Goal: Task Accomplishment & Management: Manage account settings

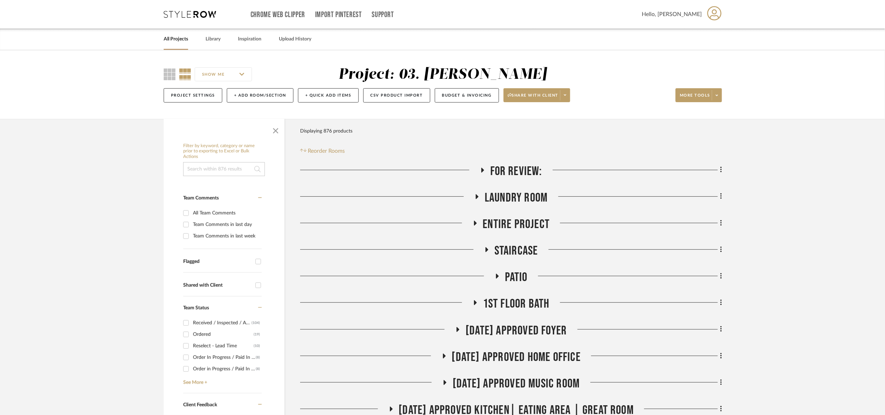
drag, startPoint x: 280, startPoint y: 129, endPoint x: 315, endPoint y: 139, distance: 35.7
click at [280, 129] on span "button" at bounding box center [275, 129] width 17 height 17
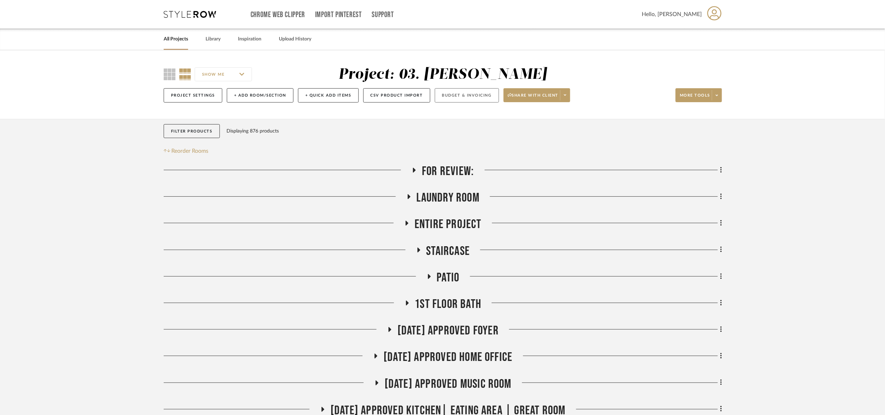
click at [442, 96] on button "Budget & Invoicing" at bounding box center [467, 95] width 64 height 14
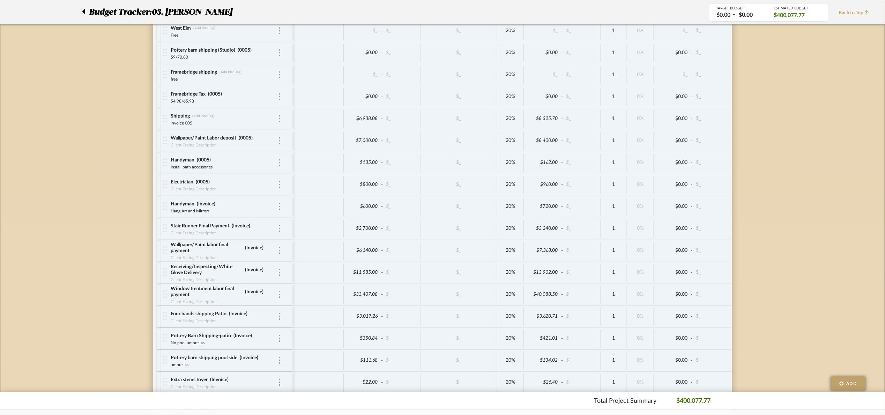
scroll to position [2913, 0]
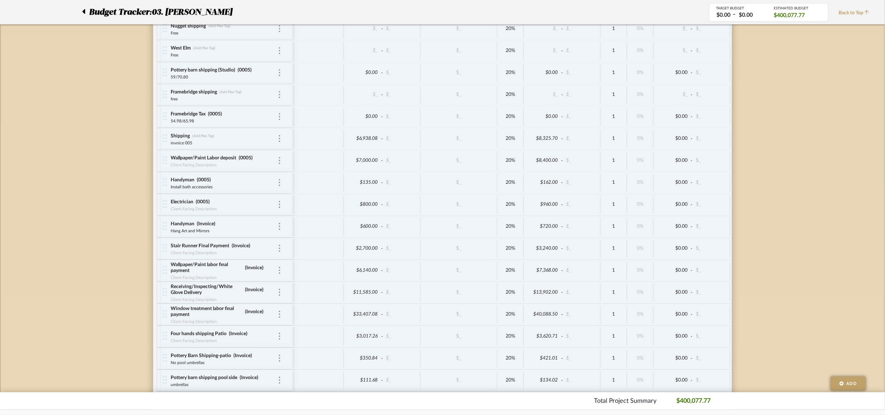
click at [88, 10] on div "Budget Tracker: 03. Jennifer" at bounding box center [160, 12] width 157 height 13
click at [82, 12] on icon at bounding box center [83, 11] width 3 height 8
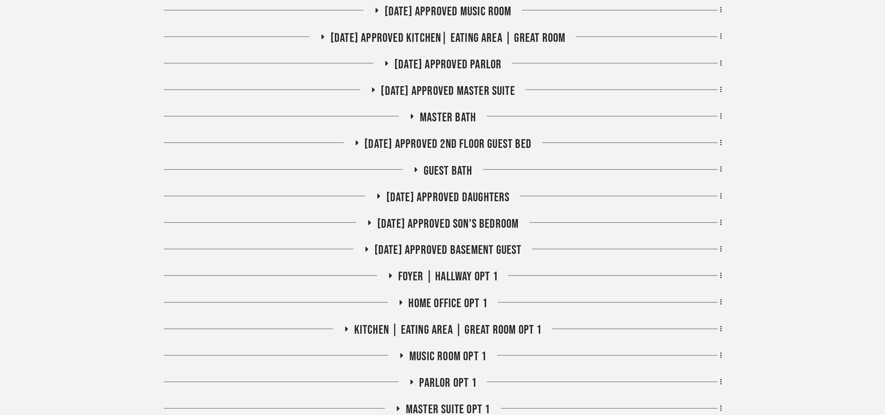
scroll to position [419, 0]
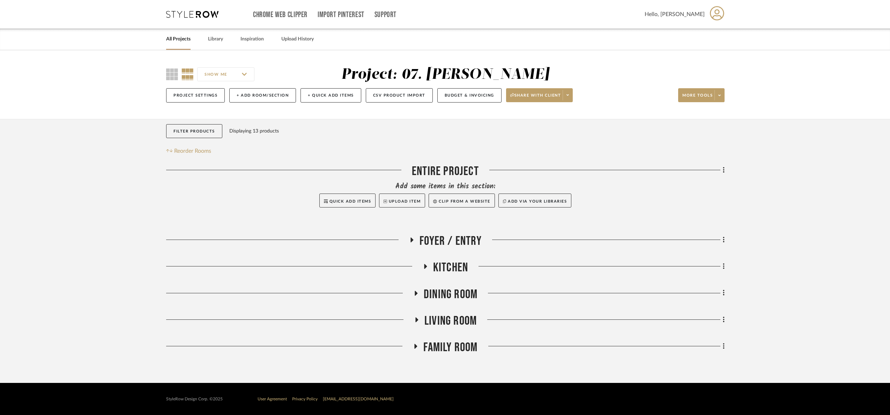
drag, startPoint x: 431, startPoint y: 349, endPoint x: 462, endPoint y: 323, distance: 40.6
click at [432, 347] on span "Family Room" at bounding box center [450, 347] width 54 height 15
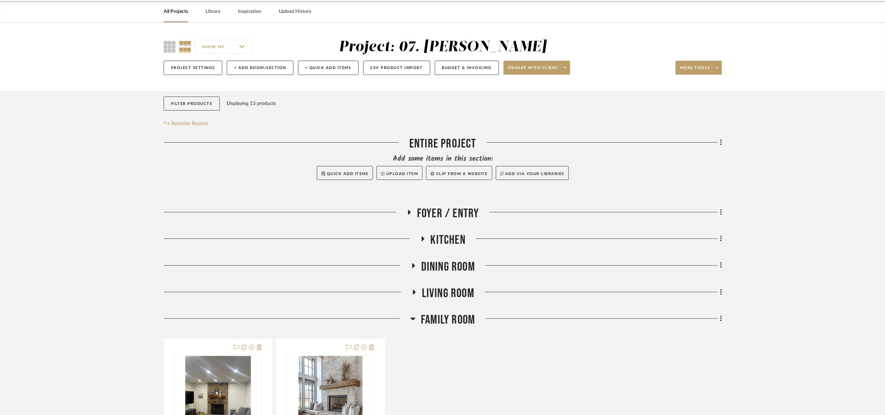
scroll to position [157, 0]
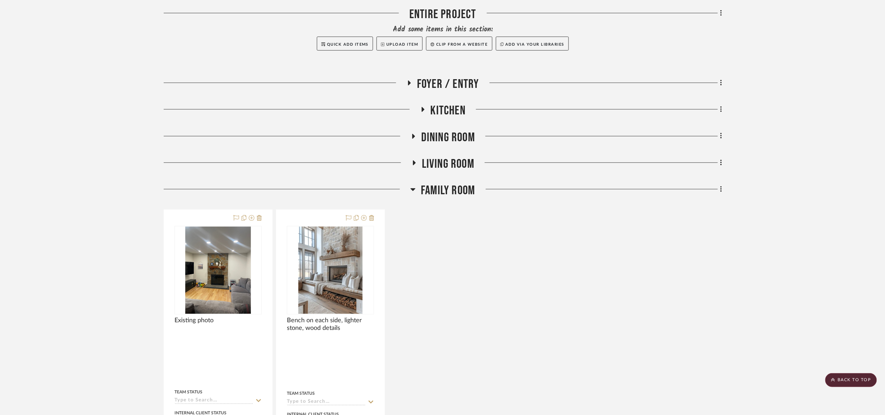
click at [448, 185] on span "Family Room" at bounding box center [448, 190] width 54 height 15
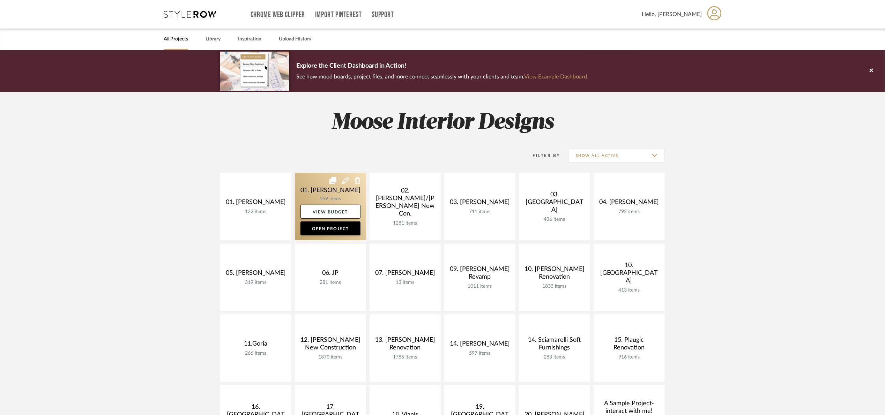
click at [303, 192] on link at bounding box center [330, 206] width 71 height 67
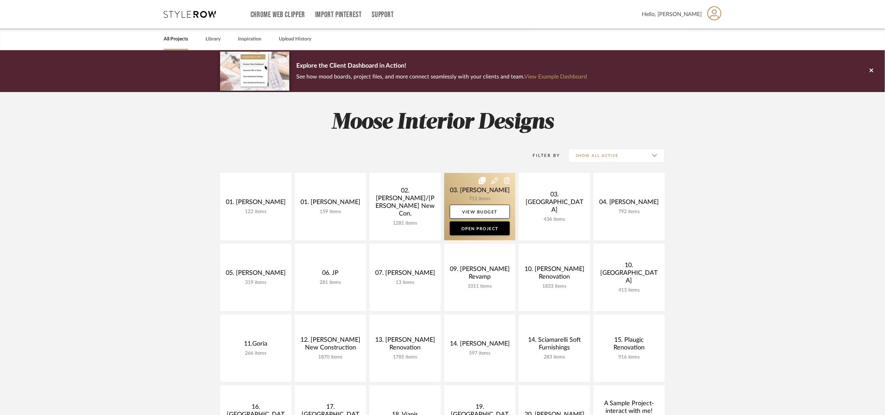
click at [470, 195] on link at bounding box center [479, 206] width 71 height 67
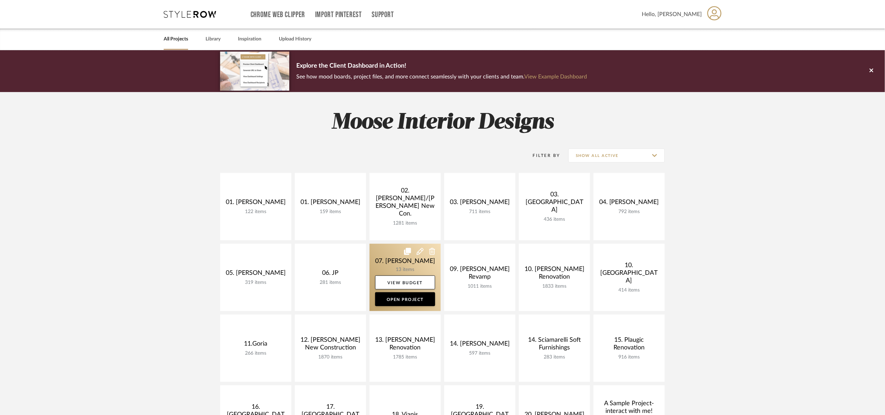
click at [379, 258] on link at bounding box center [404, 277] width 71 height 67
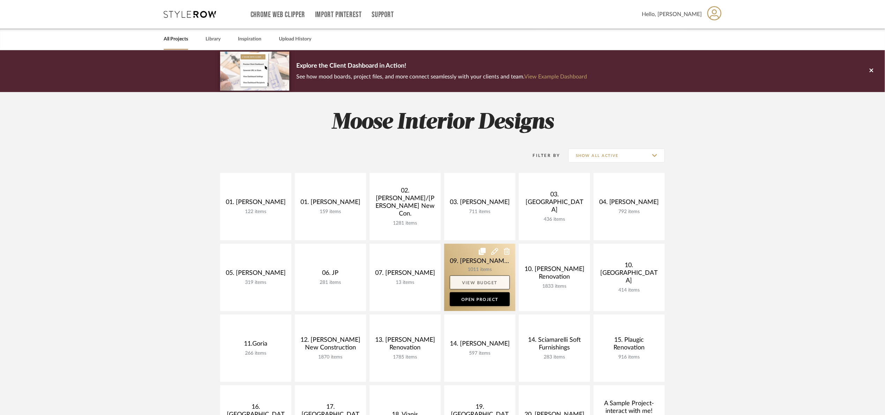
click at [473, 267] on link at bounding box center [479, 277] width 71 height 67
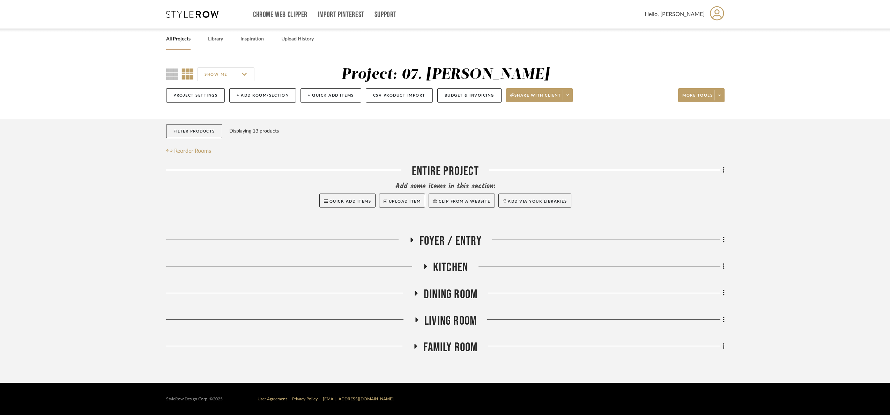
click at [457, 355] on div "Family Room" at bounding box center [445, 349] width 558 height 18
click at [463, 341] on span "Family Room" at bounding box center [450, 347] width 54 height 15
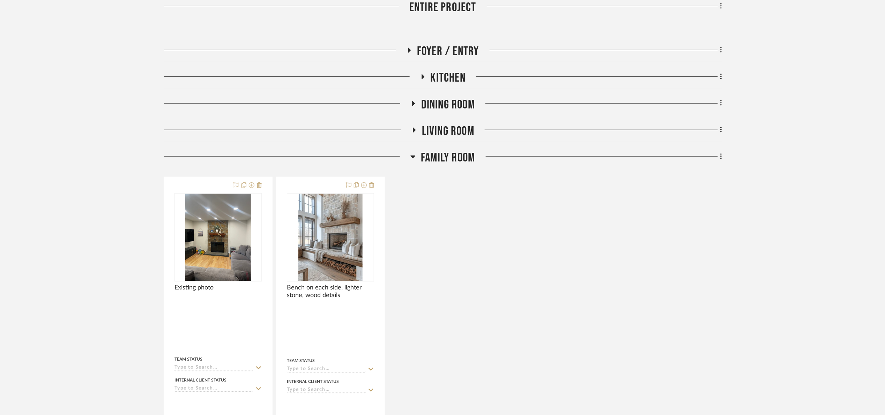
scroll to position [209, 0]
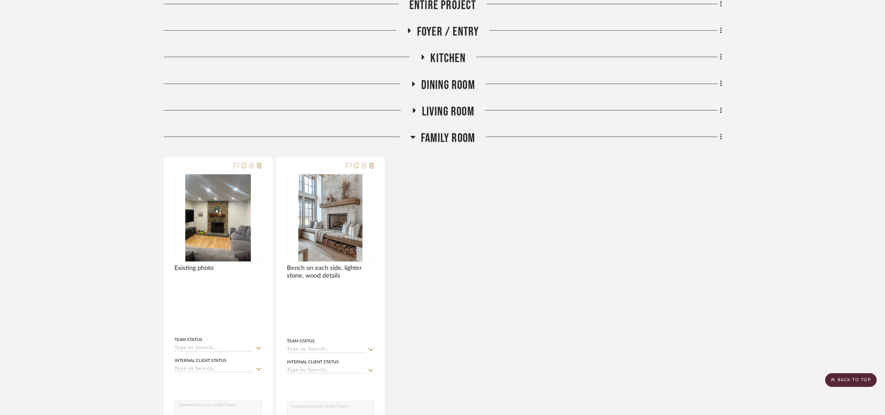
drag, startPoint x: 443, startPoint y: 141, endPoint x: 426, endPoint y: 149, distance: 19.0
click at [443, 141] on span "Family Room" at bounding box center [448, 138] width 54 height 15
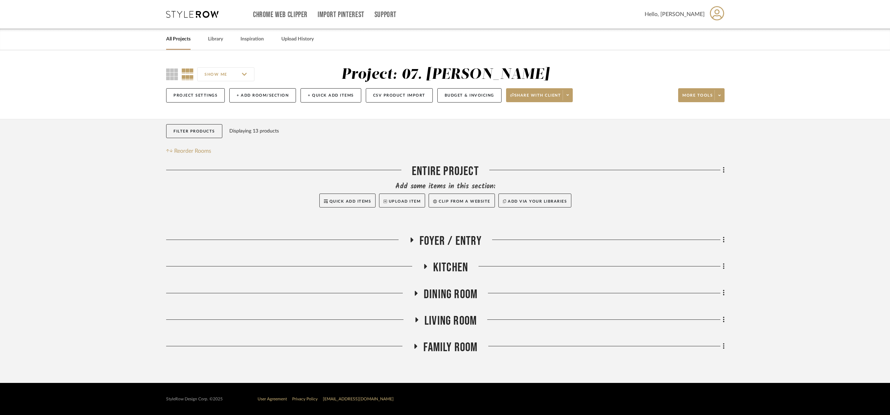
drag, startPoint x: 440, startPoint y: 323, endPoint x: 460, endPoint y: 305, distance: 26.7
click at [441, 321] on span "Living Room" at bounding box center [450, 321] width 52 height 15
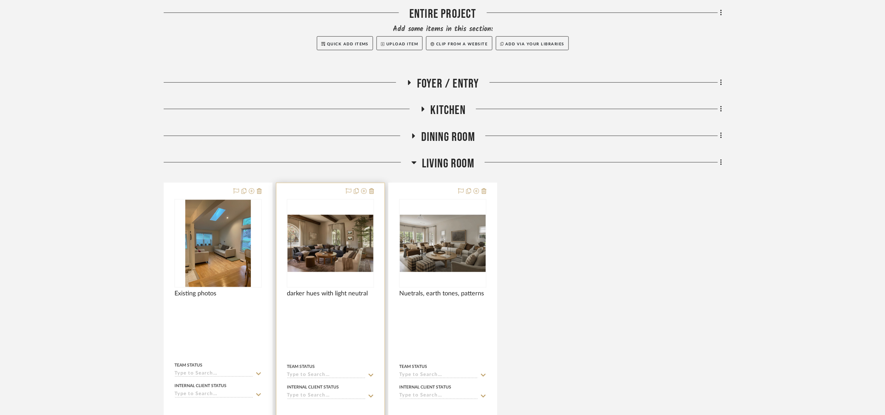
scroll to position [209, 0]
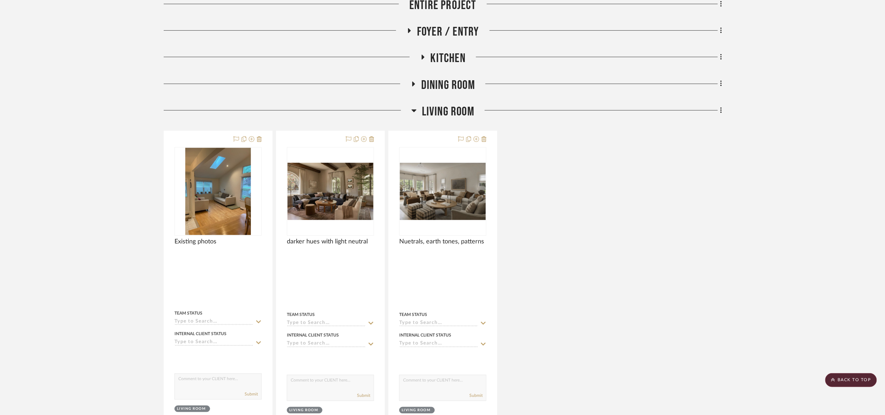
click at [455, 105] on span "Living Room" at bounding box center [448, 111] width 52 height 15
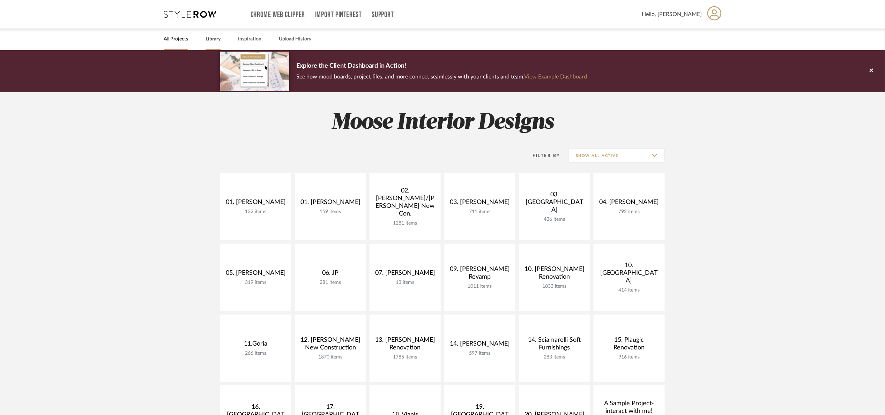
click at [206, 40] on div "All Projects Library Inspiration Upload History" at bounding box center [442, 39] width 578 height 21
click at [207, 39] on link "Library" at bounding box center [212, 39] width 15 height 9
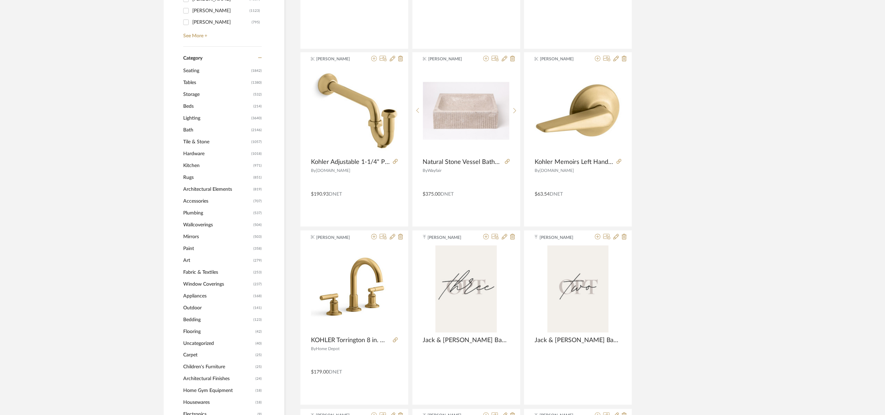
scroll to position [262, 0]
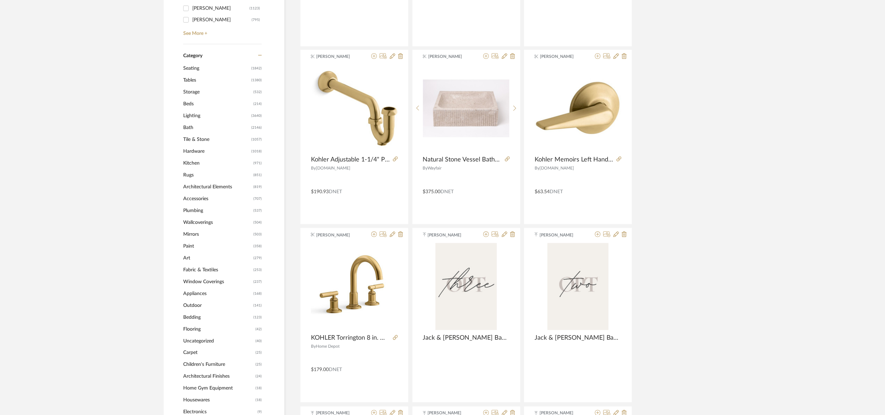
click at [193, 160] on span "Kitchen" at bounding box center [217, 163] width 68 height 12
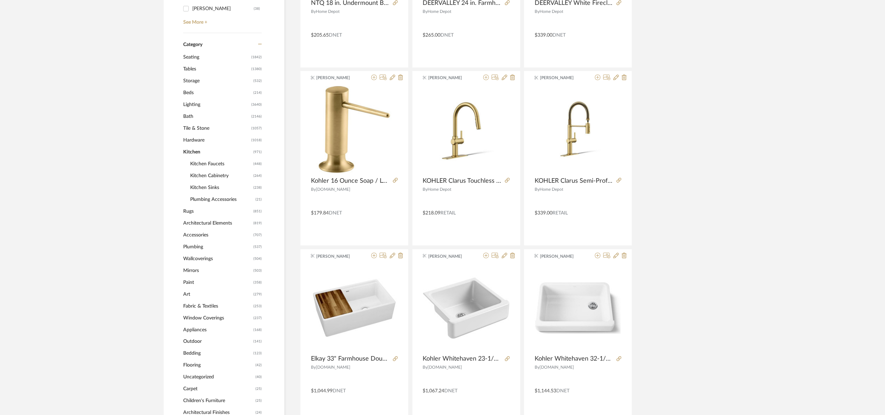
scroll to position [261, 0]
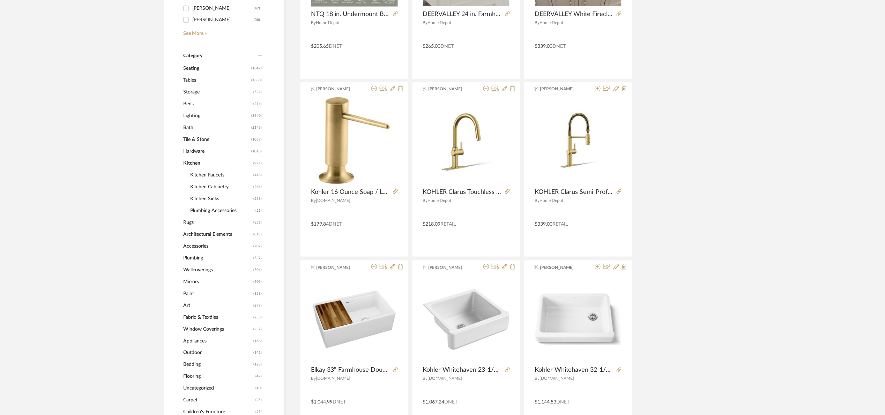
click at [213, 194] on span "Kitchen Sinks" at bounding box center [220, 199] width 61 height 12
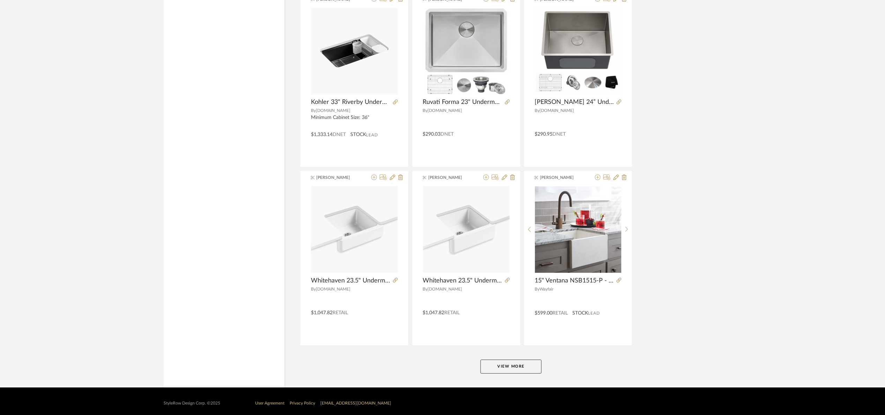
scroll to position [1963, 0]
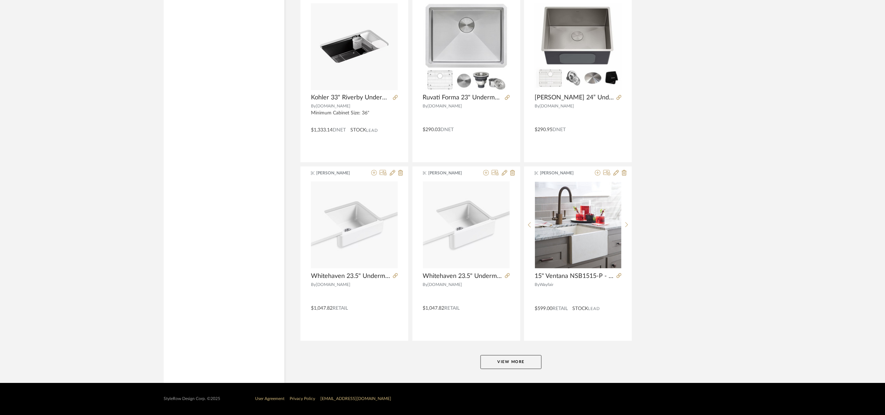
click at [504, 358] on button "View More" at bounding box center [510, 362] width 61 height 14
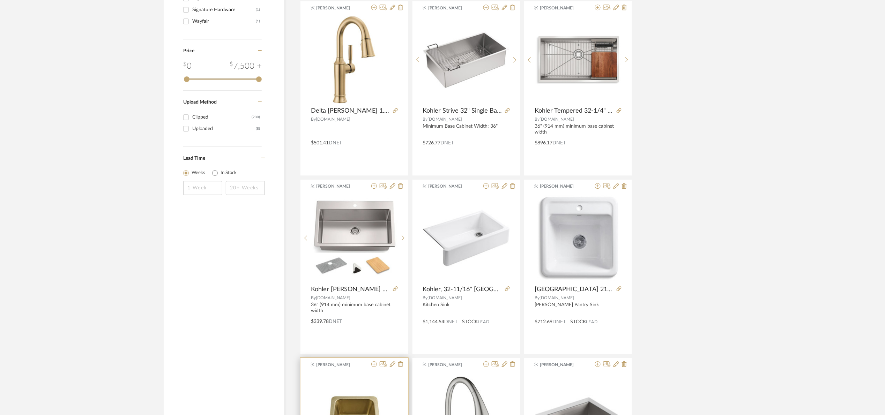
scroll to position [864, 0]
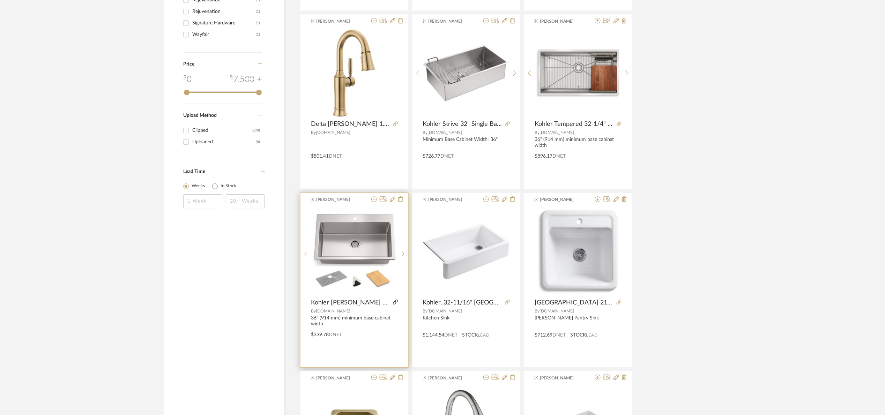
click at [394, 302] on icon at bounding box center [395, 302] width 5 height 5
click at [375, 201] on icon at bounding box center [374, 199] width 6 height 6
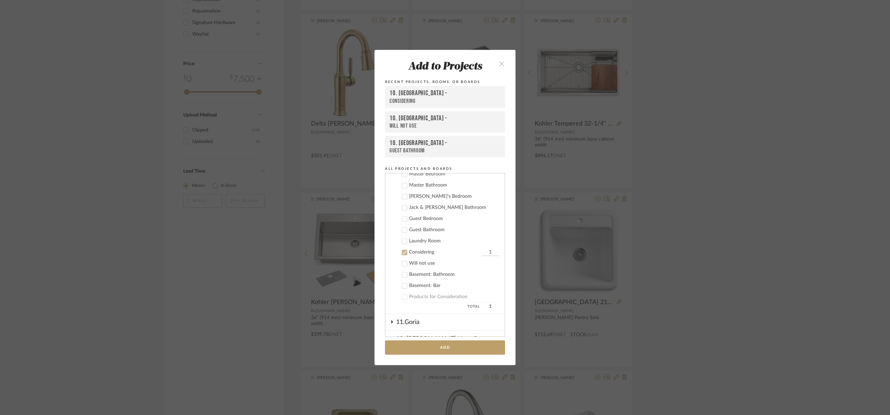
scroll to position [317, 0]
click at [415, 286] on div "Considering" at bounding box center [444, 287] width 71 height 6
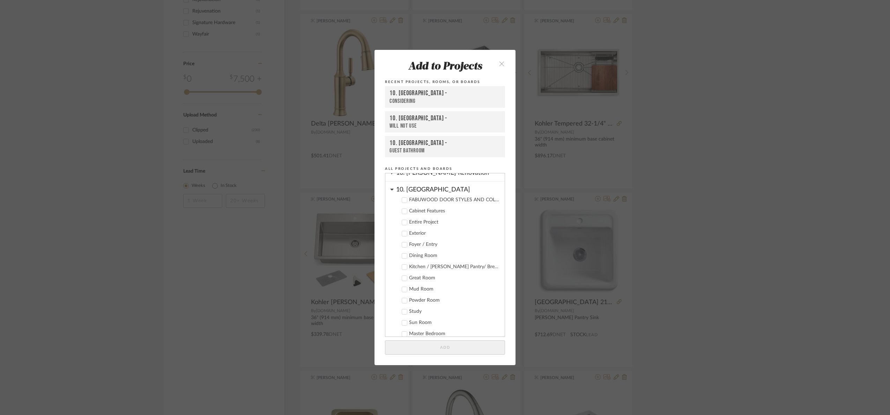
scroll to position [108, 0]
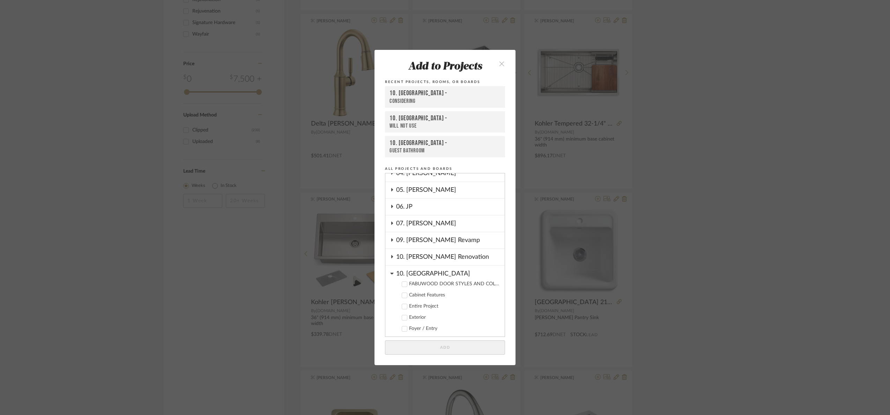
click at [415, 268] on div "10. Vignola" at bounding box center [450, 272] width 108 height 12
click at [432, 217] on div "07. Vorhees" at bounding box center [450, 224] width 108 height 16
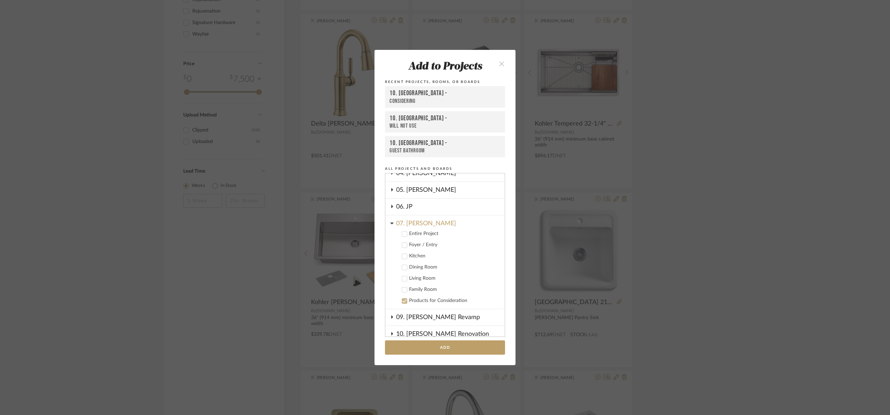
click at [417, 253] on div "Kitchen" at bounding box center [454, 256] width 90 height 6
click at [451, 348] on button "Add" at bounding box center [445, 347] width 120 height 14
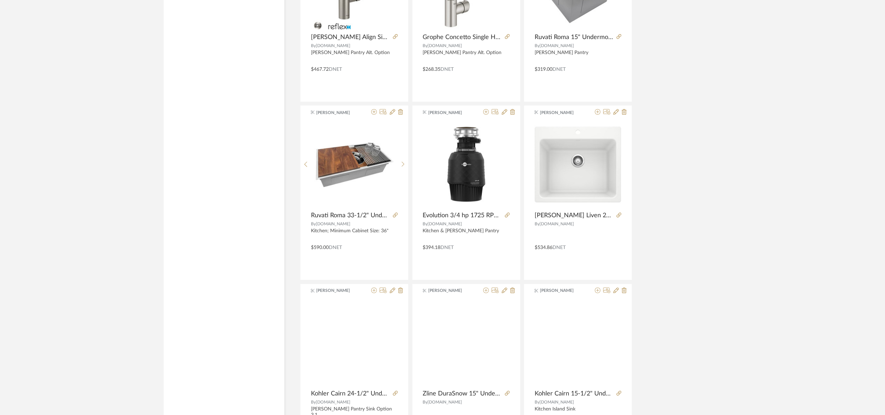
scroll to position [4107, 0]
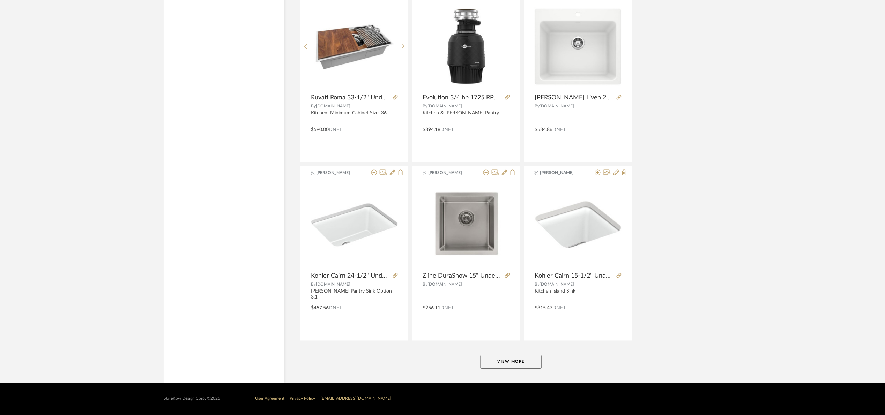
click at [531, 359] on button "View More" at bounding box center [510, 362] width 61 height 14
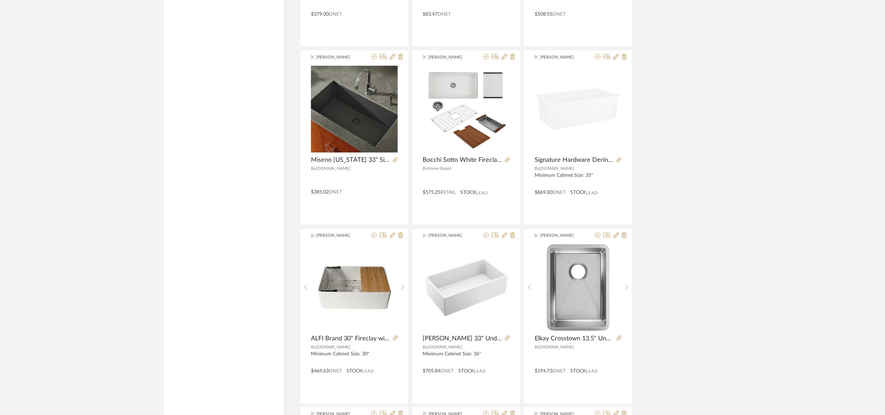
scroll to position [5468, 0]
click at [508, 162] on icon at bounding box center [507, 159] width 5 height 5
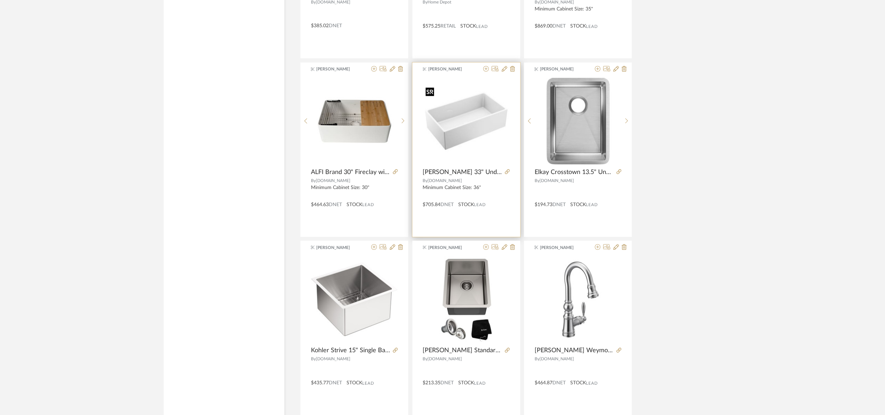
scroll to position [5677, 0]
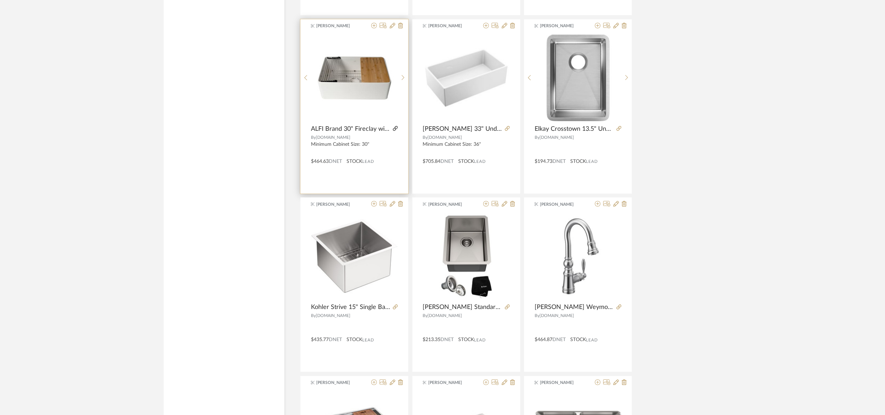
click at [394, 131] on icon at bounding box center [395, 128] width 5 height 5
click at [364, 77] on img "0" at bounding box center [354, 78] width 87 height 87
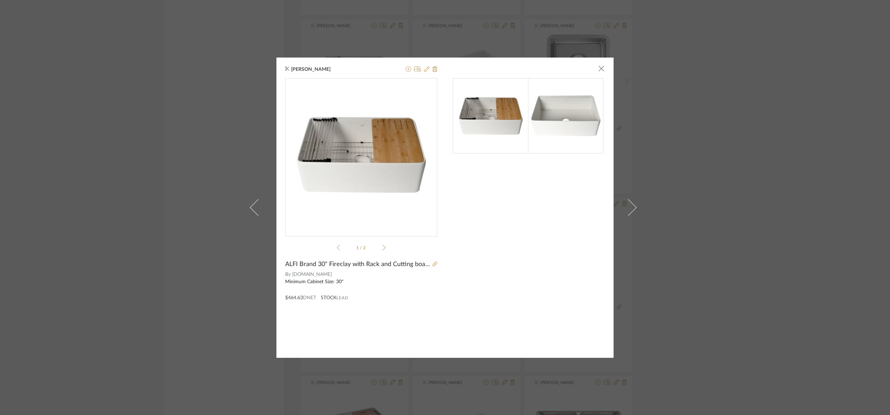
click at [424, 70] on icon at bounding box center [427, 69] width 6 height 6
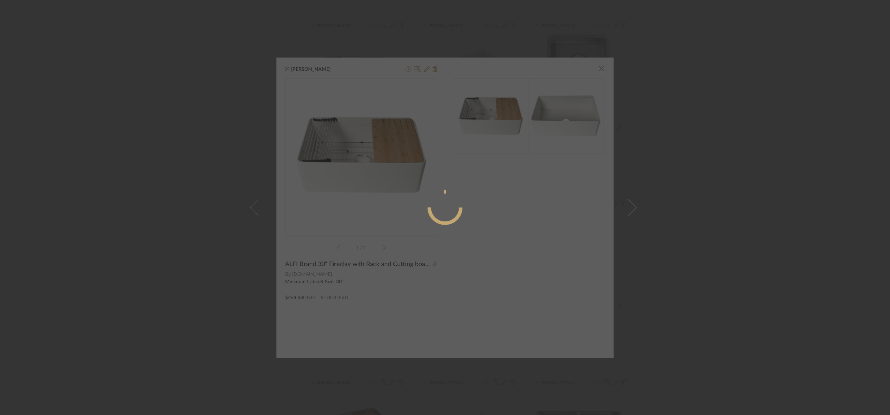
radio input "true"
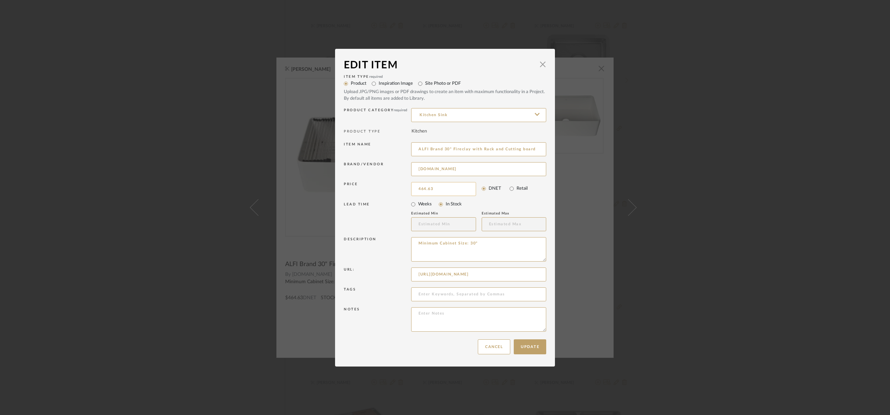
click at [455, 189] on input "464.63" at bounding box center [443, 189] width 65 height 14
type input "$494.99"
click at [517, 350] on button "Update" at bounding box center [530, 346] width 32 height 15
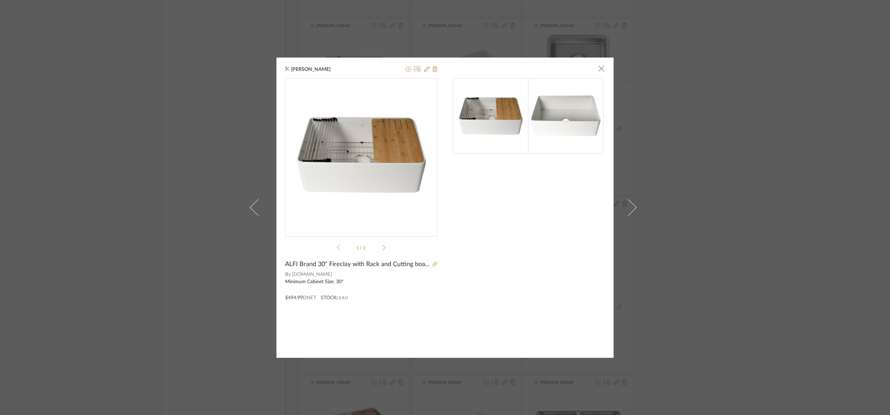
click at [759, 218] on div "Maria Ortega × 1 / 2 ALFI Brand 30" Fireclay with Rack and Cutting board By Bui…" at bounding box center [445, 207] width 890 height 415
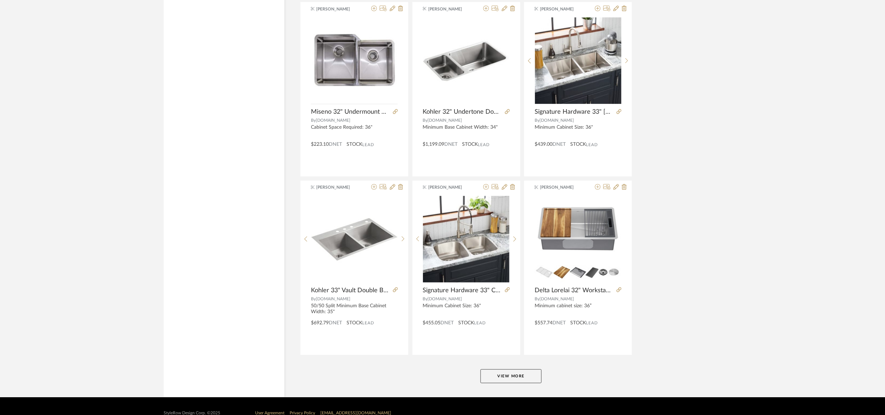
scroll to position [6251, 0]
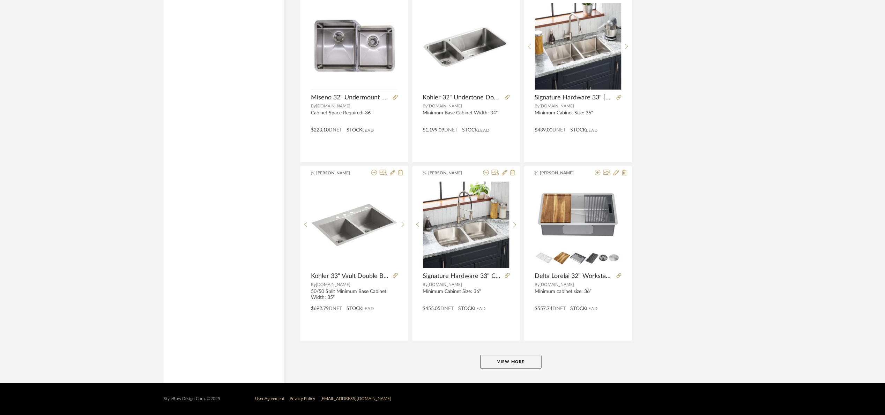
click at [511, 359] on button "View More" at bounding box center [510, 362] width 61 height 14
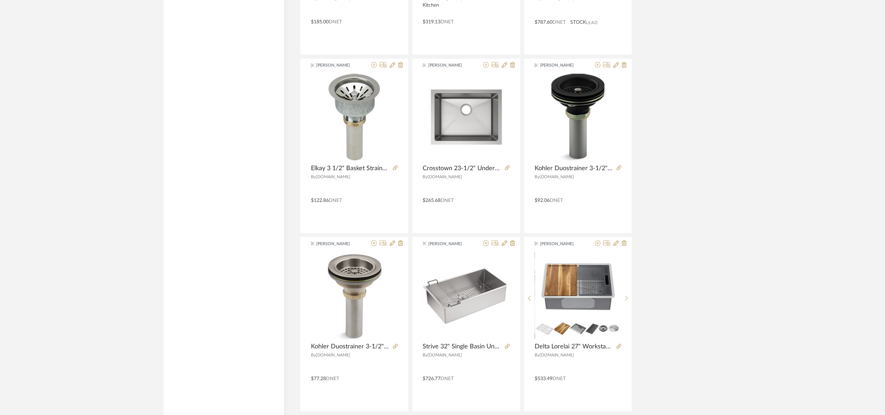
scroll to position [8395, 0]
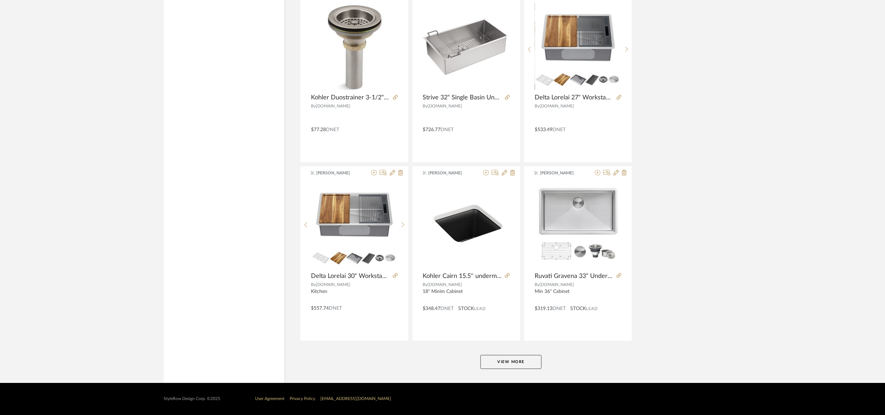
click at [531, 357] on button "View More" at bounding box center [510, 362] width 61 height 14
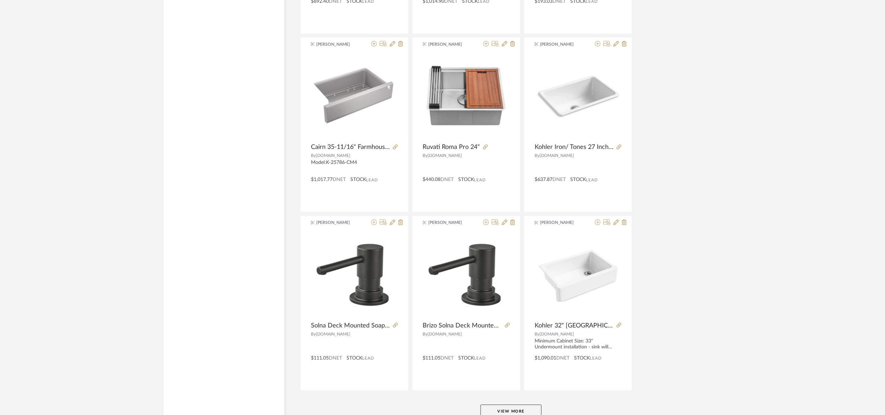
scroll to position [10488, 0]
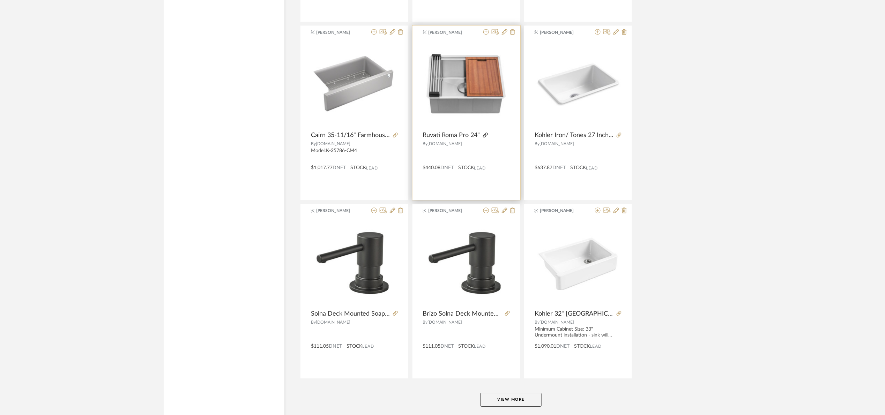
click at [486, 137] on icon at bounding box center [485, 135] width 5 height 5
click at [454, 102] on img "0" at bounding box center [466, 84] width 87 height 64
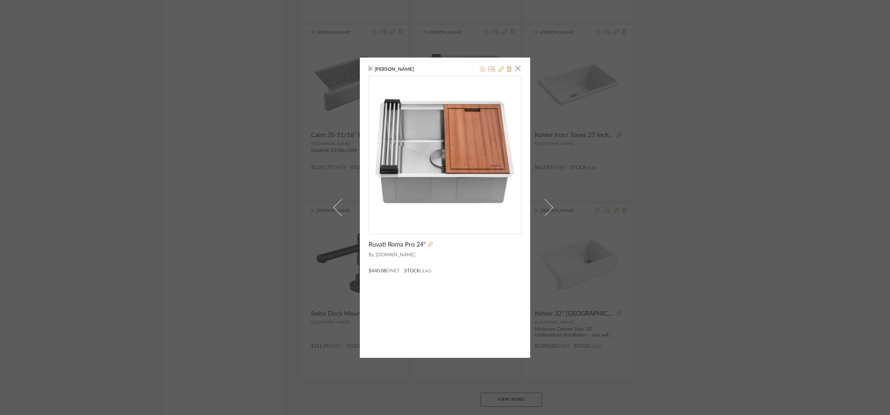
click at [500, 71] on icon at bounding box center [501, 69] width 6 height 6
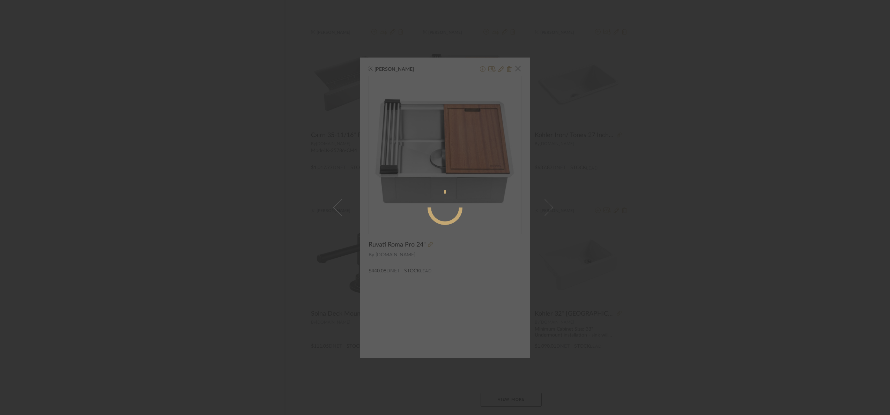
radio input "true"
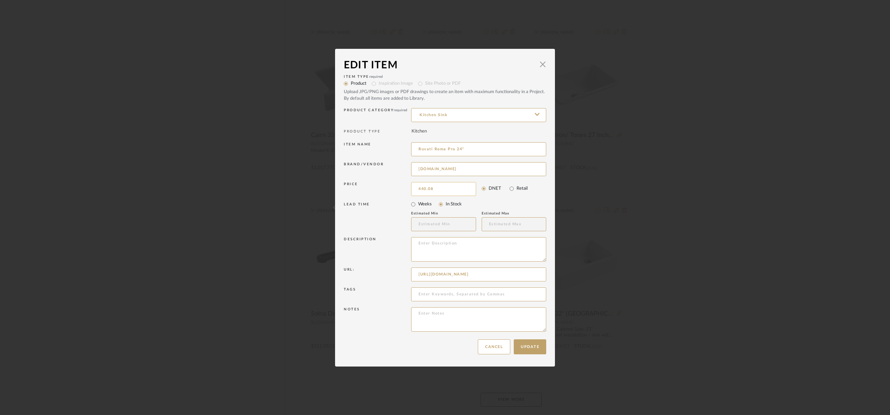
type input "5"
type input "$454.93"
click at [528, 342] on button "Update" at bounding box center [530, 346] width 32 height 15
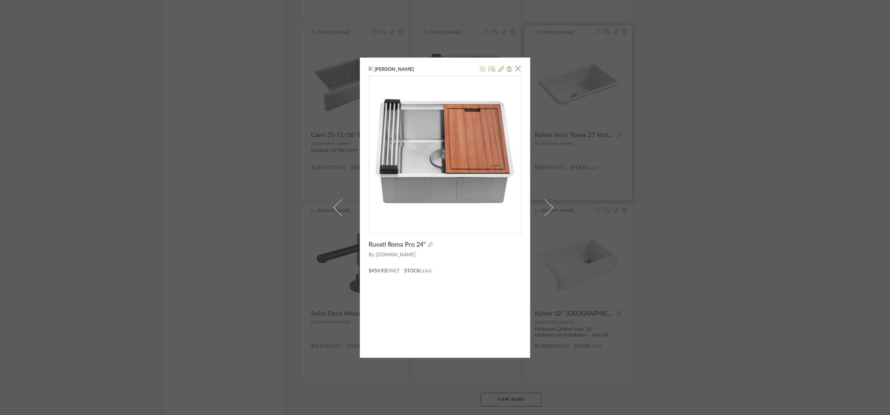
drag, startPoint x: 721, startPoint y: 222, endPoint x: 571, endPoint y: 203, distance: 151.3
click at [720, 220] on div "Maria Ortega × Ruvati Roma Pro 24" By Build.com $454.93 DNET STOCK Lead" at bounding box center [445, 207] width 890 height 415
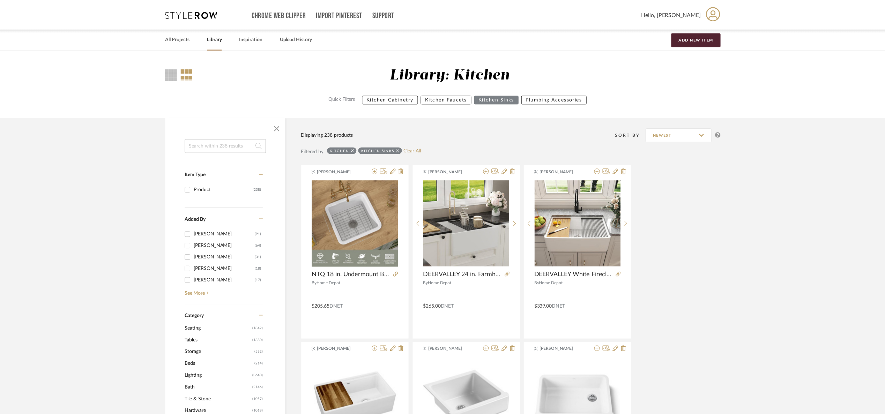
scroll to position [10488, 0]
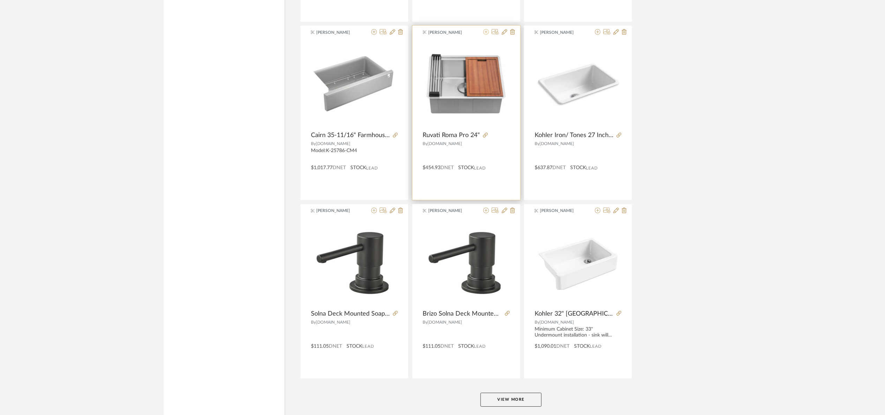
click at [488, 35] on icon at bounding box center [486, 32] width 6 height 6
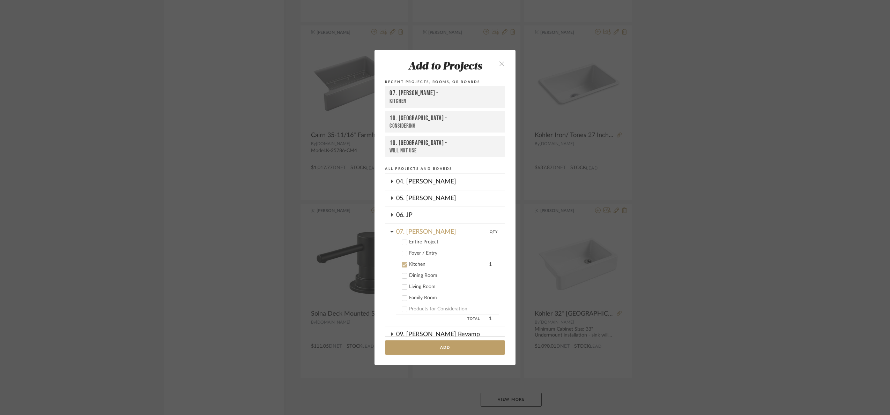
scroll to position [78, 0]
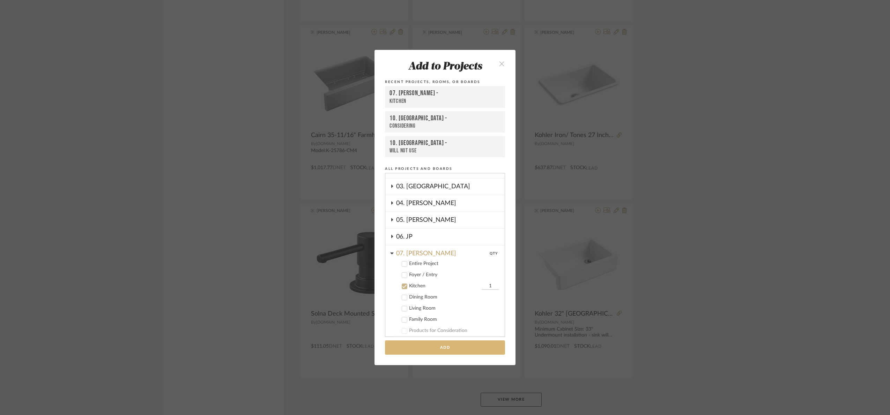
click at [474, 348] on button "Add" at bounding box center [445, 347] width 120 height 14
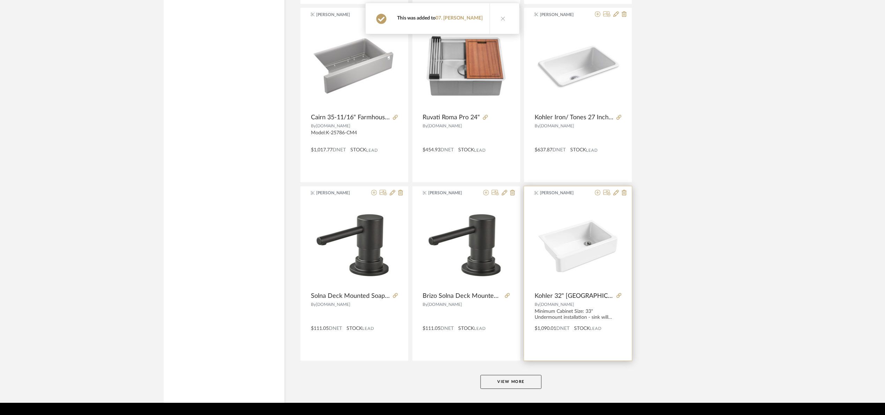
scroll to position [10538, 0]
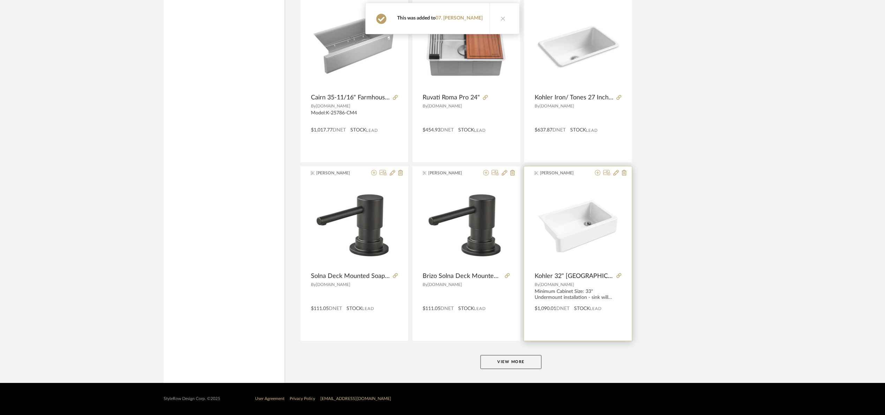
drag, startPoint x: 511, startPoint y: 362, endPoint x: 529, endPoint y: 338, distance: 30.4
click at [511, 363] on button "View More" at bounding box center [510, 362] width 61 height 14
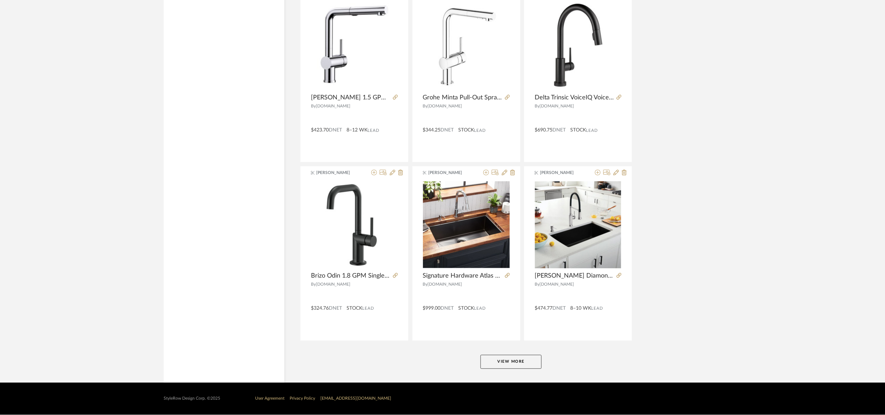
scroll to position [12682, 0]
drag, startPoint x: 518, startPoint y: 368, endPoint x: 604, endPoint y: 282, distance: 121.6
click at [521, 367] on button "View More" at bounding box center [510, 362] width 61 height 14
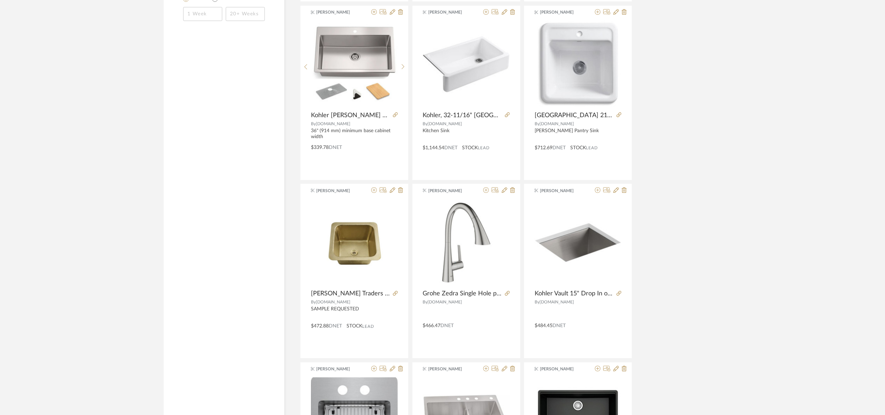
scroll to position [0, 0]
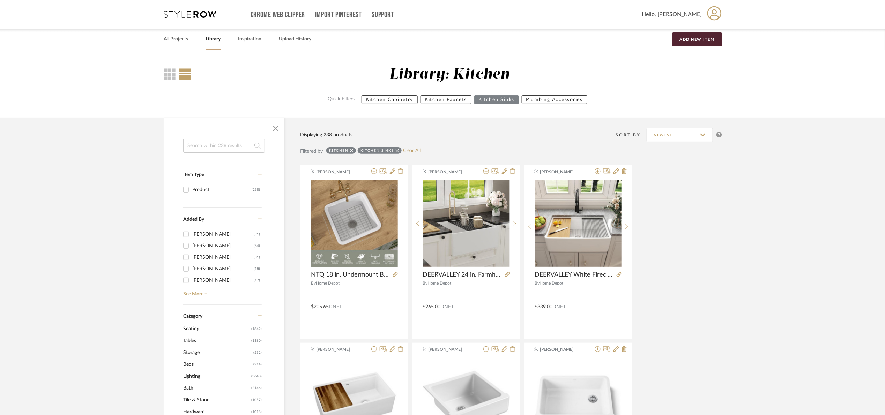
click at [396, 150] on icon at bounding box center [397, 150] width 3 height 3
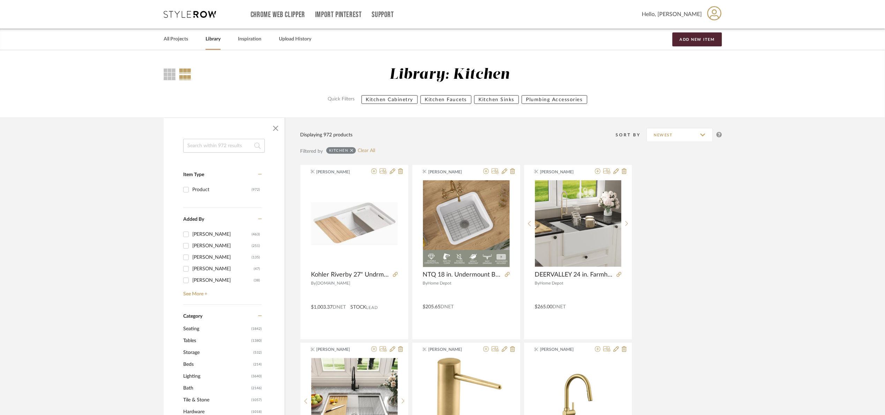
scroll to position [209, 0]
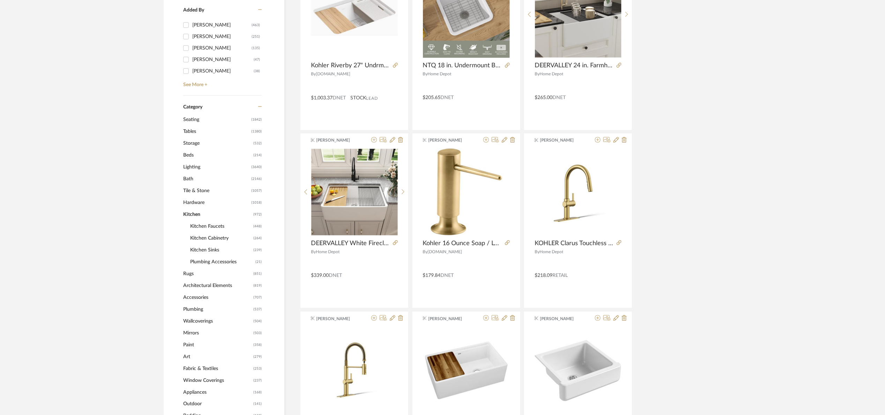
click at [205, 225] on span "Kitchen Faucets" at bounding box center [220, 226] width 61 height 12
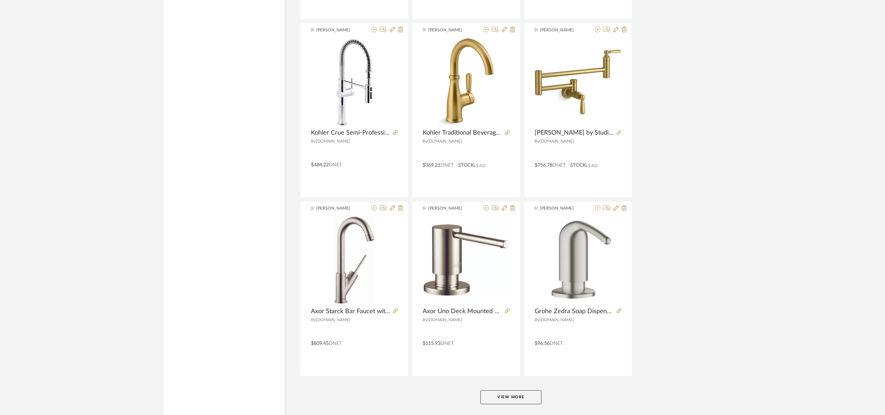
scroll to position [1963, 0]
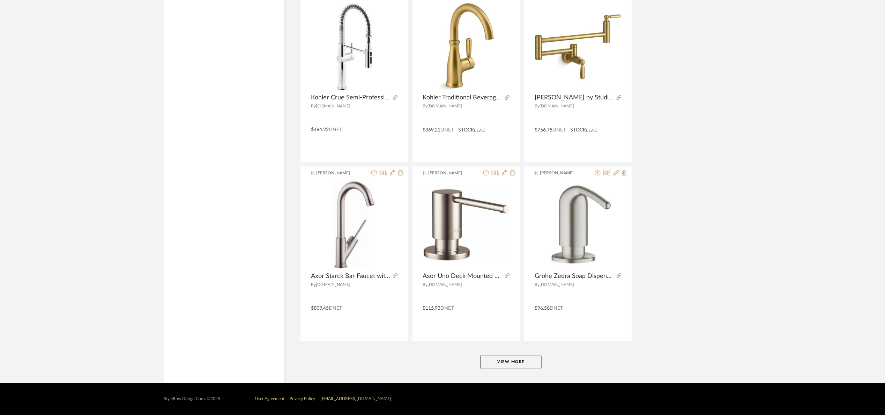
click at [515, 360] on button "View More" at bounding box center [510, 362] width 61 height 14
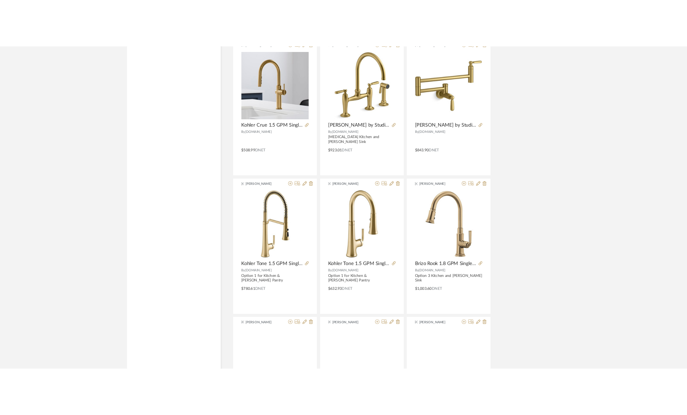
scroll to position [3742, 0]
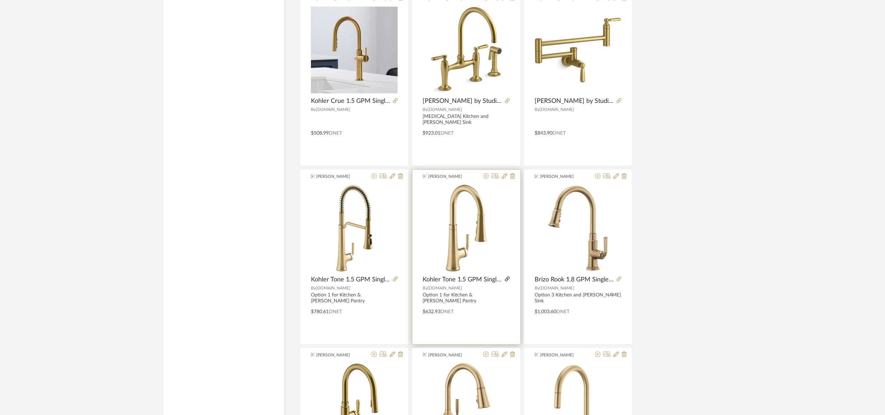
click at [507, 280] on icon at bounding box center [507, 279] width 5 height 5
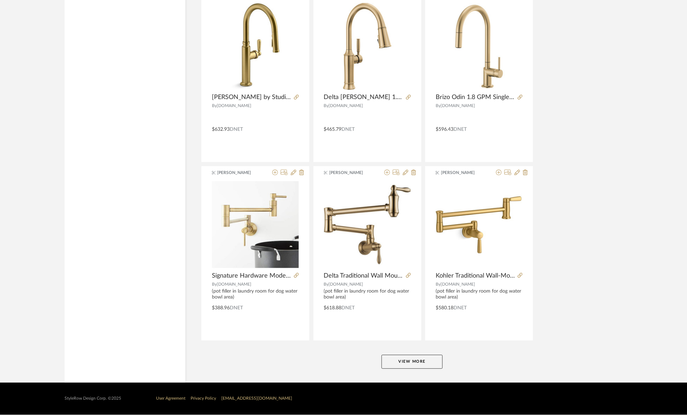
scroll to position [4107, 0]
click at [414, 365] on button "View More" at bounding box center [411, 362] width 61 height 14
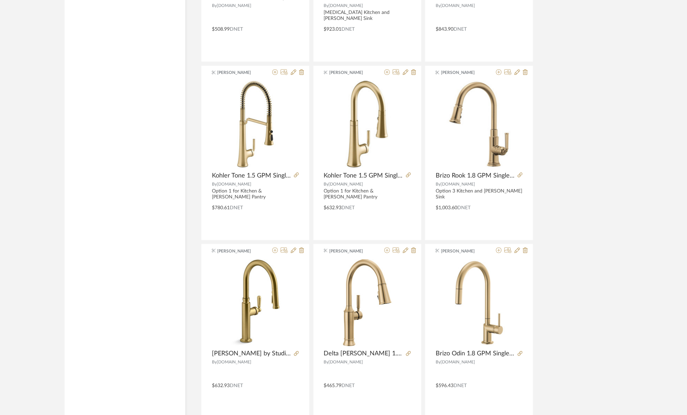
scroll to position [3845, 0]
click at [499, 75] on icon at bounding box center [499, 73] width 6 height 6
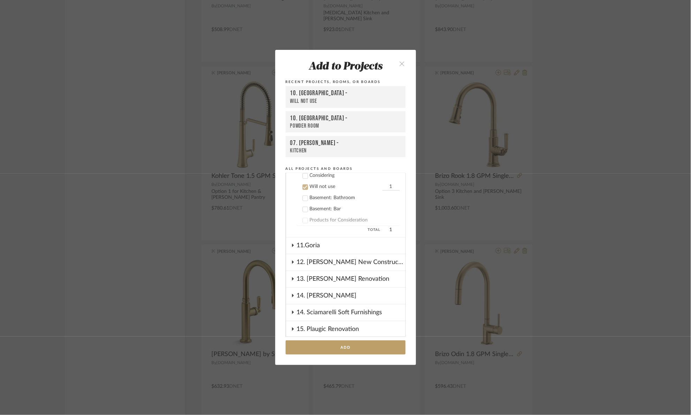
scroll to position [433, 0]
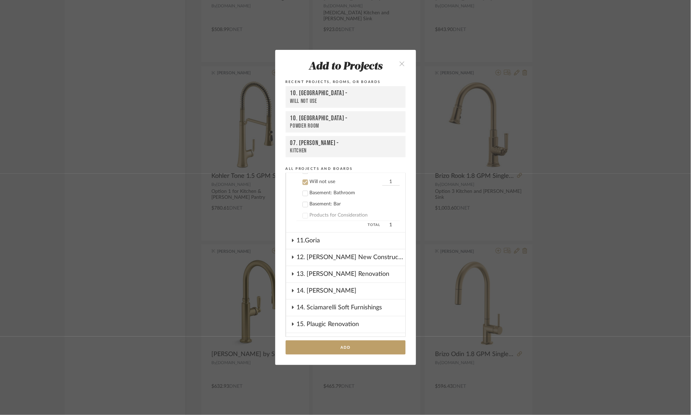
click at [601, 197] on div "Add to Projects Recent Projects, Rooms, or Boards 10. Vignola - Will not use 10…" at bounding box center [345, 207] width 691 height 415
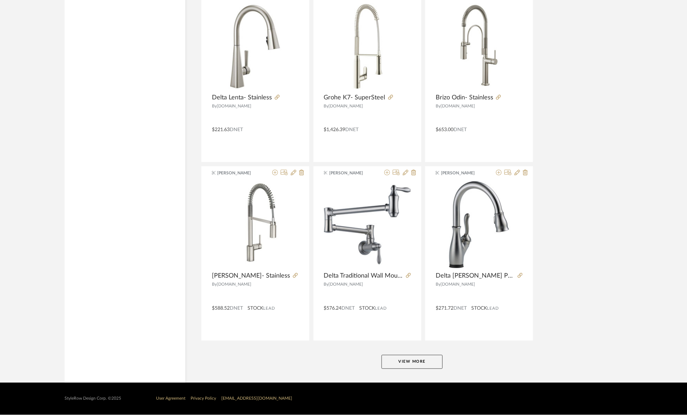
scroll to position [6251, 0]
drag, startPoint x: 428, startPoint y: 365, endPoint x: 436, endPoint y: 345, distance: 20.9
click at [426, 362] on button "View More" at bounding box center [411, 362] width 61 height 14
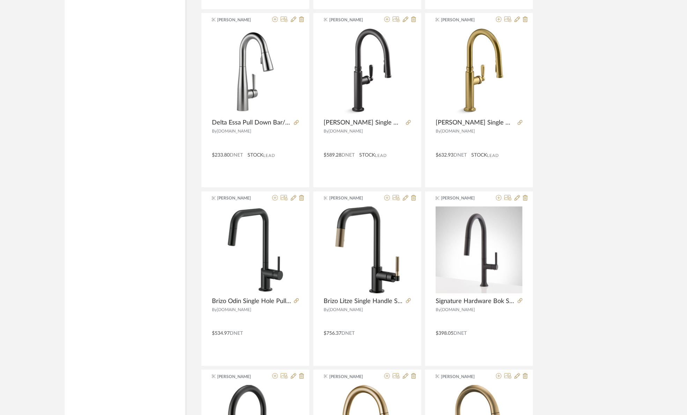
scroll to position [7978, 0]
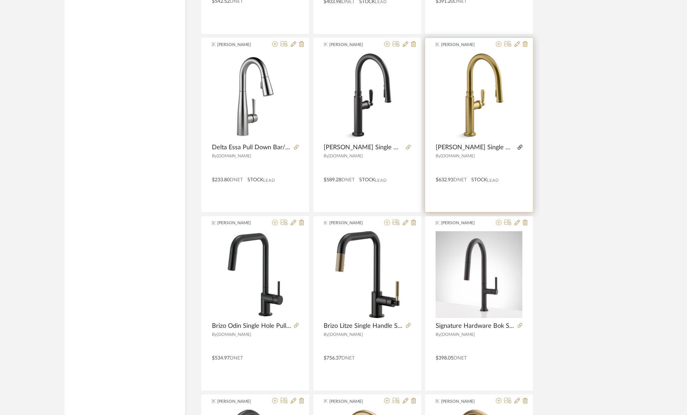
click at [520, 150] on icon at bounding box center [519, 147] width 5 height 5
click at [515, 47] on icon at bounding box center [517, 44] width 6 height 6
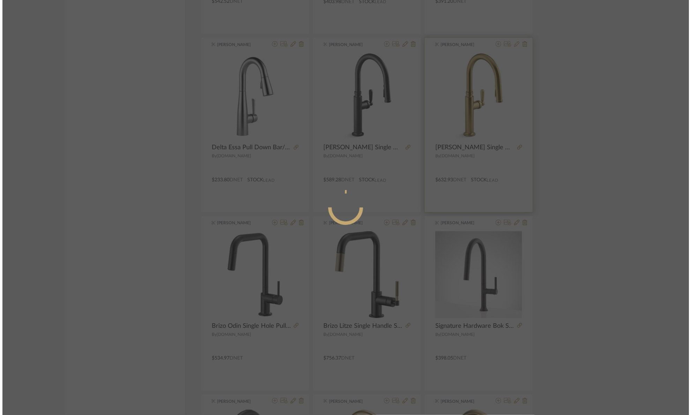
scroll to position [0, 0]
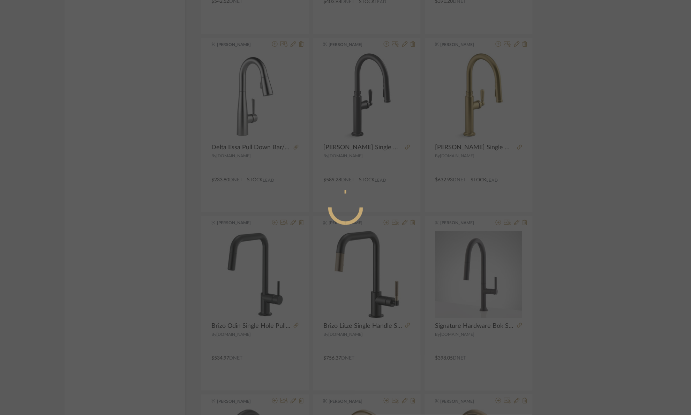
radio input "true"
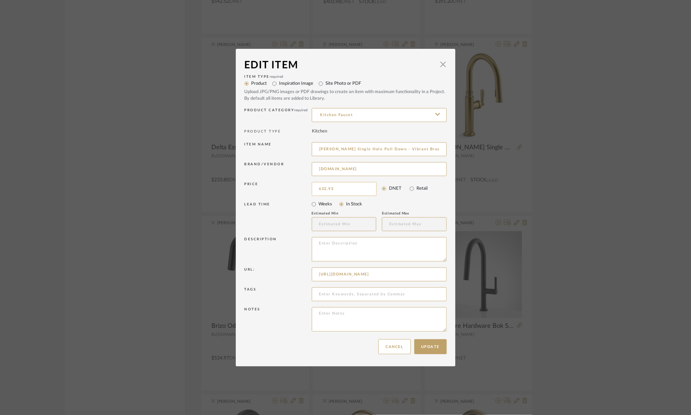
click at [342, 194] on input "632.93" at bounding box center [344, 189] width 65 height 14
type input "$738.41"
click at [429, 348] on button "Update" at bounding box center [430, 346] width 32 height 15
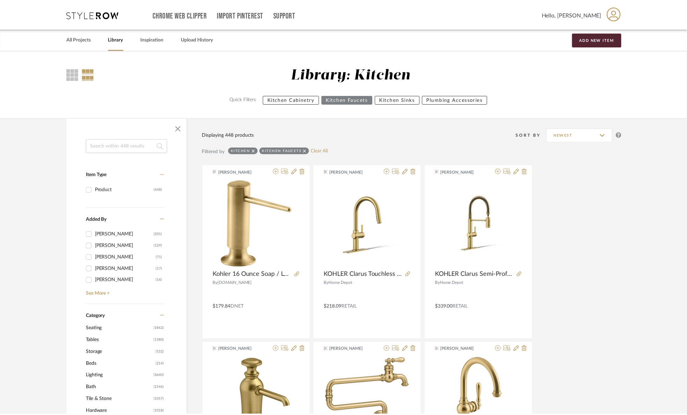
scroll to position [7978, 0]
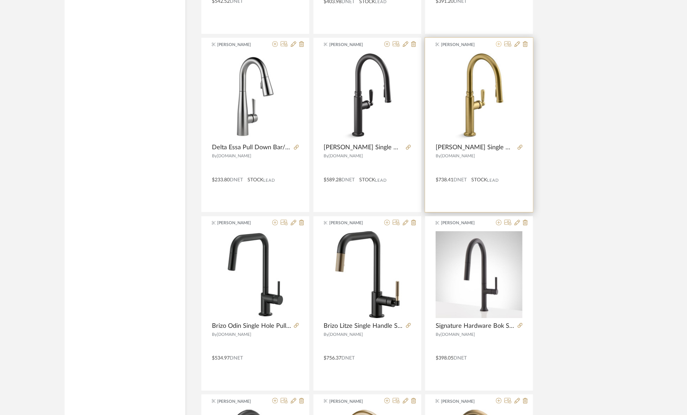
click at [500, 47] on icon at bounding box center [499, 44] width 6 height 6
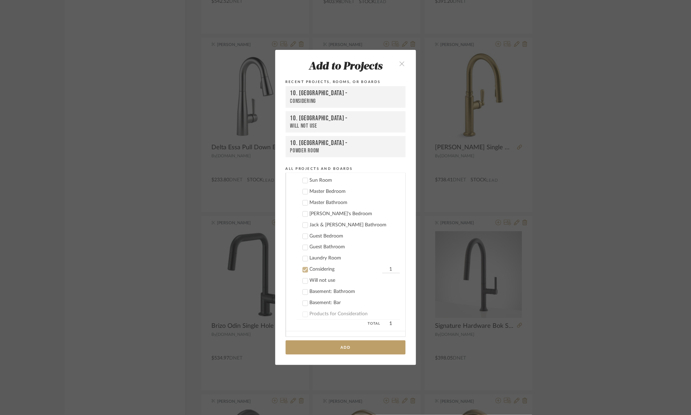
scroll to position [317, 0]
click at [324, 284] on div "Considering" at bounding box center [345, 287] width 71 height 6
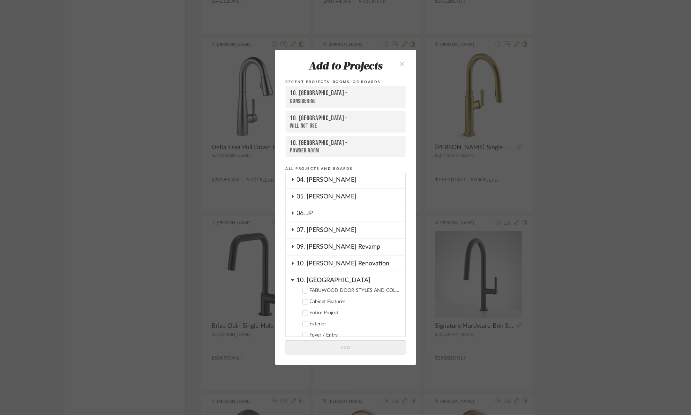
scroll to position [55, 0]
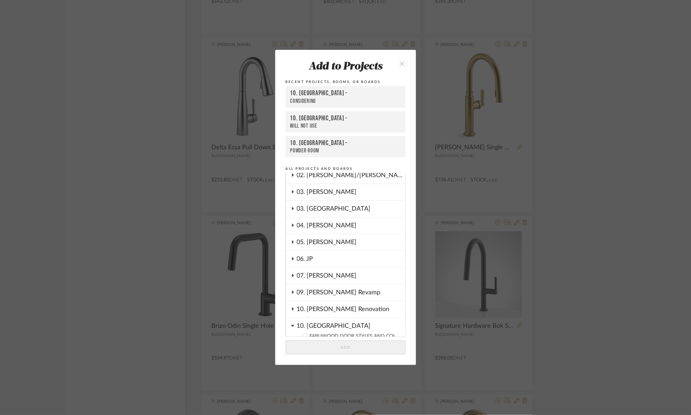
click at [322, 322] on div "10. Vignola" at bounding box center [351, 324] width 108 height 12
click at [326, 277] on div "07. Vorhees" at bounding box center [351, 276] width 108 height 16
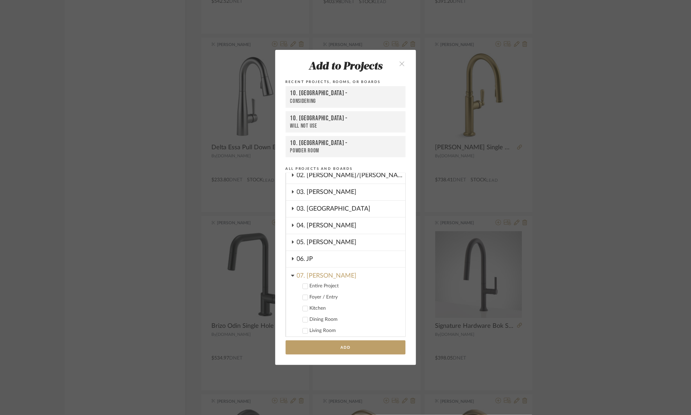
click at [315, 306] on div "Kitchen" at bounding box center [355, 309] width 90 height 6
click at [361, 348] on button "Add" at bounding box center [346, 347] width 120 height 14
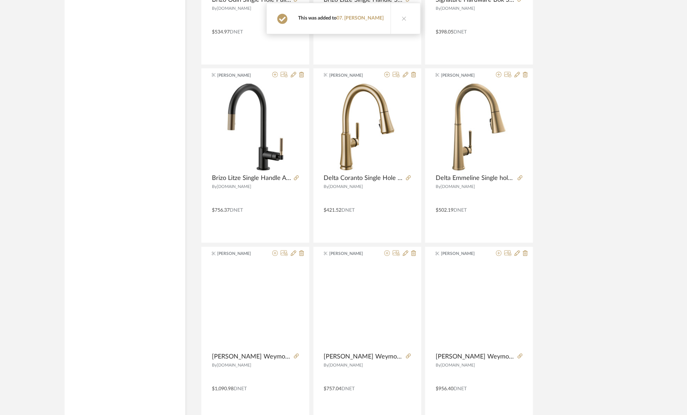
scroll to position [8395, 0]
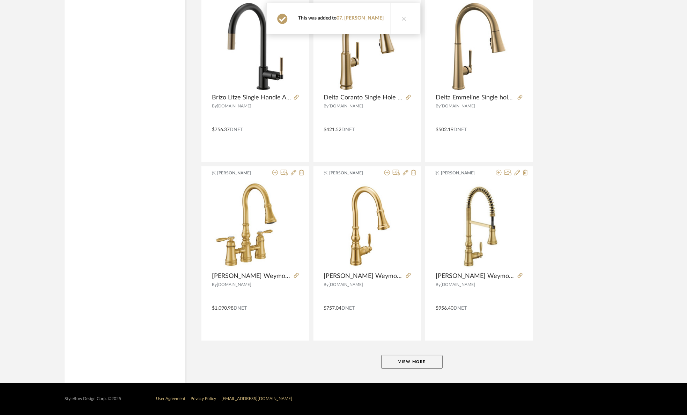
click at [406, 365] on button "View More" at bounding box center [411, 362] width 61 height 14
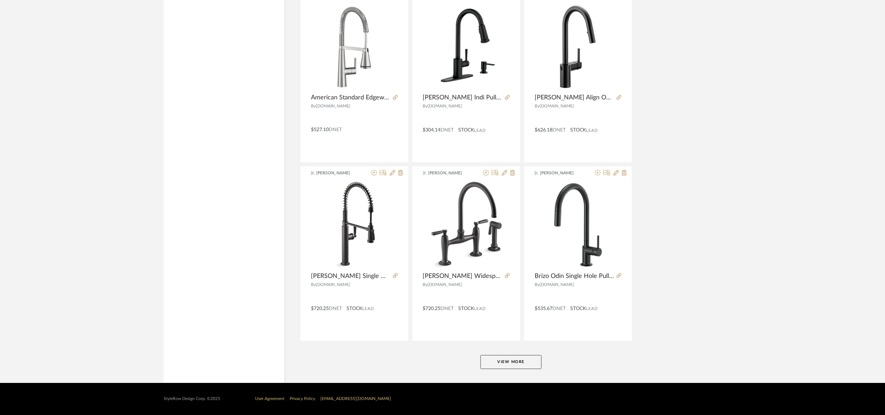
scroll to position [10538, 0]
click at [507, 362] on button "View More" at bounding box center [510, 362] width 61 height 14
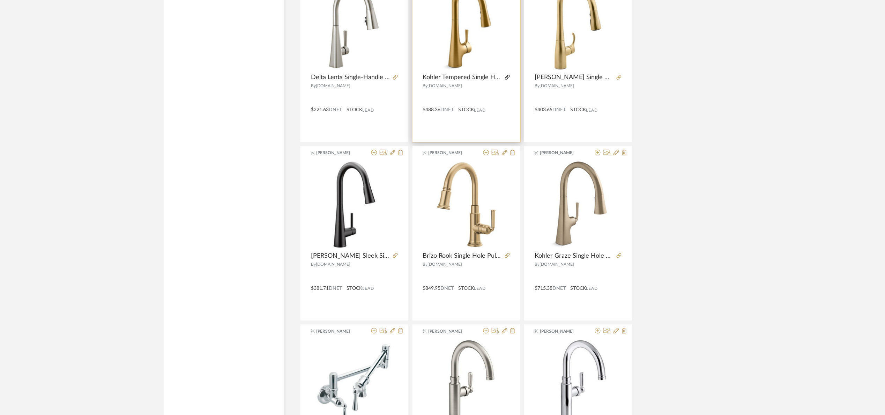
scroll to position [11697, 0]
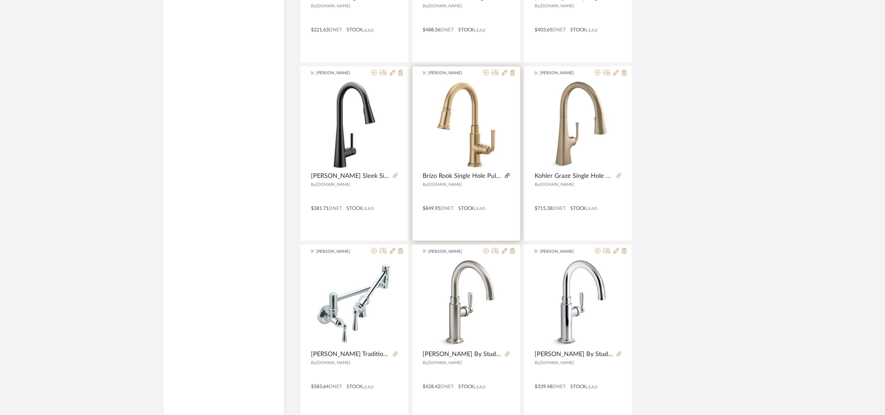
click at [506, 178] on icon at bounding box center [507, 175] width 5 height 5
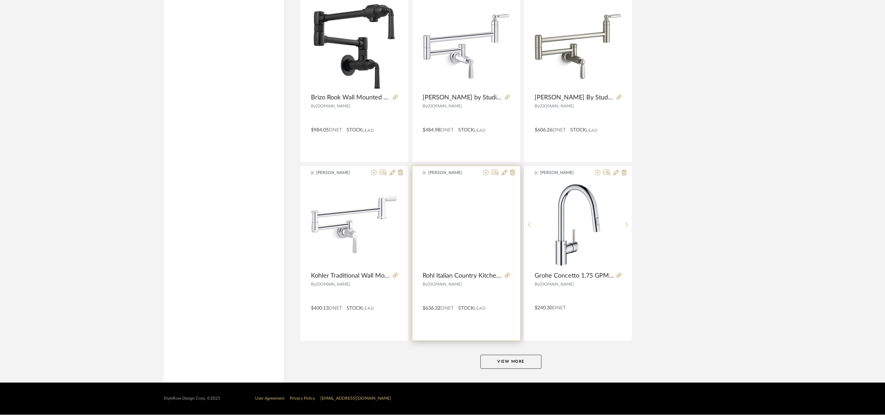
scroll to position [12682, 0]
click at [511, 364] on button "View More" at bounding box center [510, 362] width 61 height 14
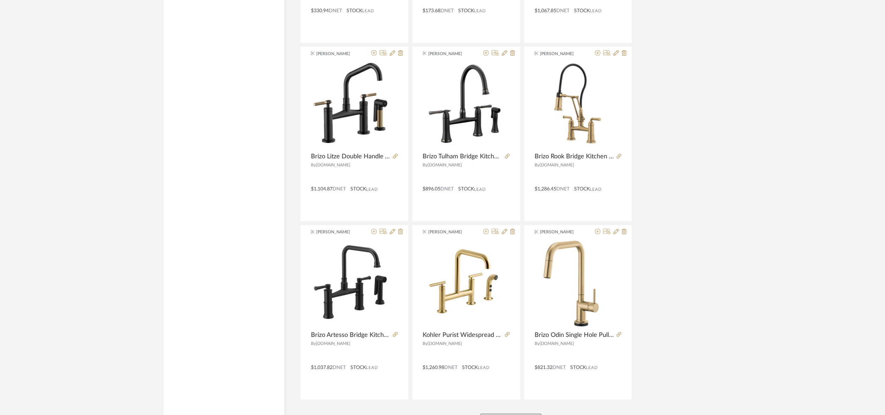
scroll to position [14827, 0]
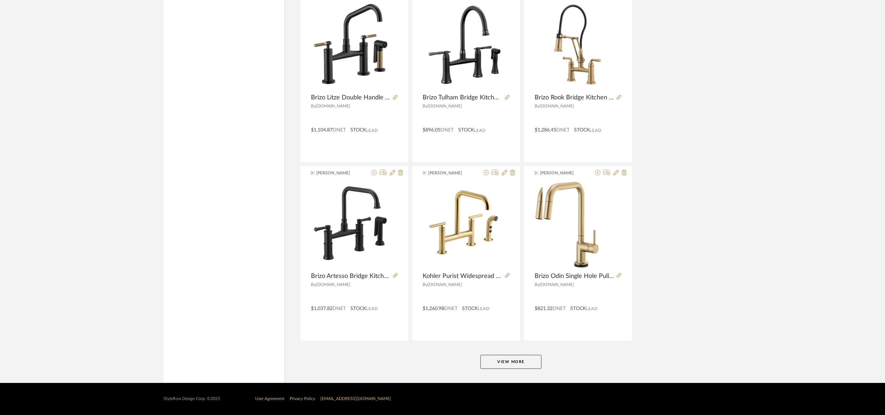
click at [524, 358] on button "View More" at bounding box center [510, 362] width 61 height 14
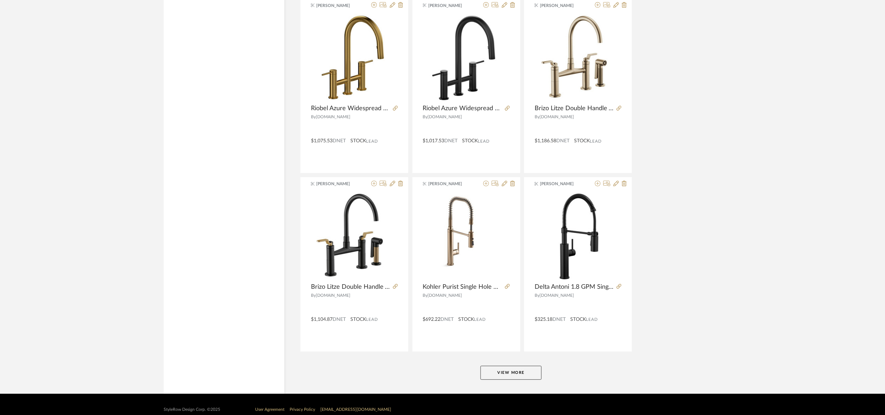
scroll to position [16971, 0]
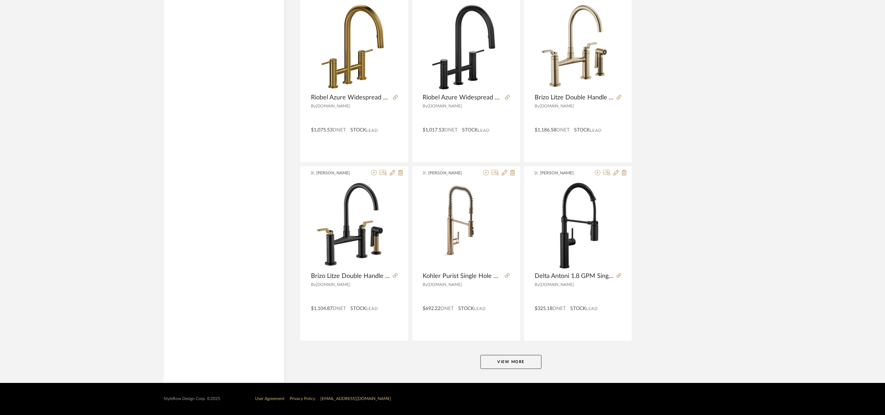
click at [531, 360] on button "View More" at bounding box center [510, 362] width 61 height 14
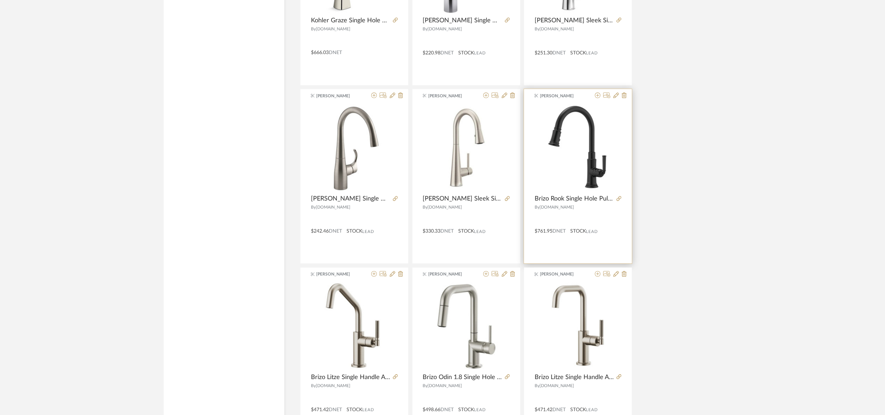
scroll to position [19114, 0]
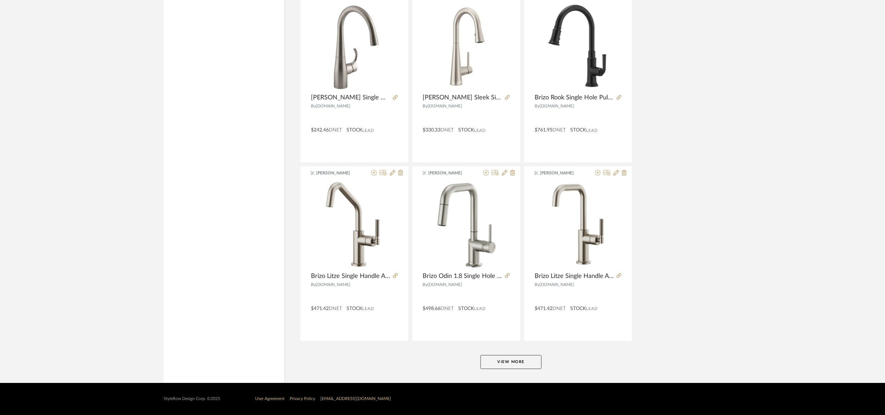
click at [502, 363] on button "View More" at bounding box center [510, 362] width 61 height 14
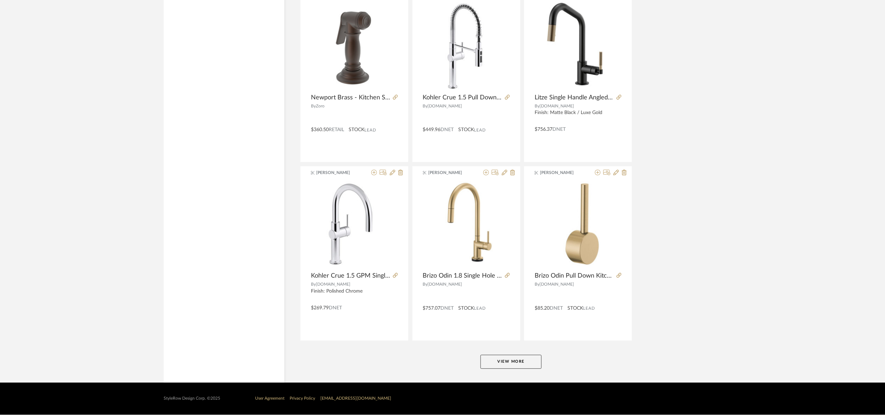
scroll to position [21258, 0]
click at [509, 364] on button "View More" at bounding box center [510, 362] width 61 height 14
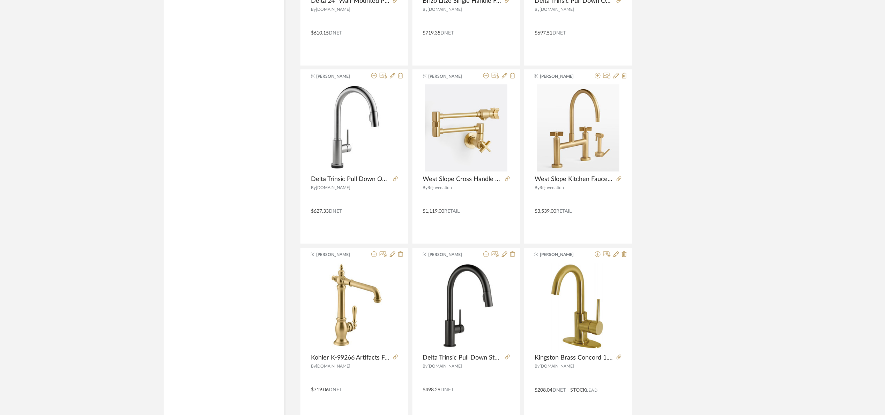
scroll to position [23402, 0]
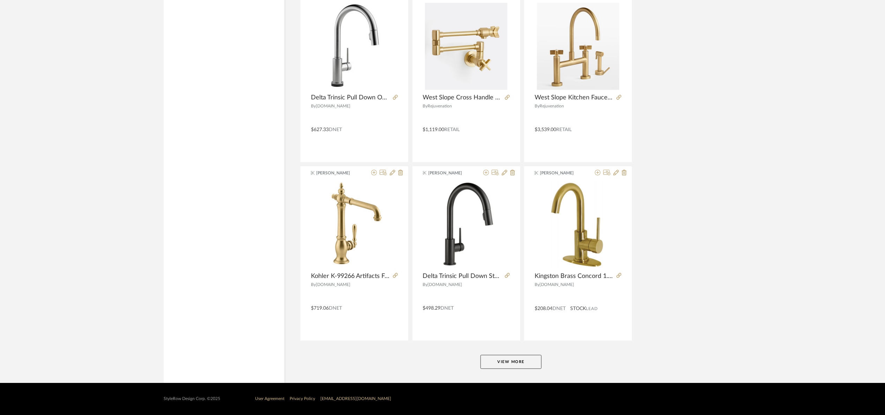
click at [521, 365] on button "View More" at bounding box center [510, 362] width 61 height 14
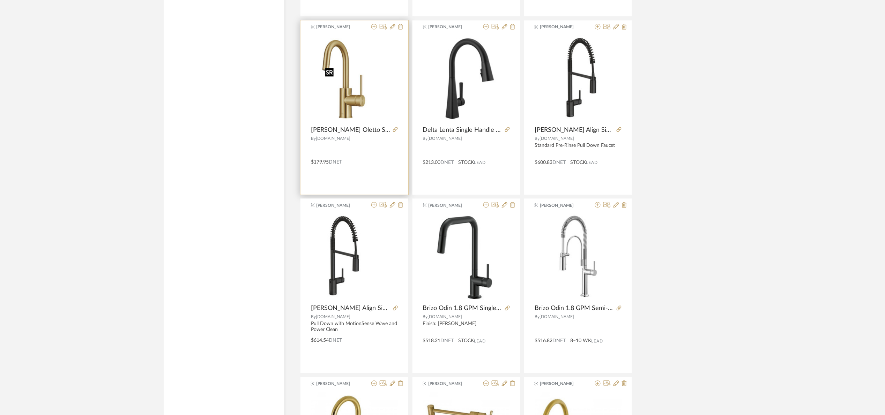
scroll to position [23873, 0]
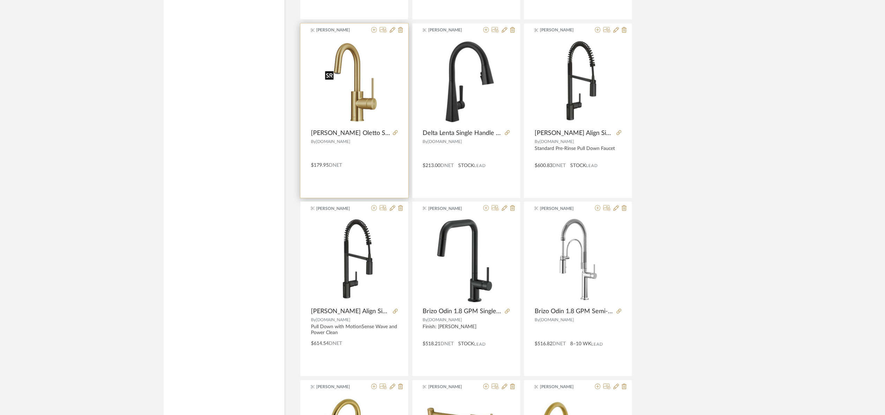
click at [340, 33] on span "Katherine Cowley" at bounding box center [338, 30] width 44 height 6
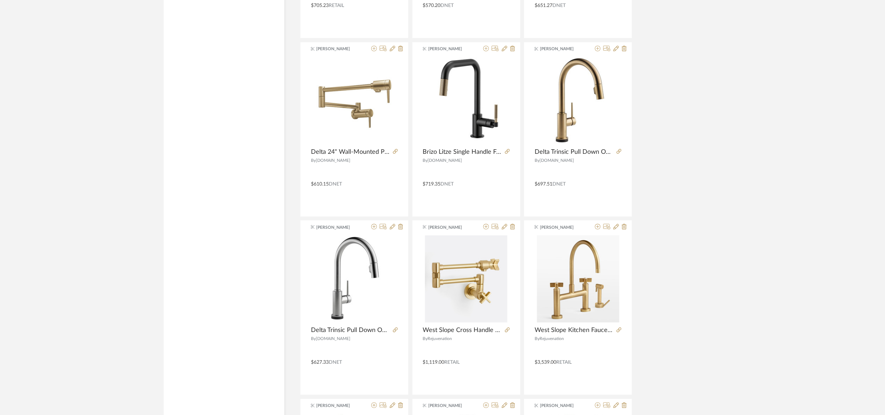
scroll to position [22879, 0]
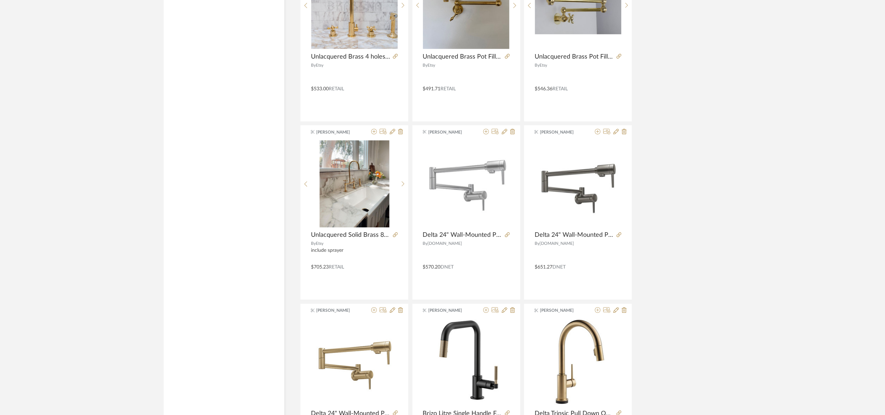
drag, startPoint x: 880, startPoint y: 22, endPoint x: 885, endPoint y: 16, distance: 8.0
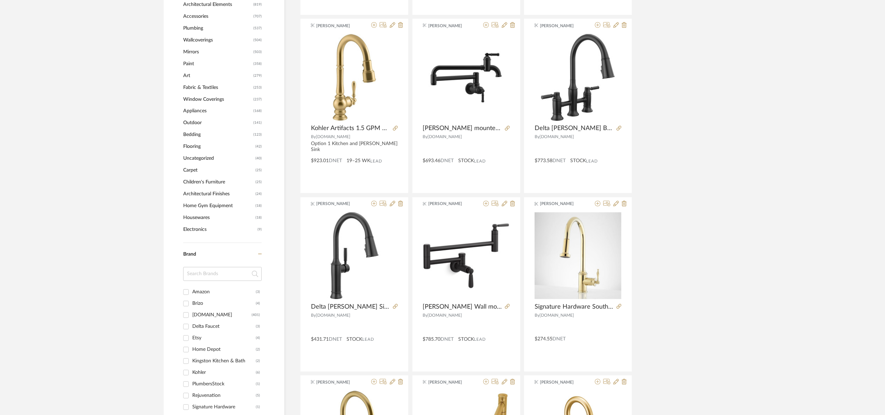
scroll to position [0, 0]
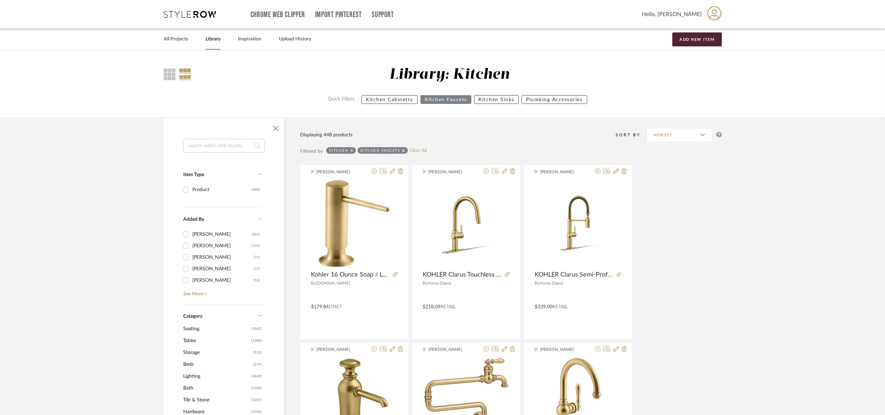
click at [236, 145] on input at bounding box center [224, 146] width 82 height 14
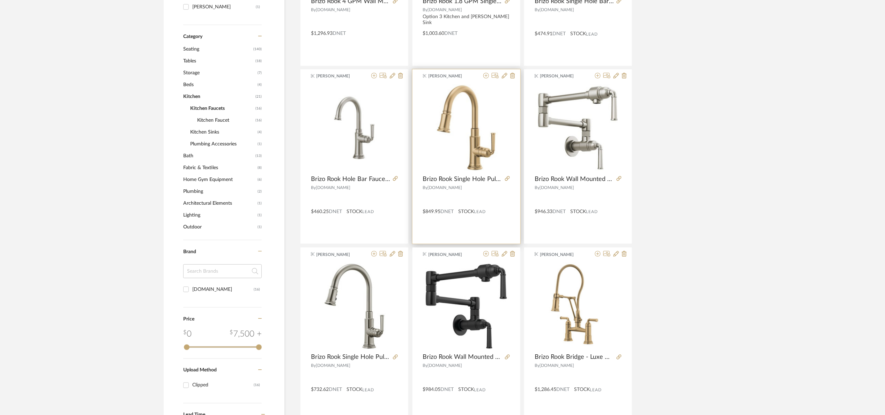
scroll to position [314, 0]
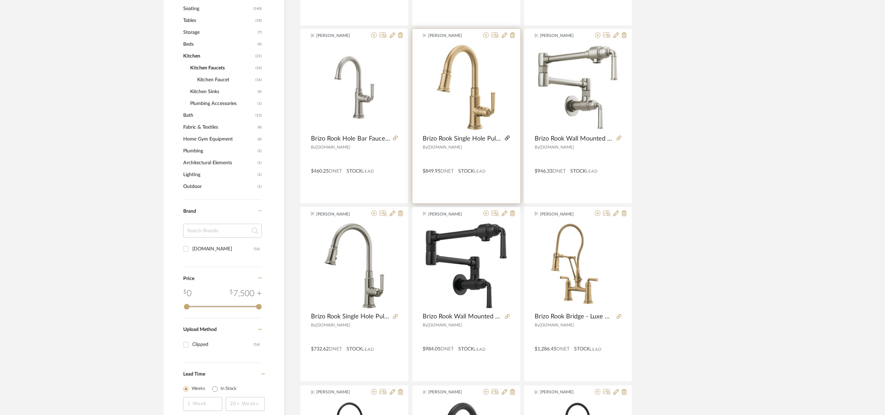
type input "rook"
click at [507, 138] on icon at bounding box center [507, 138] width 5 height 5
click at [504, 34] on icon at bounding box center [505, 35] width 6 height 6
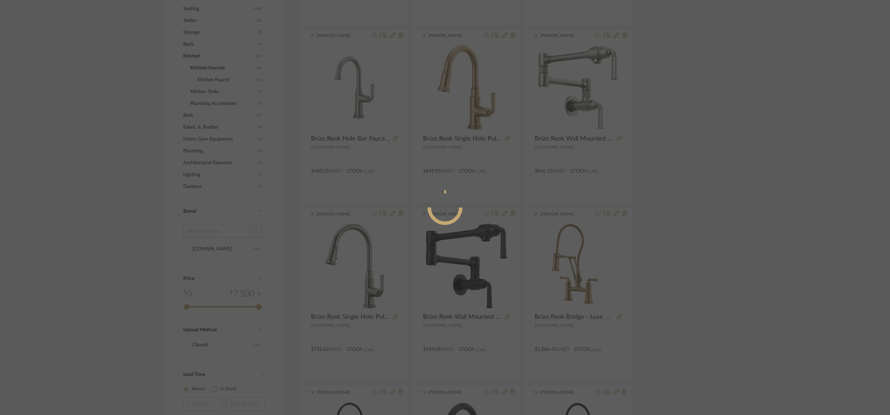
radio input "true"
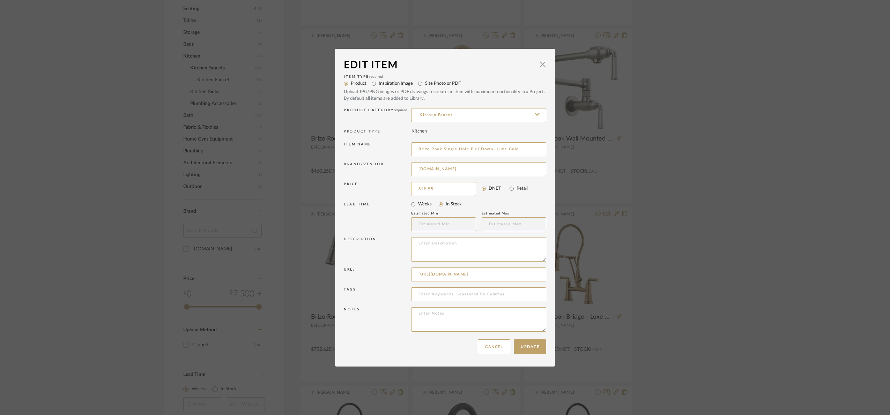
click at [441, 187] on input "849.95" at bounding box center [443, 189] width 65 height 14
type input "$1,003.60"
click at [527, 351] on button "Update" at bounding box center [530, 346] width 32 height 15
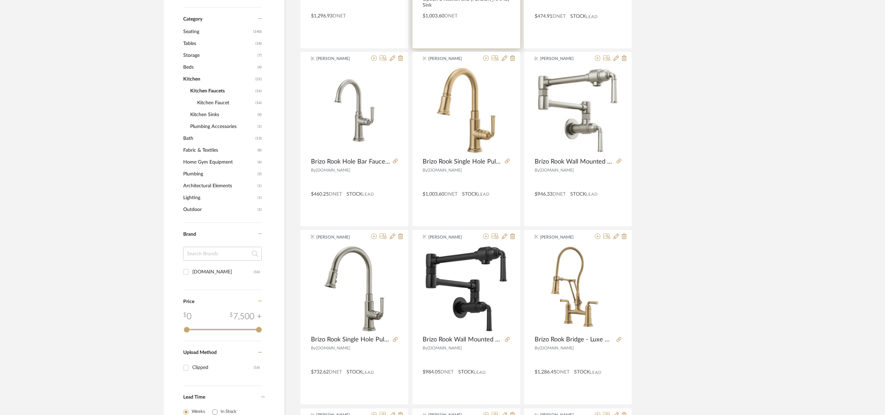
scroll to position [262, 0]
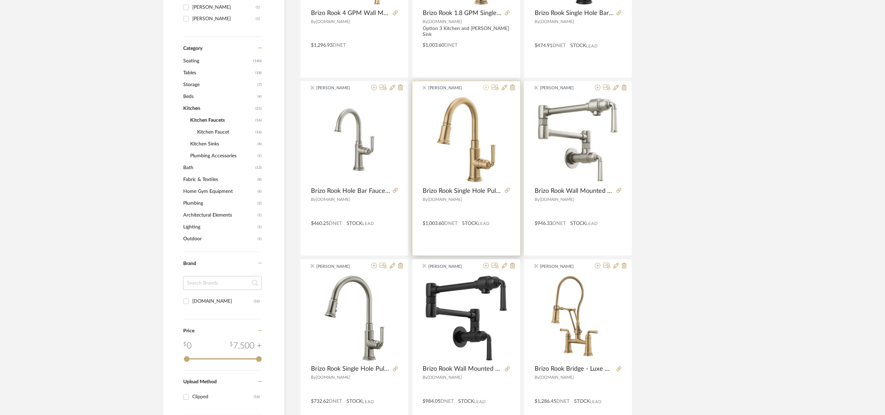
click at [484, 89] on icon at bounding box center [486, 88] width 6 height 6
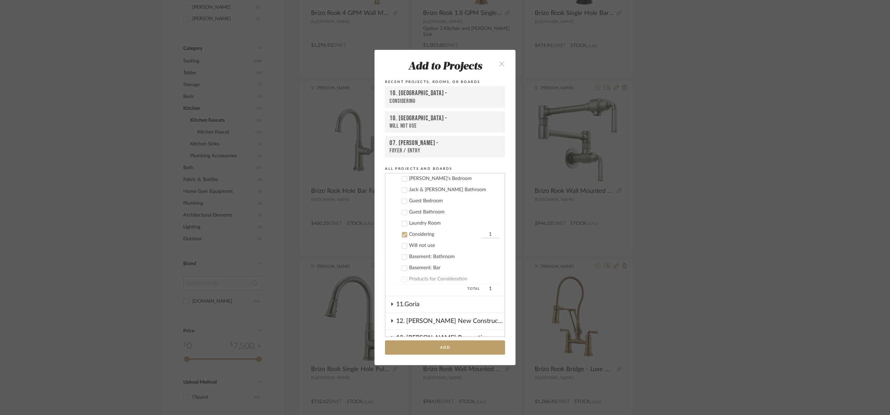
click at [412, 234] on div "Considering" at bounding box center [444, 235] width 71 height 6
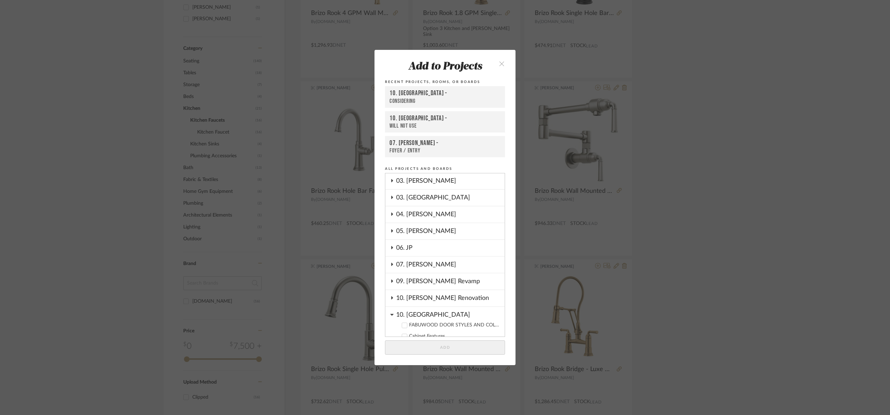
scroll to position [55, 0]
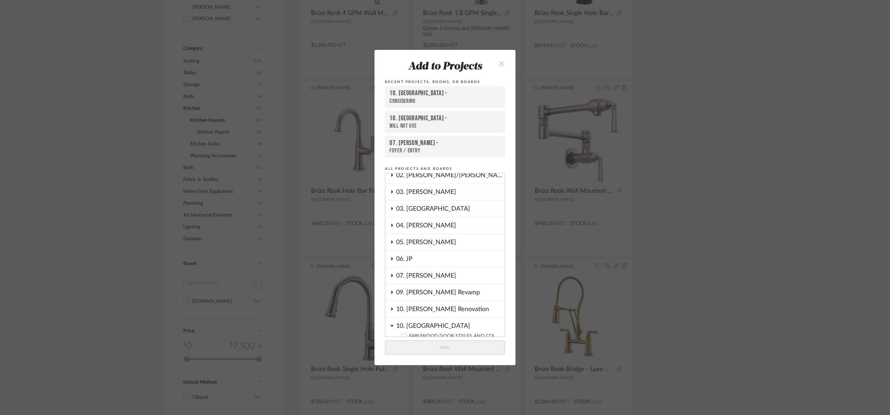
click at [415, 321] on div "10. Vignola" at bounding box center [450, 324] width 108 height 12
click at [424, 277] on div "07. Vorhees" at bounding box center [450, 276] width 108 height 16
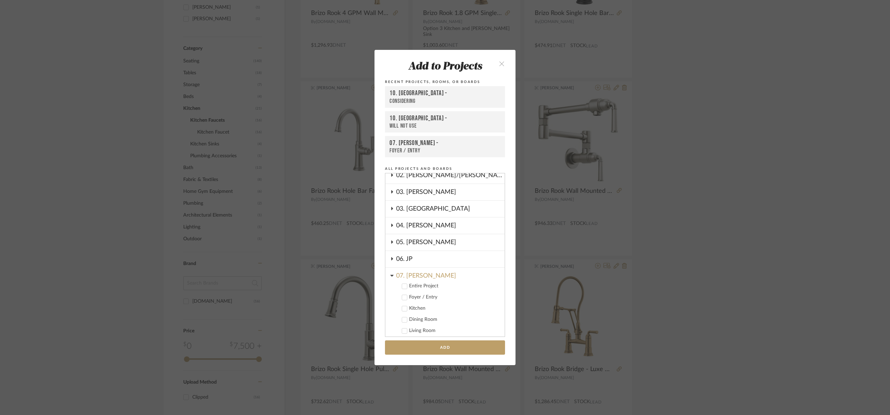
click at [418, 307] on div "Kitchen" at bounding box center [454, 309] width 90 height 6
drag, startPoint x: 434, startPoint y: 350, endPoint x: 526, endPoint y: 335, distance: 92.6
click at [435, 349] on button "Add" at bounding box center [445, 347] width 120 height 14
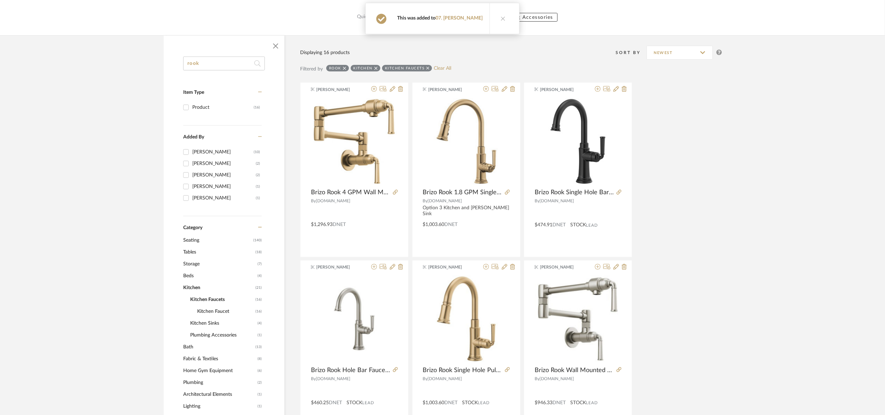
scroll to position [0, 0]
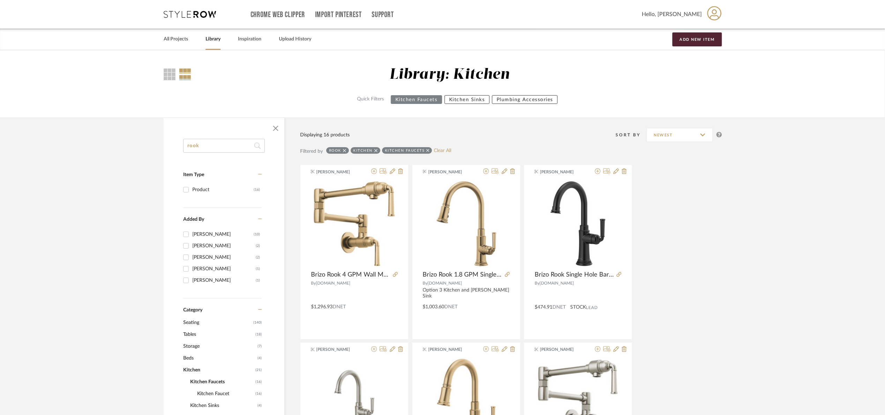
click at [343, 150] on icon at bounding box center [344, 150] width 3 height 5
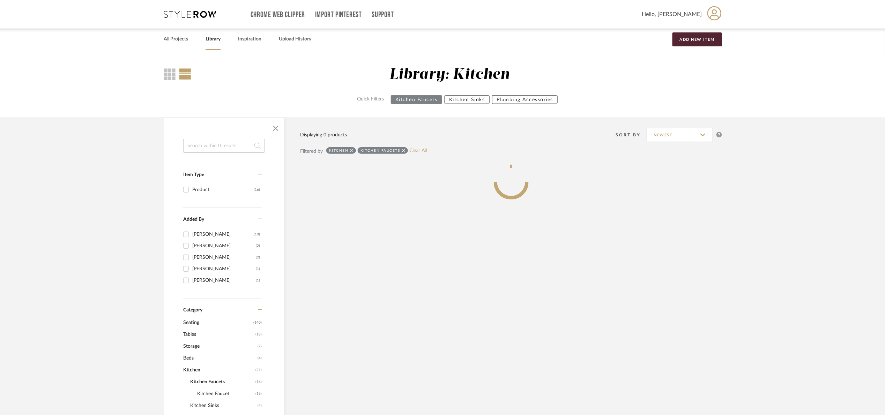
click at [241, 147] on input at bounding box center [224, 146] width 82 height 14
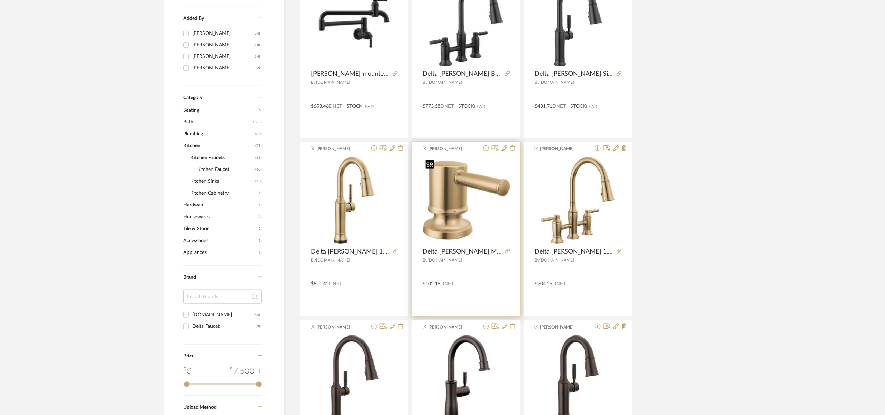
scroll to position [209, 0]
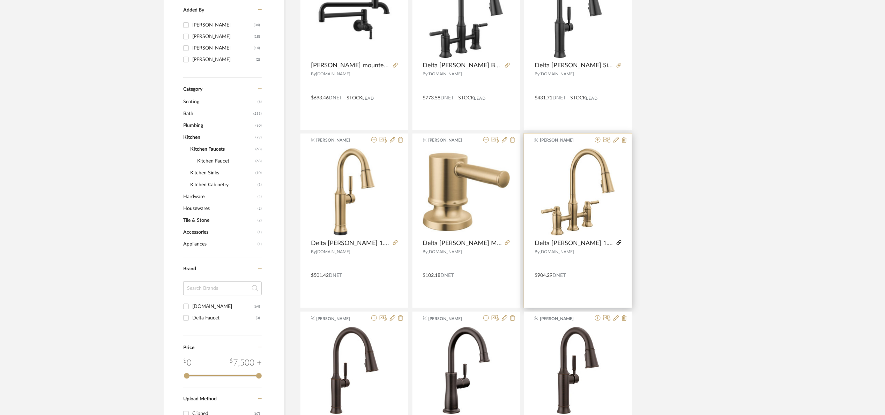
type input "delta"
click at [618, 242] on icon at bounding box center [618, 242] width 5 height 5
click at [598, 142] on icon at bounding box center [598, 140] width 6 height 6
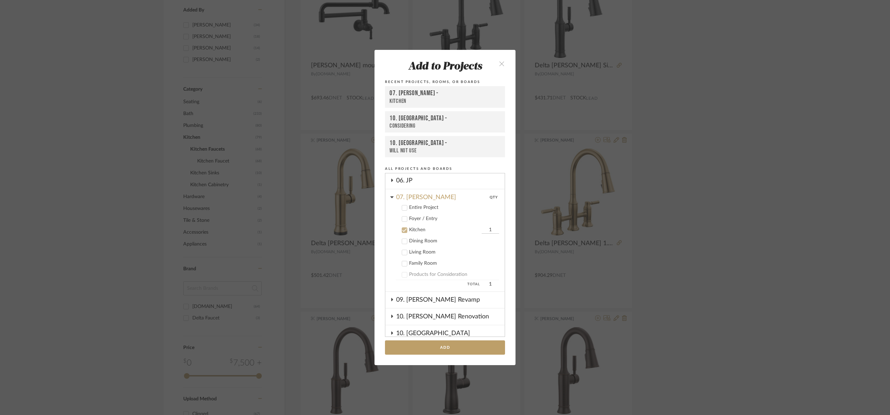
scroll to position [130, 0]
click at [455, 345] on button "Add" at bounding box center [445, 347] width 120 height 14
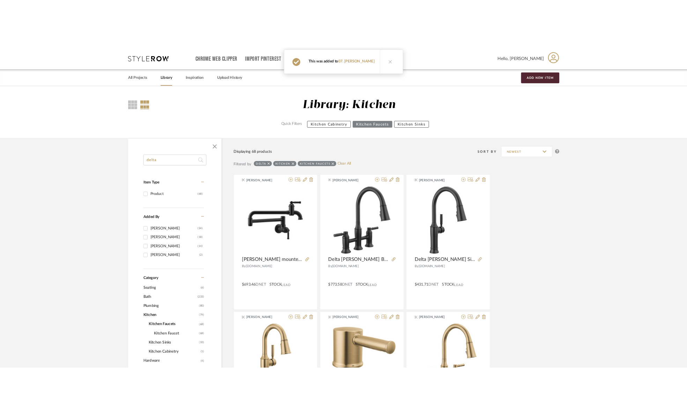
scroll to position [209, 0]
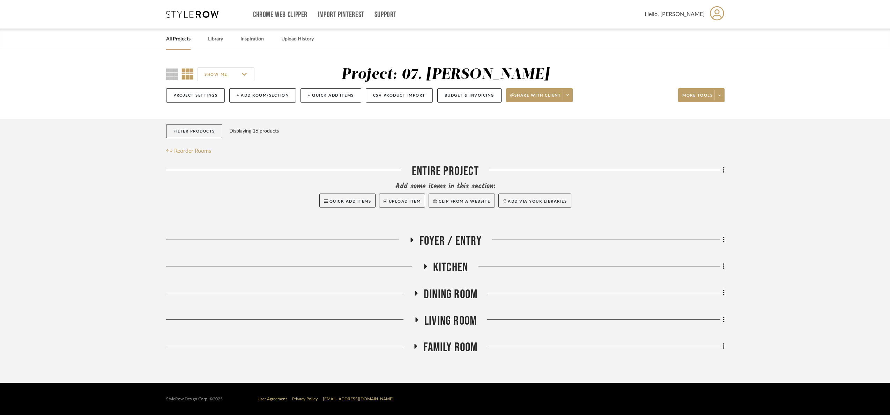
click at [446, 268] on span "Kitchen" at bounding box center [450, 267] width 35 height 15
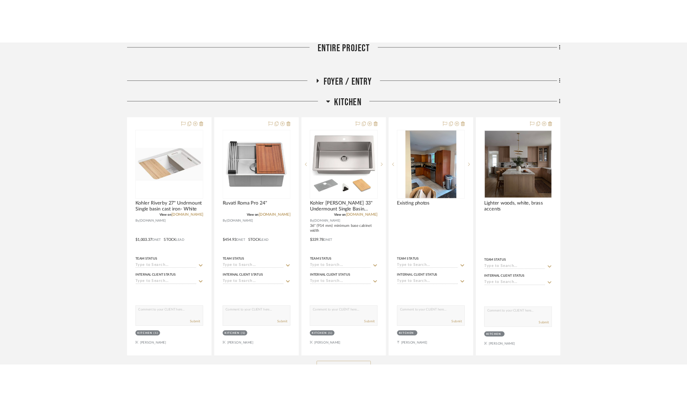
scroll to position [209, 0]
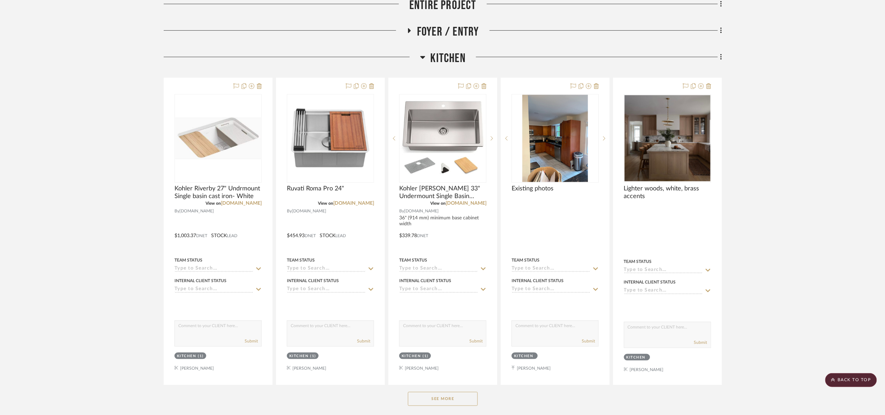
click at [445, 67] on div "Kitchen" at bounding box center [443, 60] width 558 height 18
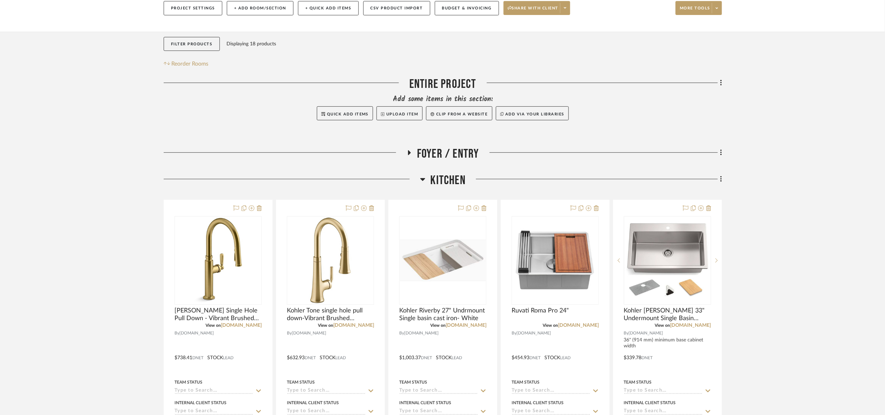
scroll to position [105, 0]
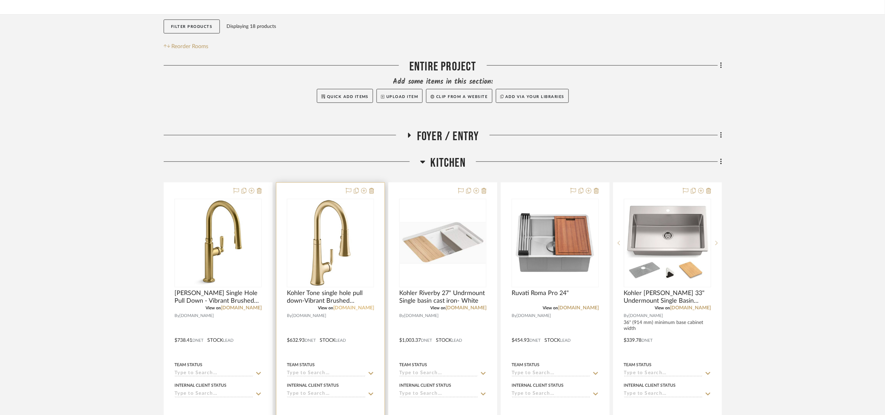
click at [365, 306] on link "[DOMAIN_NAME]" at bounding box center [353, 308] width 41 height 5
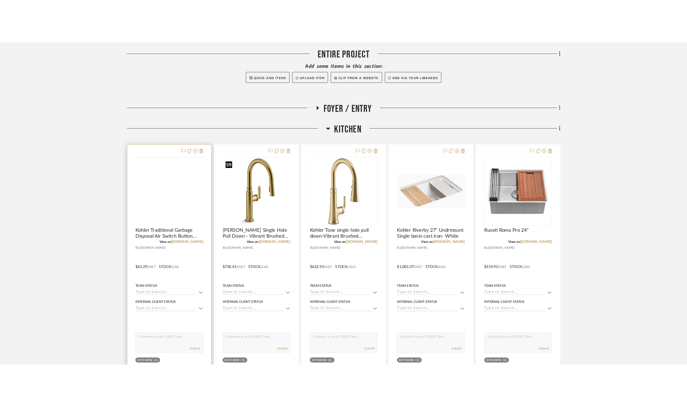
scroll to position [157, 0]
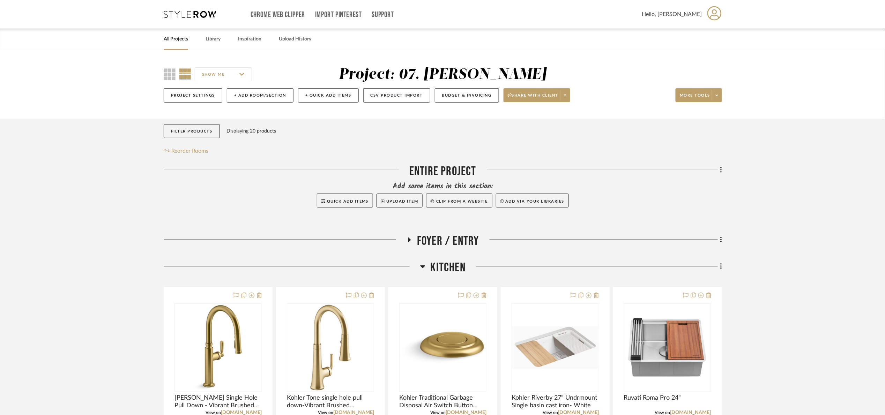
drag, startPoint x: 454, startPoint y: 269, endPoint x: 446, endPoint y: 256, distance: 15.1
click at [454, 270] on span "Kitchen" at bounding box center [447, 267] width 35 height 15
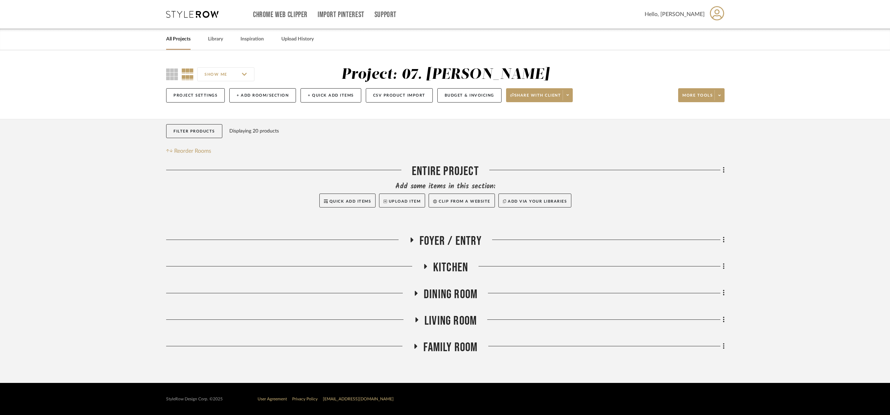
click at [439, 245] on span "Foyer / Entry" at bounding box center [450, 241] width 62 height 15
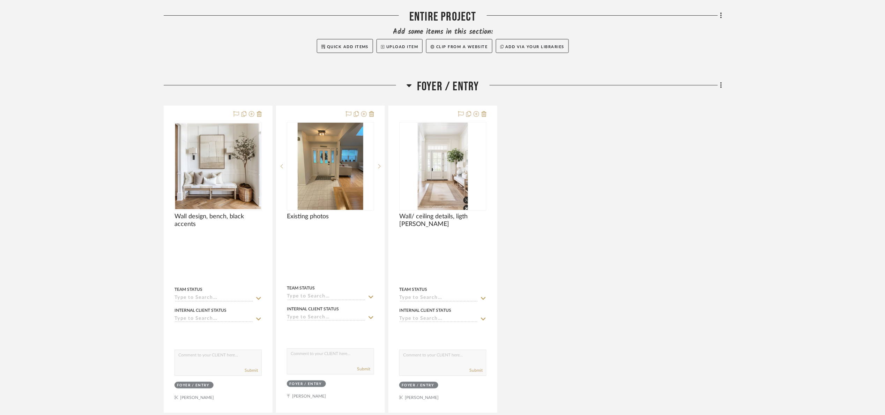
scroll to position [157, 0]
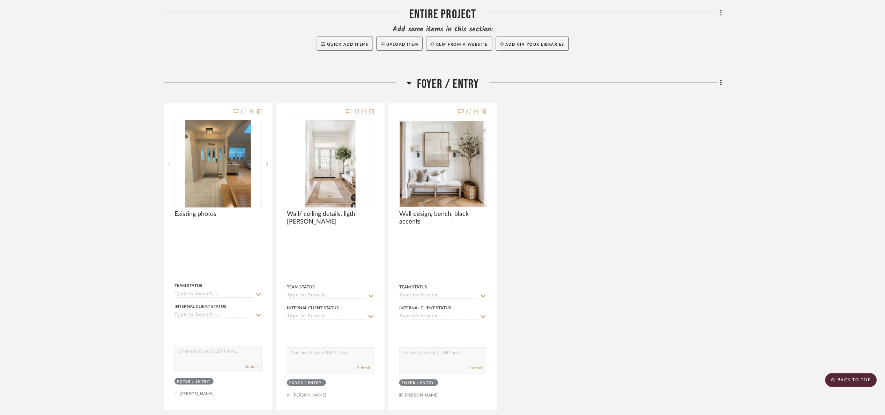
drag, startPoint x: 469, startPoint y: 83, endPoint x: 465, endPoint y: 83, distance: 3.9
click at [466, 82] on span "Foyer / Entry" at bounding box center [448, 84] width 62 height 15
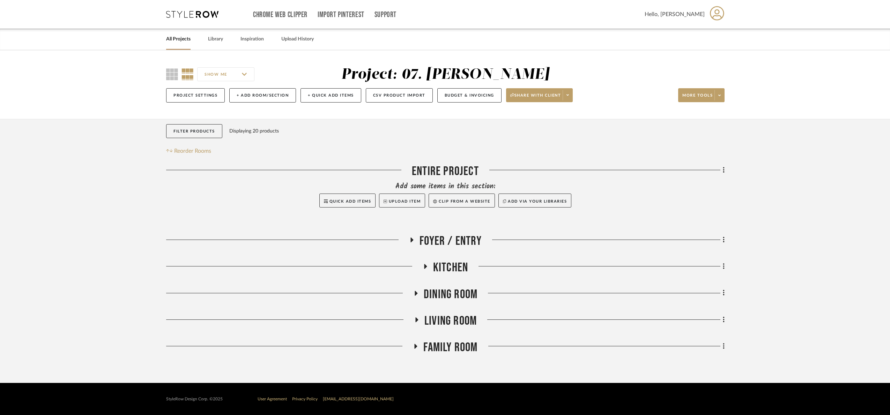
click at [444, 264] on span "Kitchen" at bounding box center [450, 267] width 35 height 15
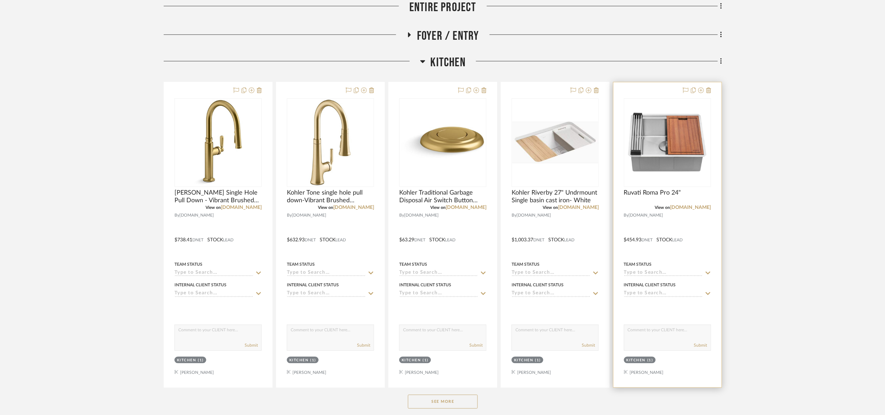
scroll to position [209, 0]
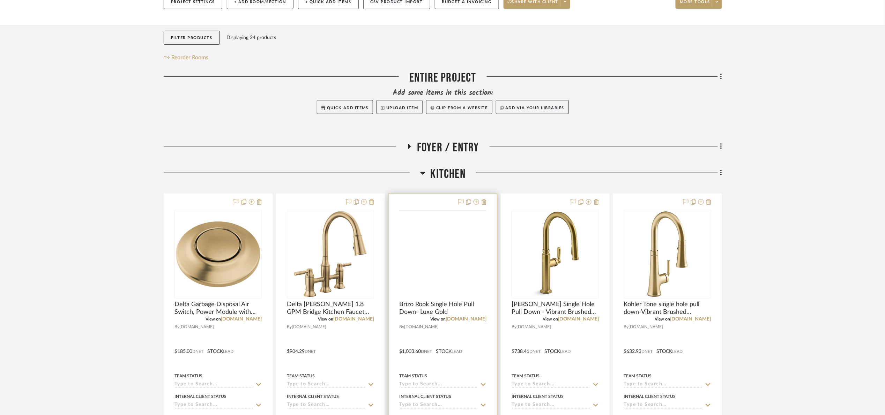
scroll to position [209, 0]
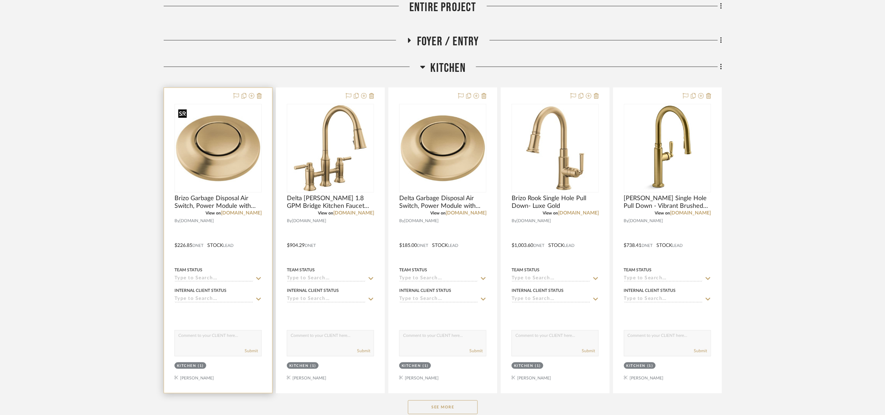
scroll to position [209, 0]
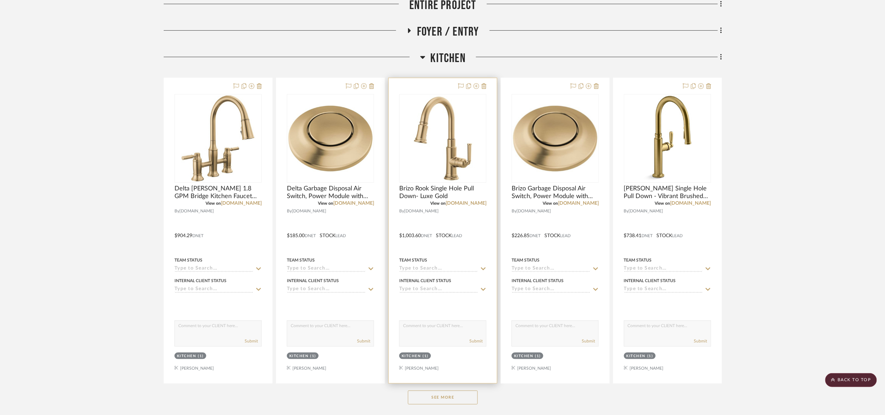
drag, startPoint x: 458, startPoint y: 398, endPoint x: 481, endPoint y: 378, distance: 30.2
click at [466, 393] on button "See More" at bounding box center [443, 398] width 70 height 14
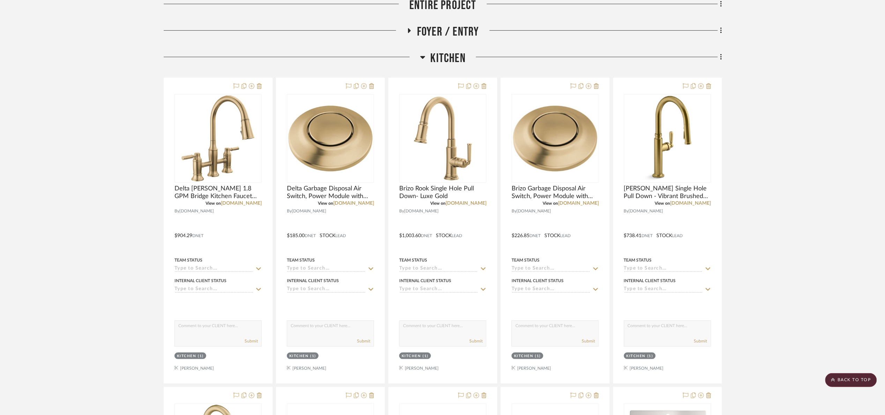
click at [442, 66] on span "Kitchen" at bounding box center [447, 58] width 35 height 15
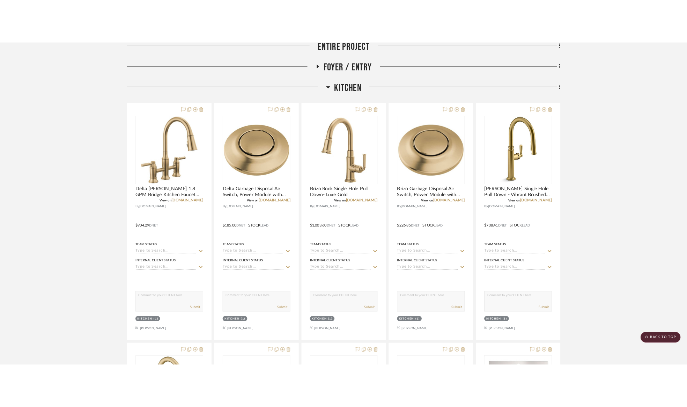
scroll to position [0, 0]
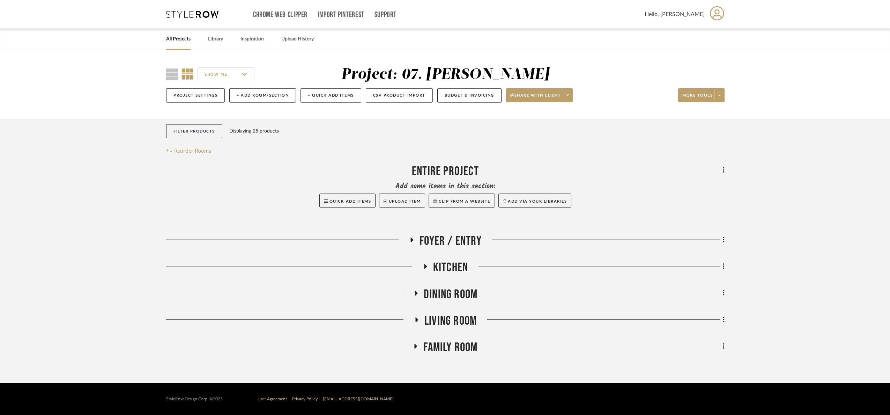
click at [637, 150] on div "Filter Products Displaying 25 products Reorder Rooms" at bounding box center [445, 139] width 558 height 31
click at [451, 300] on span "Dining Room" at bounding box center [451, 294] width 54 height 15
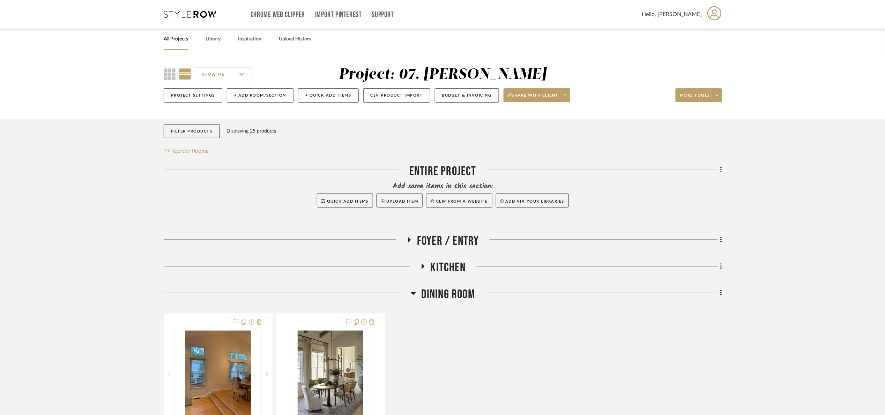
click at [449, 293] on span "Dining Room" at bounding box center [448, 294] width 54 height 15
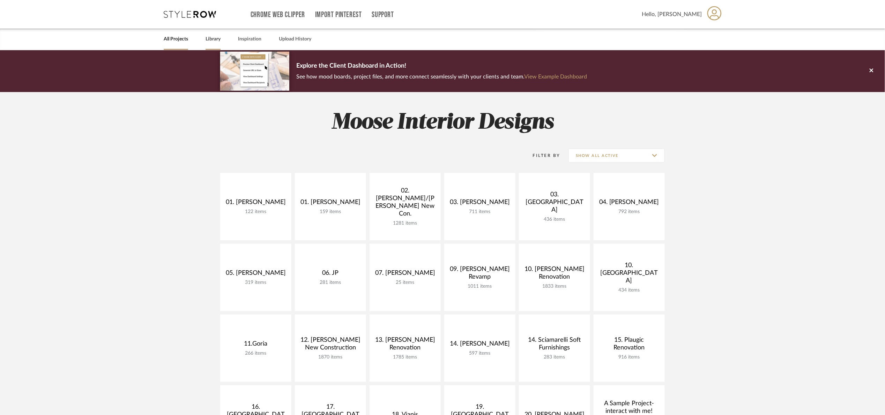
click at [206, 38] on link "Library" at bounding box center [212, 39] width 15 height 9
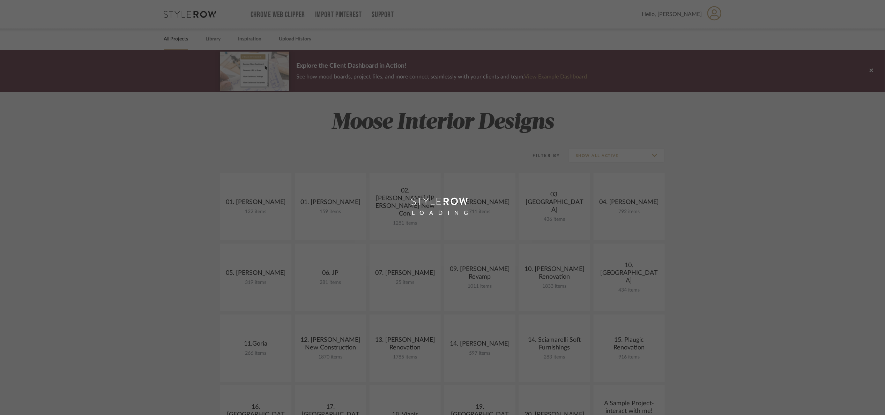
click at [207, 38] on div "LOADING" at bounding box center [442, 207] width 885 height 415
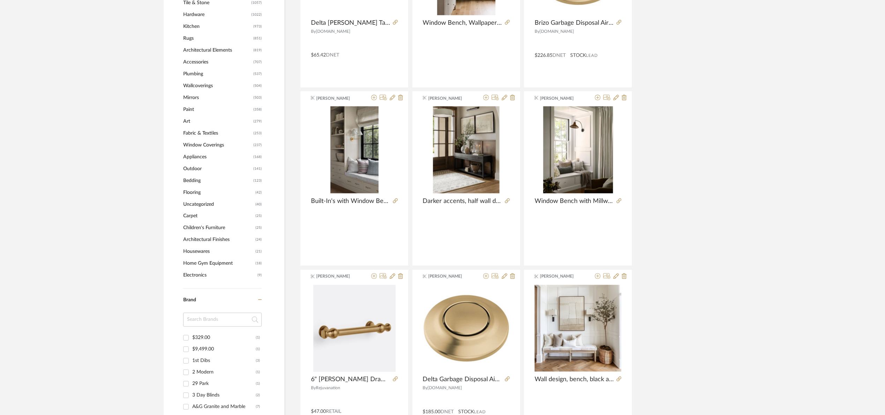
scroll to position [419, 0]
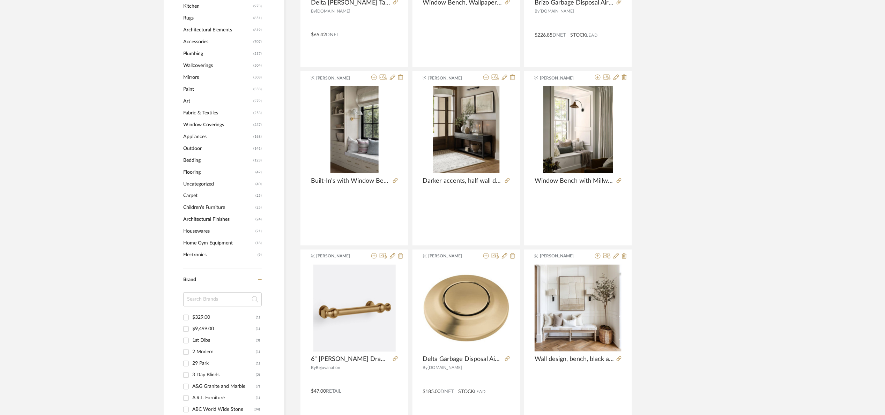
click at [213, 217] on span "Architectural Finishes" at bounding box center [218, 220] width 70 height 12
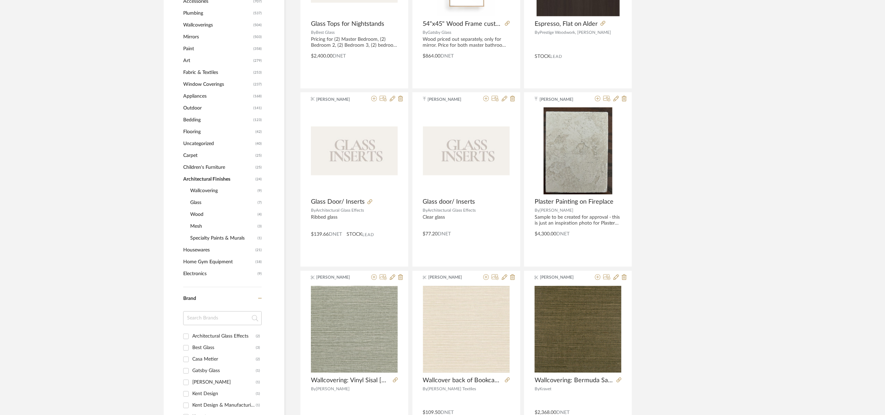
scroll to position [388, 0]
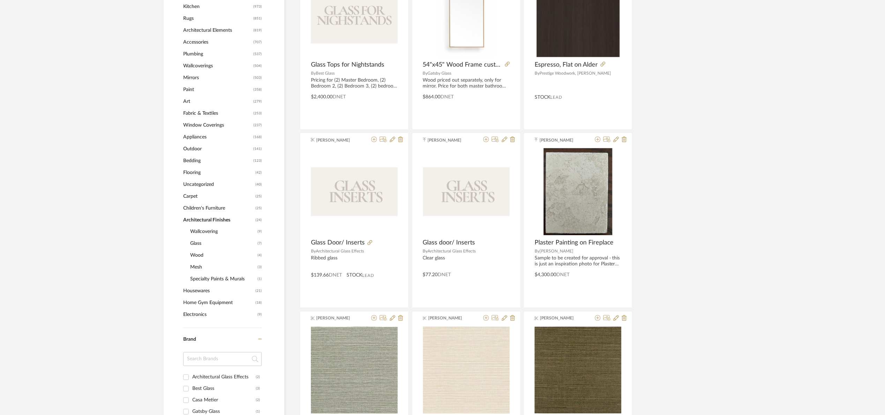
click at [208, 219] on span "Architectural Finishes" at bounding box center [218, 220] width 70 height 12
click at [183, 219] on span "Architectural Finishes" at bounding box center [218, 220] width 70 height 12
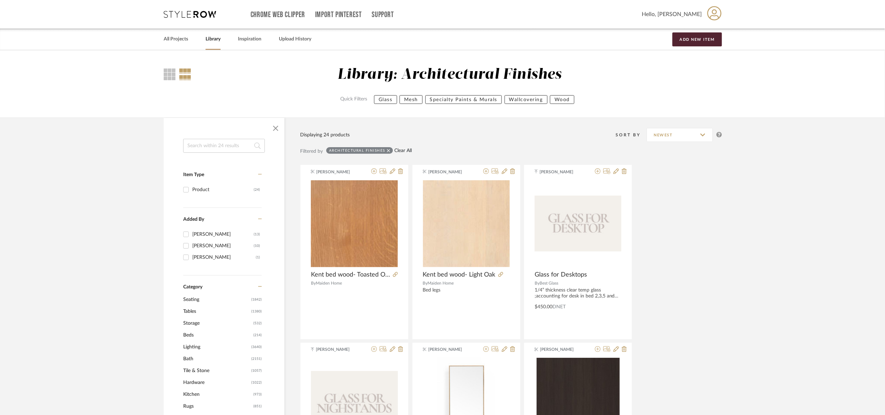
click at [403, 151] on link "Clear All" at bounding box center [403, 151] width 17 height 6
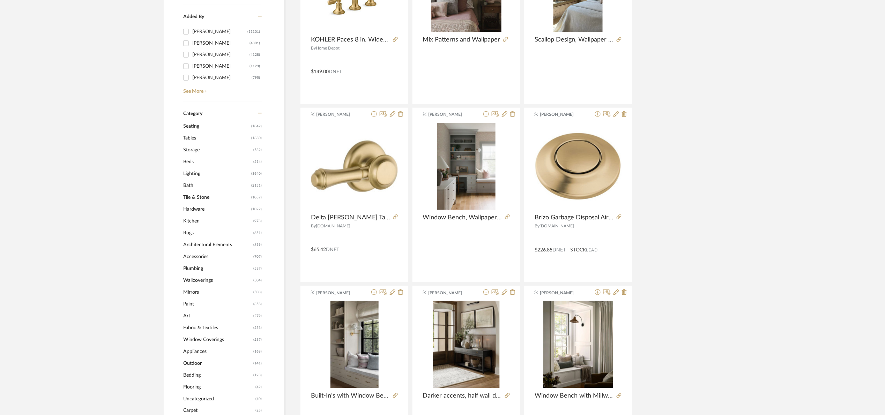
scroll to position [209, 0]
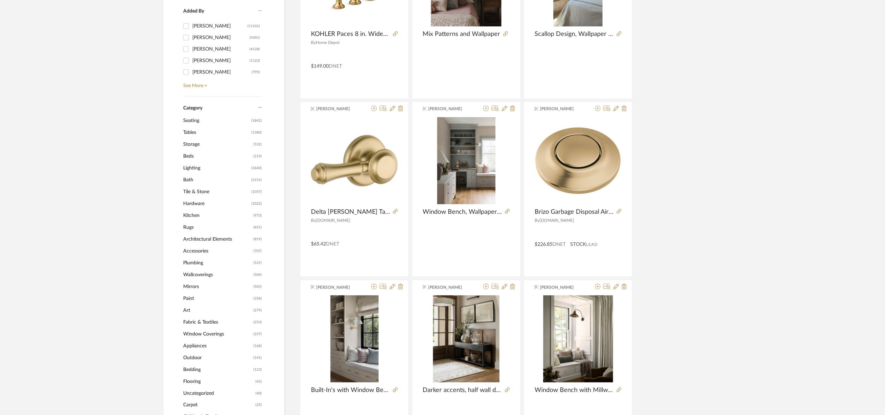
click at [210, 239] on span "Architectural Elements" at bounding box center [217, 239] width 68 height 12
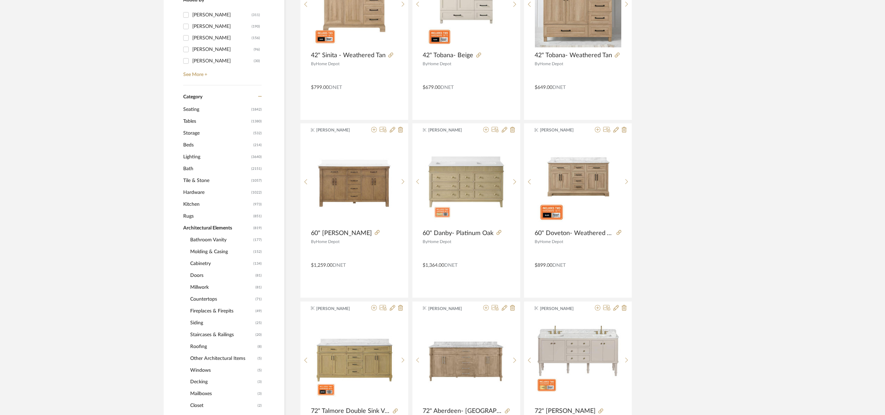
click at [196, 284] on span "Millwork" at bounding box center [221, 288] width 63 height 12
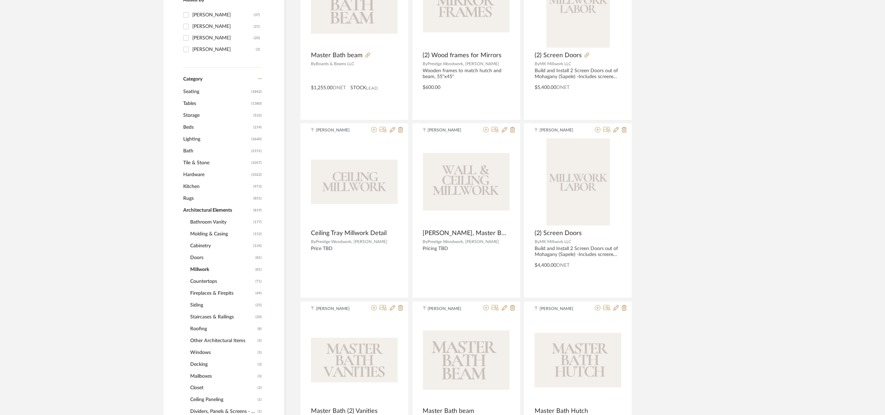
click at [198, 258] on span "Doors" at bounding box center [221, 258] width 63 height 12
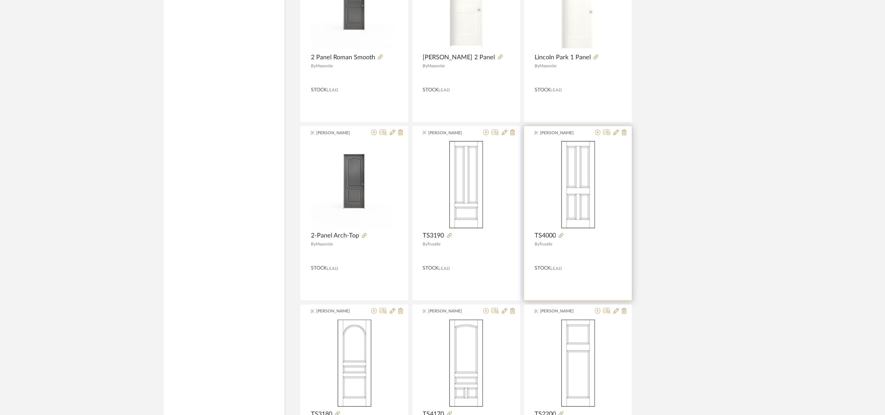
scroll to position [1957, 0]
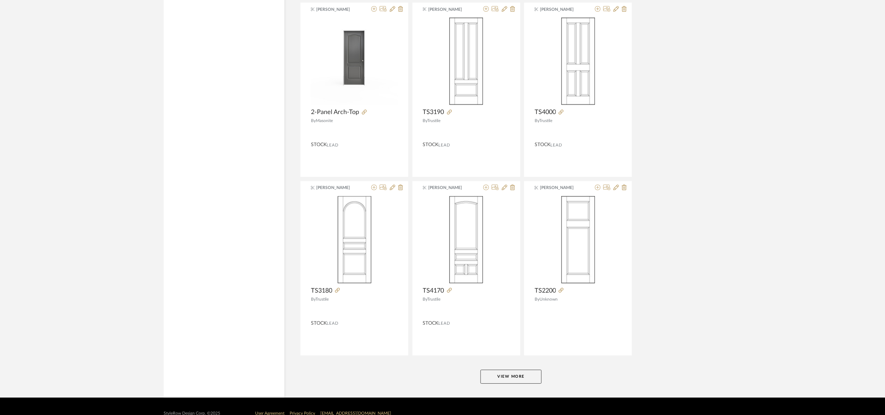
click at [529, 382] on button "View More" at bounding box center [510, 377] width 61 height 14
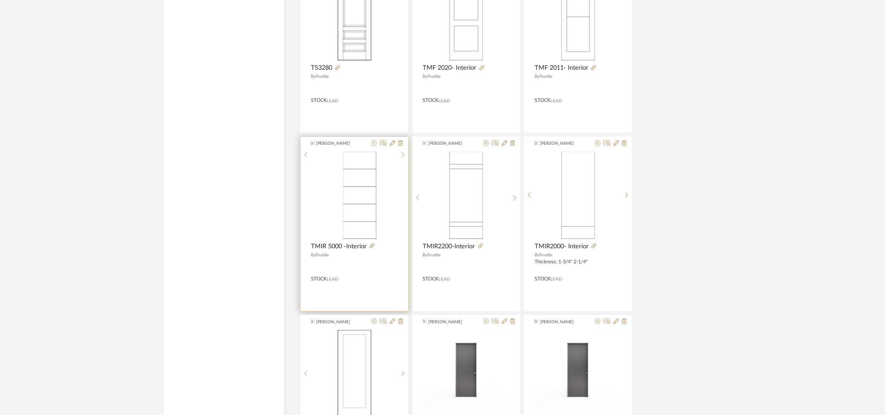
scroll to position [2375, 0]
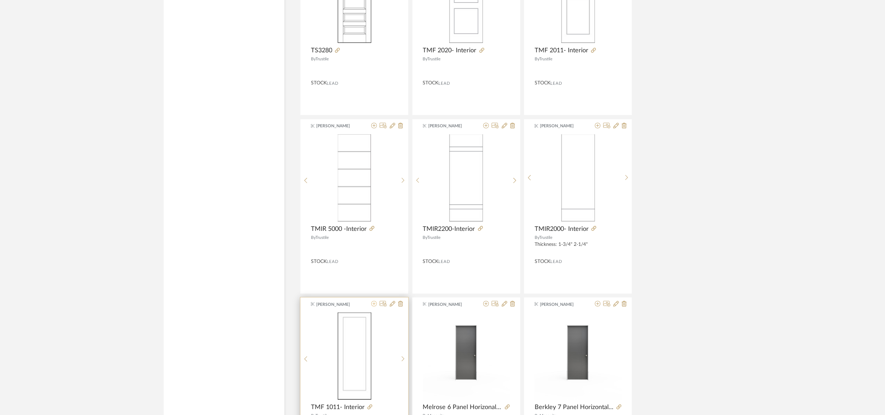
click at [374, 307] on icon at bounding box center [374, 304] width 6 height 6
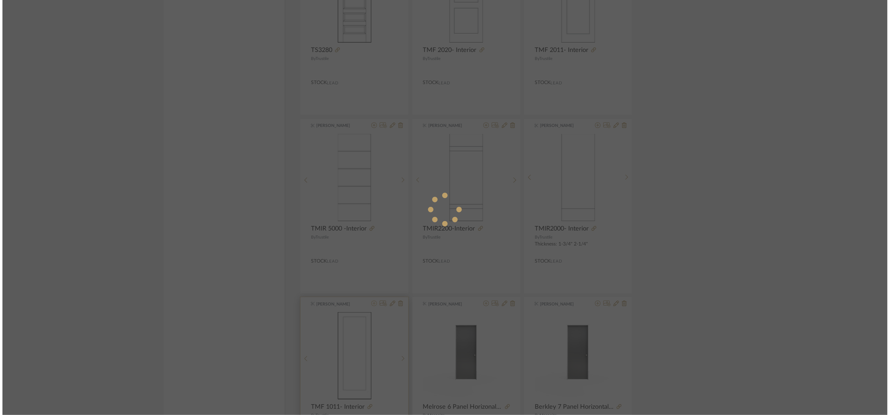
scroll to position [0, 0]
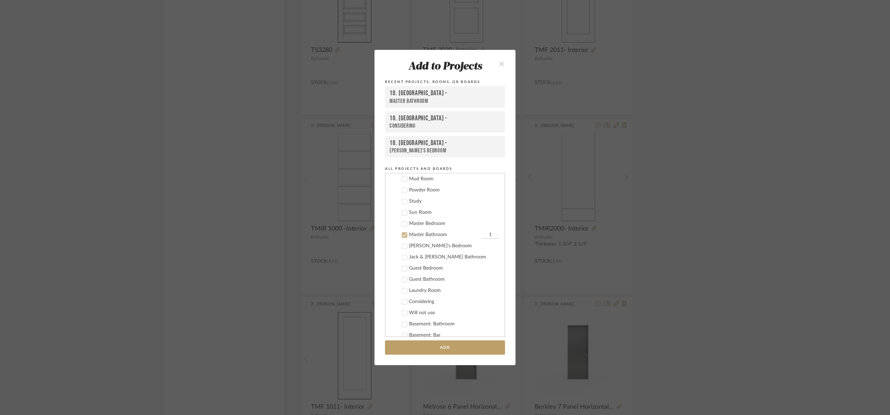
click at [412, 232] on div "Master Bathroom" at bounding box center [444, 235] width 71 height 6
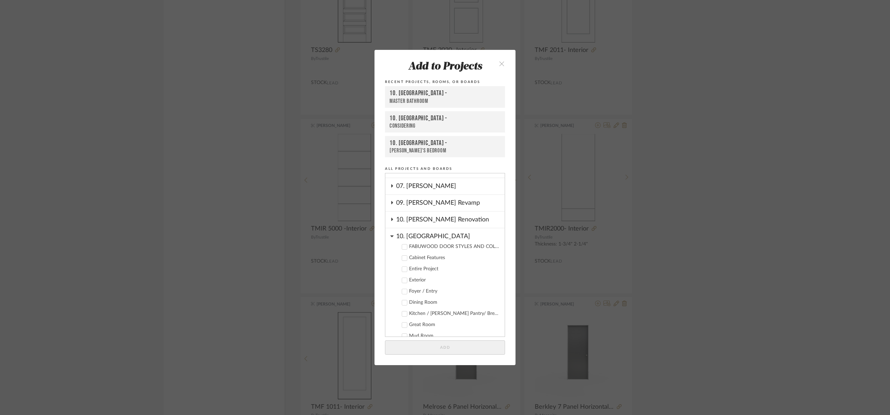
click at [412, 233] on div "10. Vignola" at bounding box center [450, 234] width 108 height 12
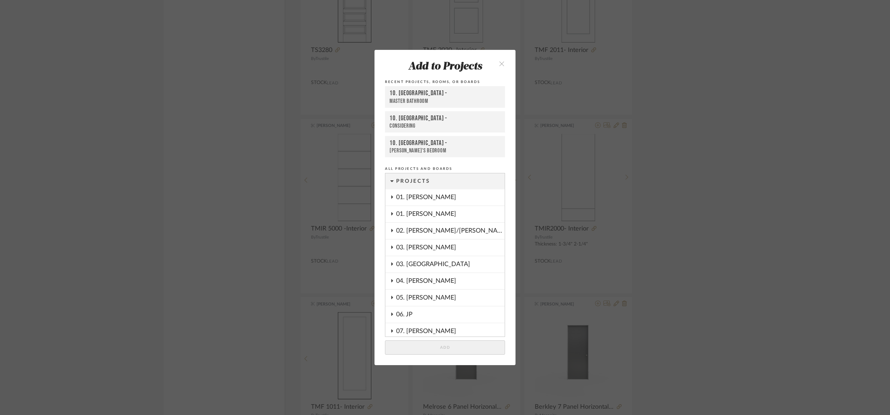
click at [419, 219] on div "01. Merker" at bounding box center [450, 214] width 108 height 16
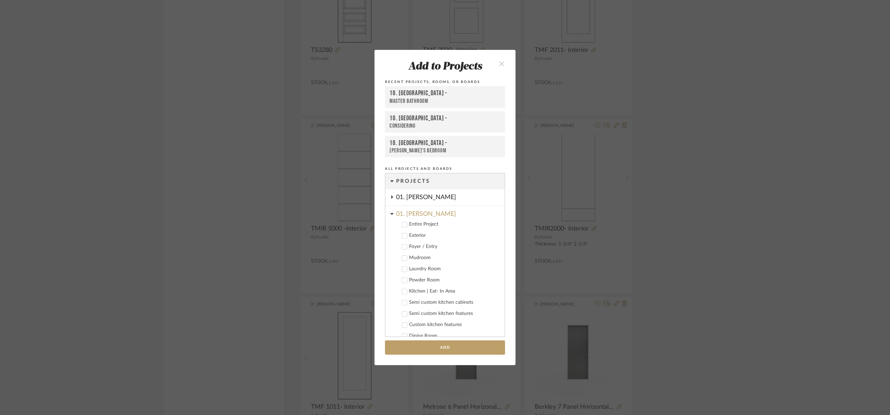
drag, startPoint x: 419, startPoint y: 223, endPoint x: 435, endPoint y: 314, distance: 93.1
click at [419, 222] on div "Entire Project" at bounding box center [454, 225] width 90 height 6
click at [437, 342] on button "Add" at bounding box center [445, 347] width 120 height 14
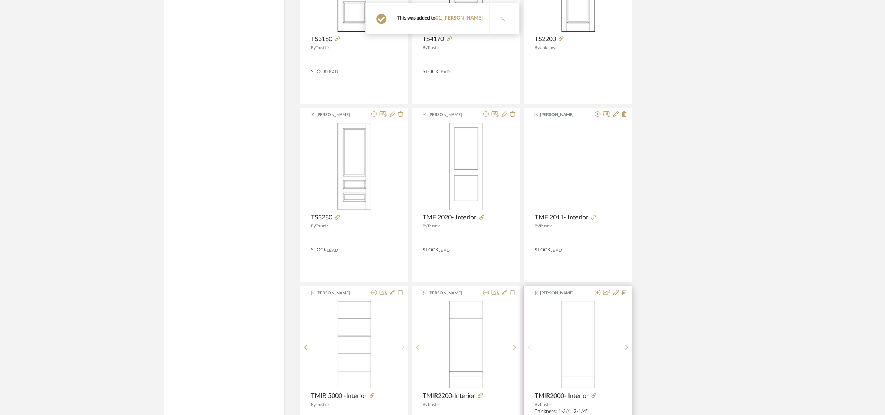
scroll to position [2166, 0]
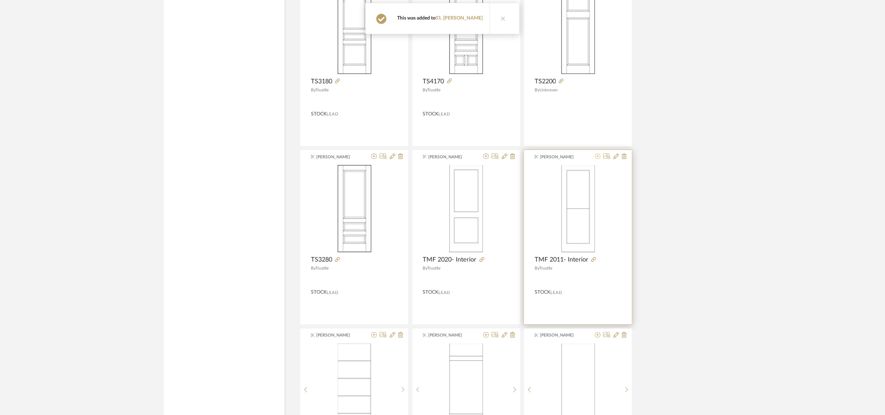
click at [598, 159] on icon at bounding box center [598, 156] width 6 height 6
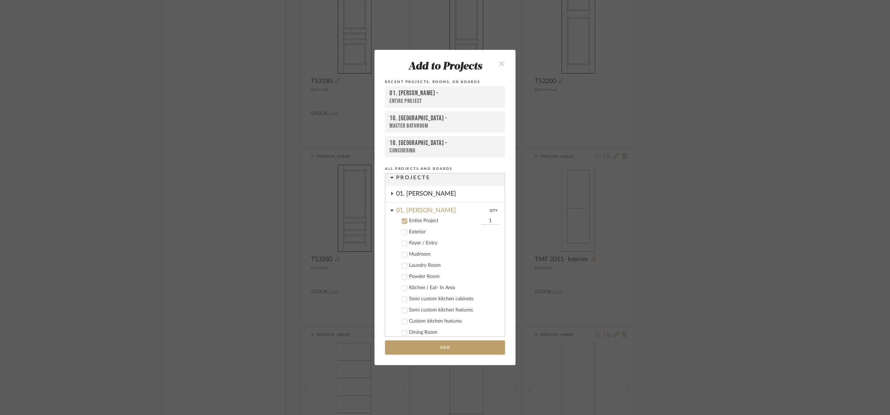
scroll to position [0, 0]
click at [463, 345] on button "Add" at bounding box center [445, 347] width 120 height 14
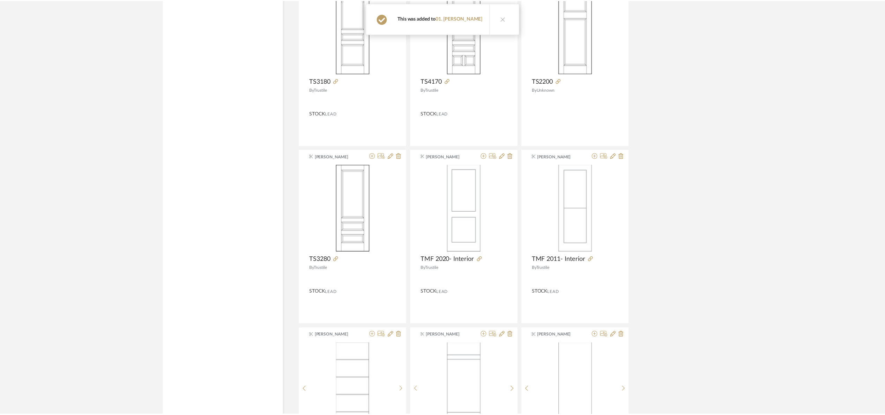
scroll to position [2166, 0]
click at [488, 159] on icon at bounding box center [486, 156] width 6 height 6
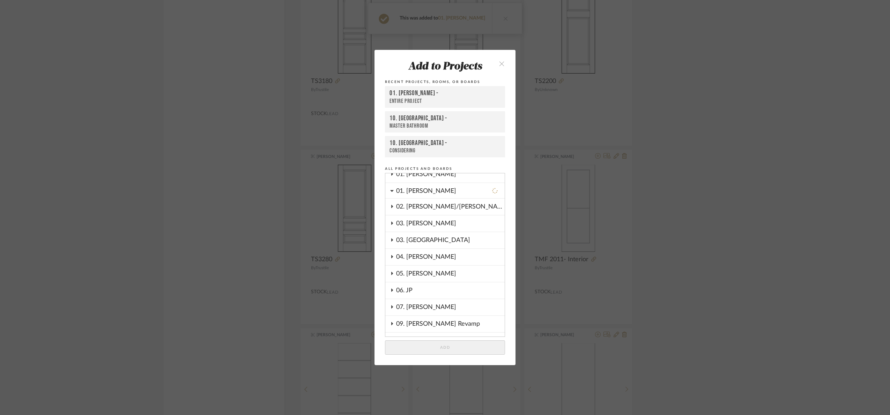
scroll to position [45, 0]
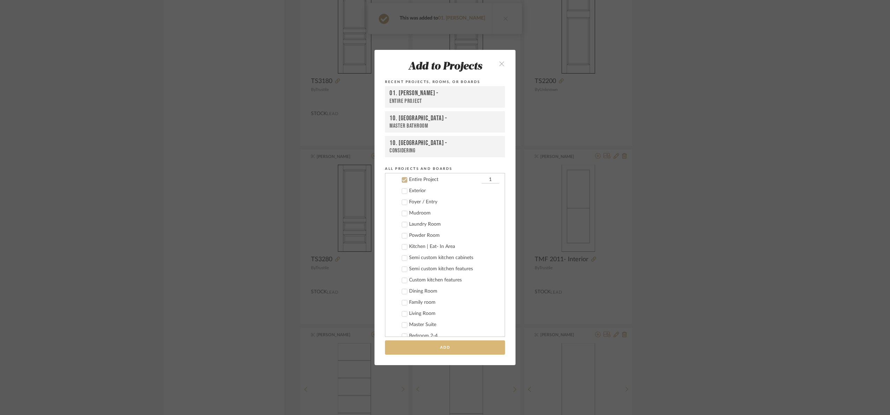
click at [467, 346] on button "Add" at bounding box center [445, 347] width 120 height 14
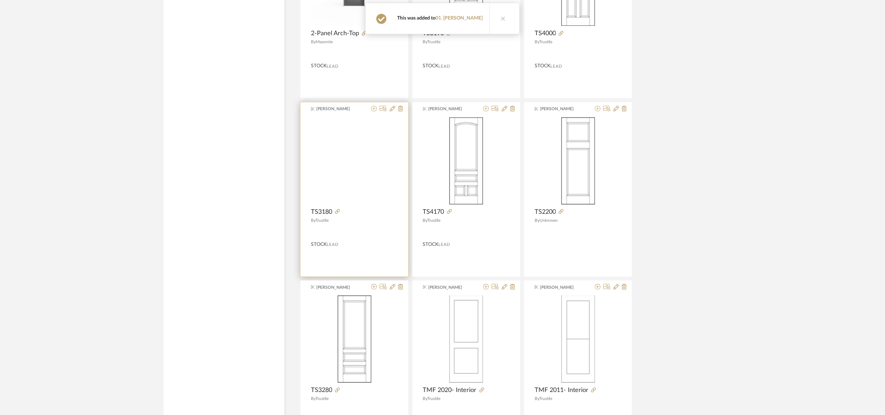
scroll to position [2009, 0]
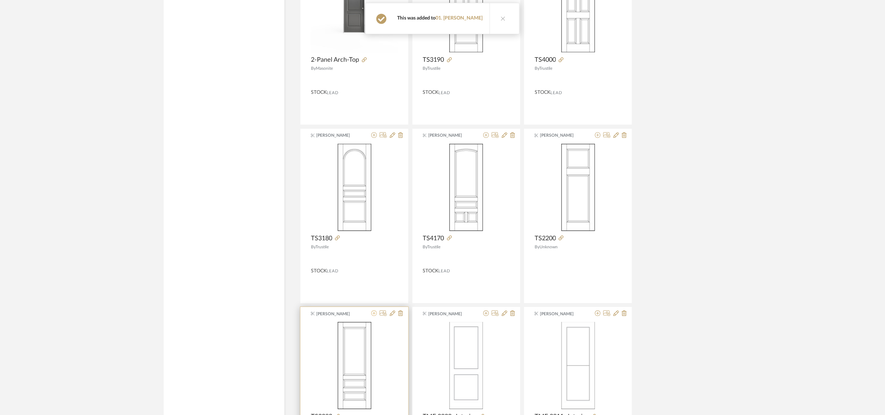
click at [374, 315] on icon at bounding box center [374, 313] width 6 height 6
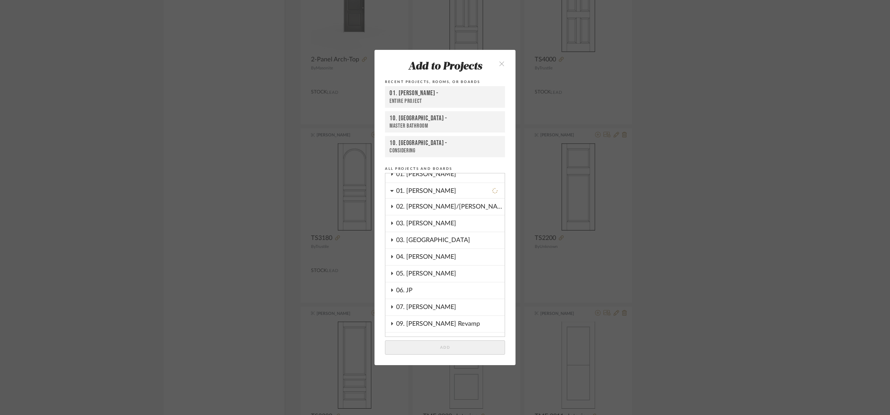
scroll to position [45, 0]
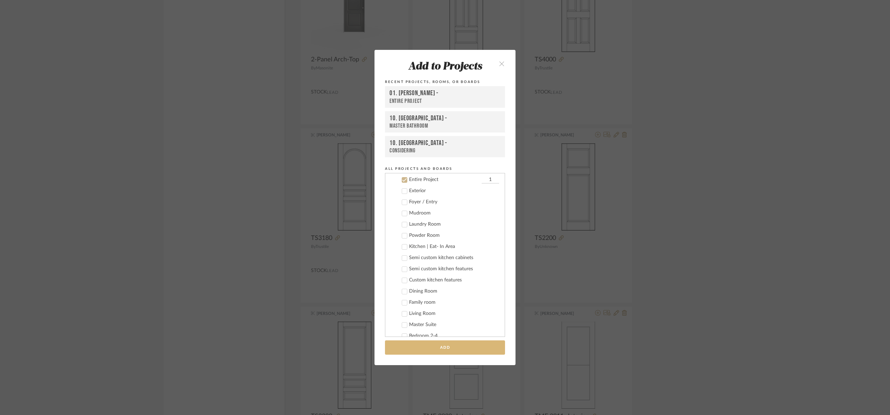
click at [448, 352] on button "Add" at bounding box center [445, 347] width 120 height 14
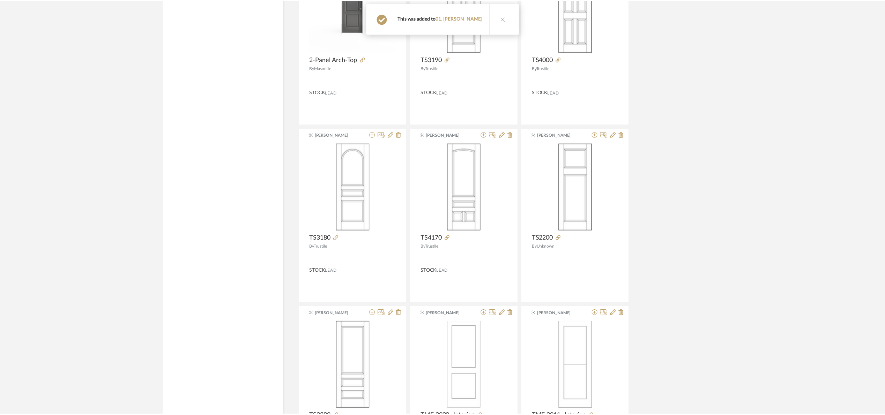
scroll to position [2009, 0]
click at [596, 137] on icon at bounding box center [598, 135] width 6 height 6
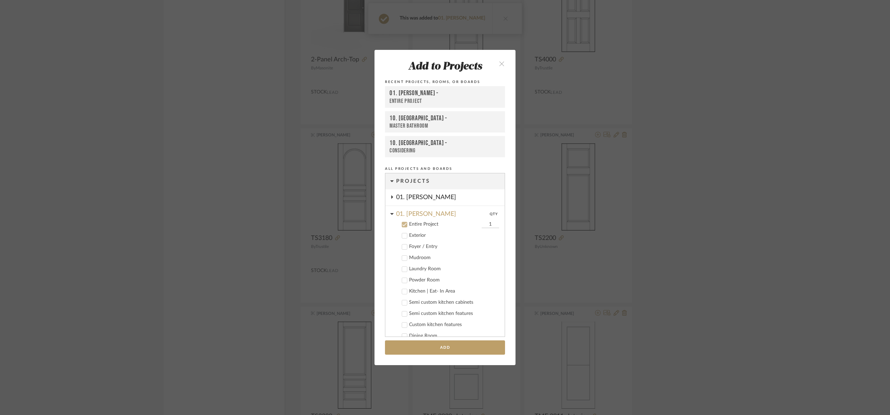
scroll to position [45, 0]
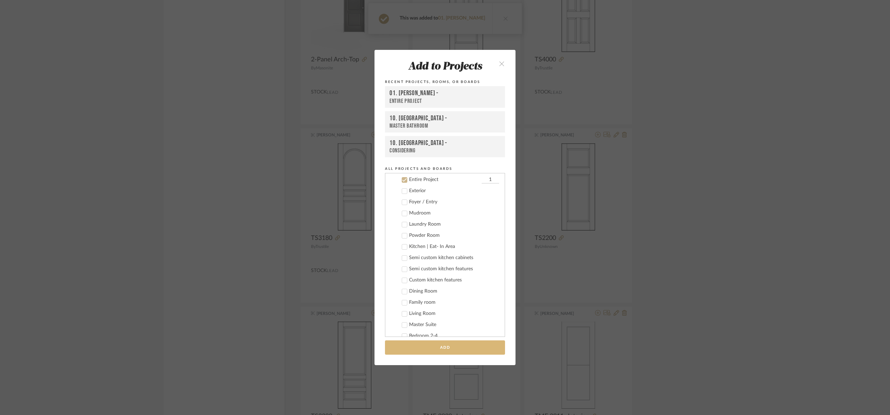
click at [427, 351] on button "Add" at bounding box center [445, 347] width 120 height 14
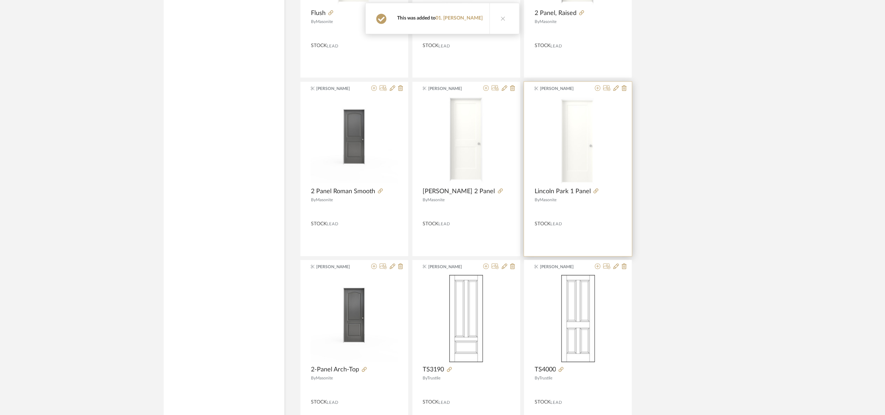
scroll to position [1695, 0]
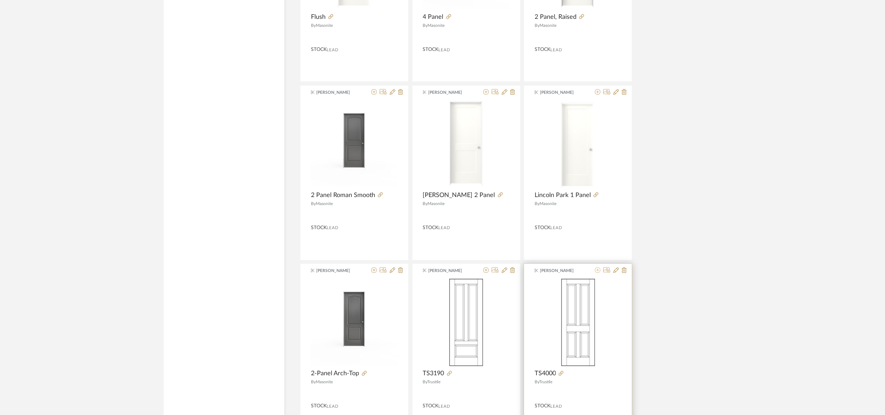
click at [600, 273] on icon at bounding box center [598, 271] width 6 height 6
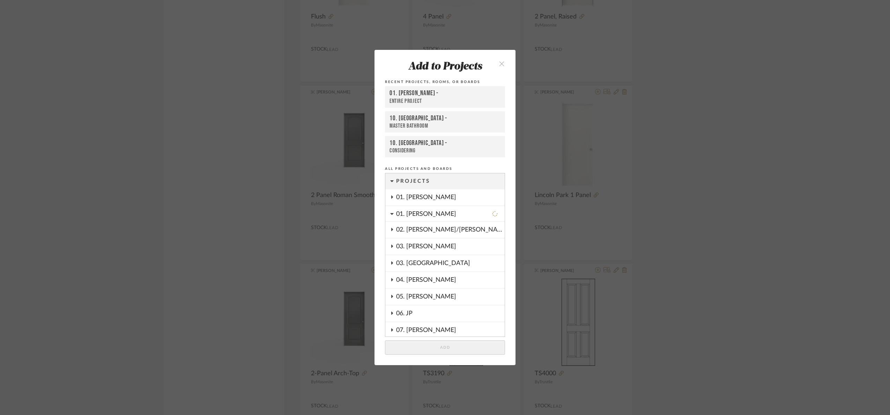
scroll to position [45, 0]
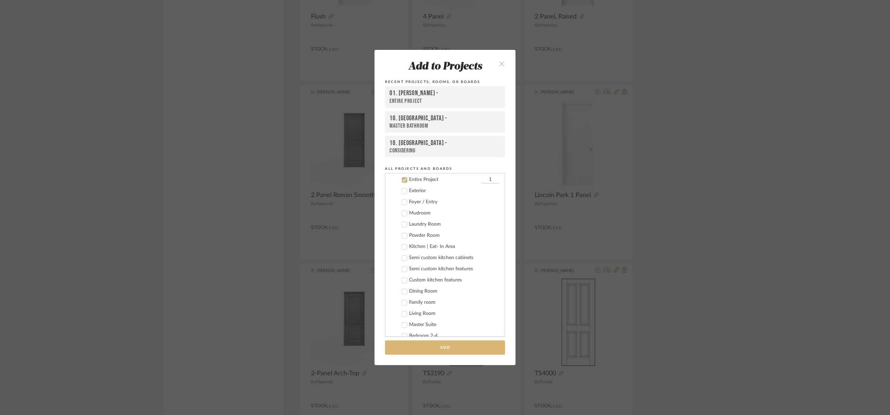
click at [442, 352] on button "Add" at bounding box center [445, 347] width 120 height 14
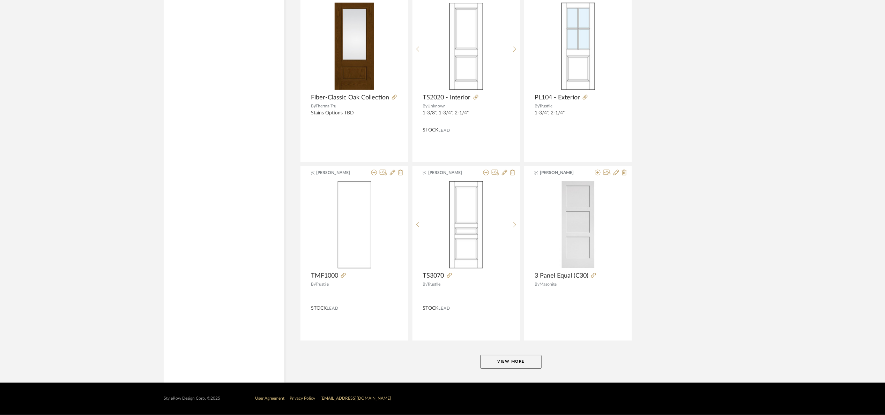
scroll to position [4117, 0]
drag, startPoint x: 527, startPoint y: 366, endPoint x: 530, endPoint y: 353, distance: 12.9
click at [527, 365] on button "View More" at bounding box center [510, 362] width 61 height 14
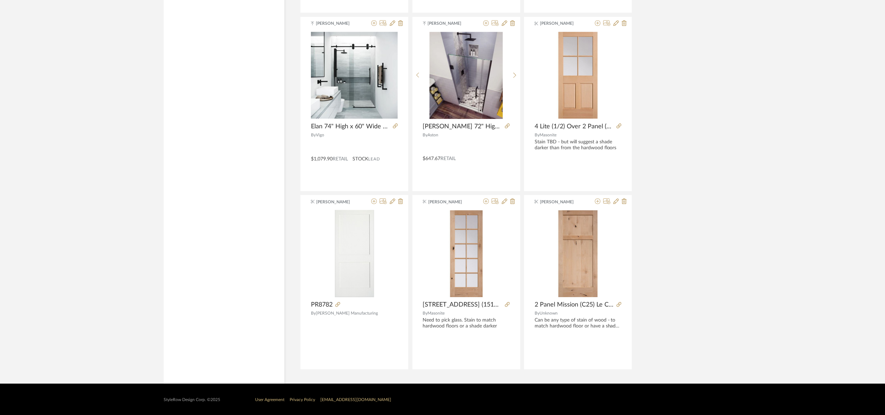
scroll to position [4625, 0]
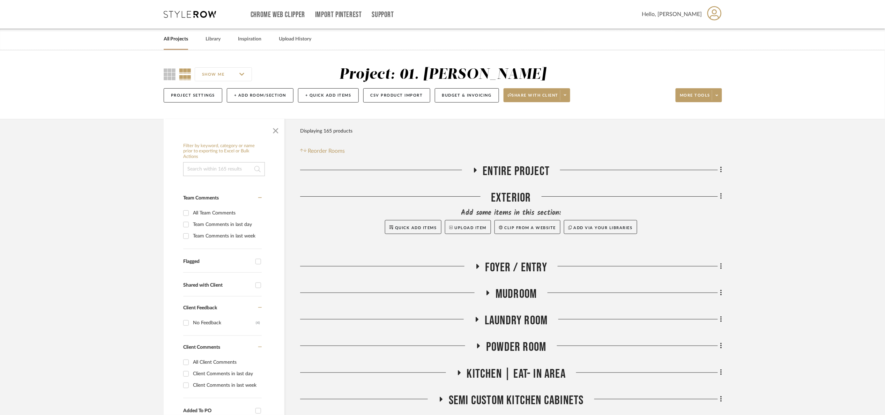
drag, startPoint x: 494, startPoint y: 172, endPoint x: 482, endPoint y: 162, distance: 15.9
click at [493, 170] on span "Entire Project" at bounding box center [516, 171] width 67 height 15
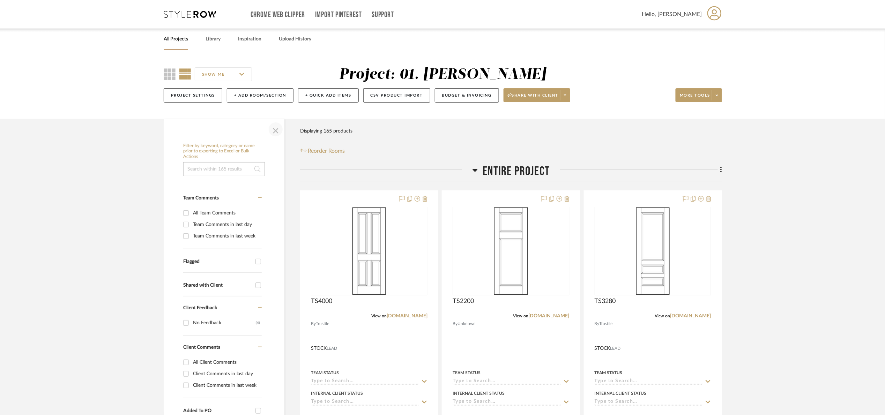
click at [272, 133] on span "button" at bounding box center [275, 129] width 17 height 17
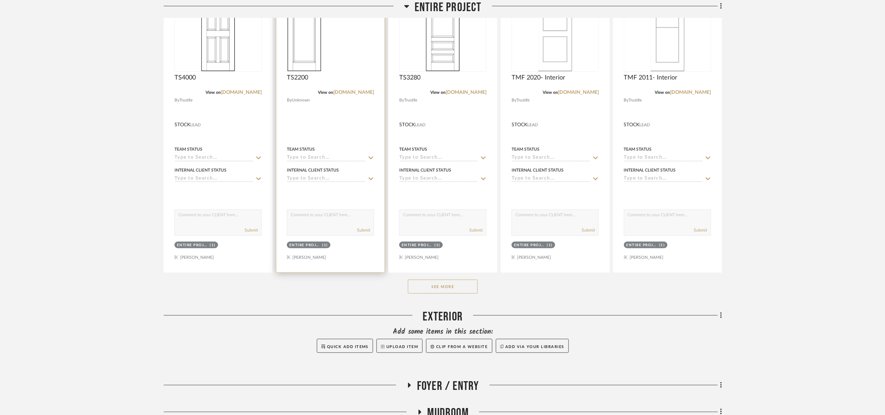
scroll to position [314, 0]
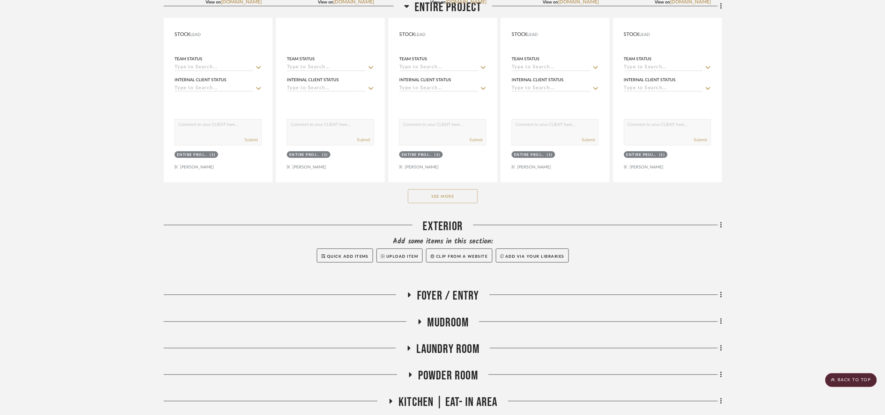
drag, startPoint x: 431, startPoint y: 198, endPoint x: 461, endPoint y: 199, distance: 30.4
click at [432, 197] on button "See More" at bounding box center [443, 196] width 70 height 14
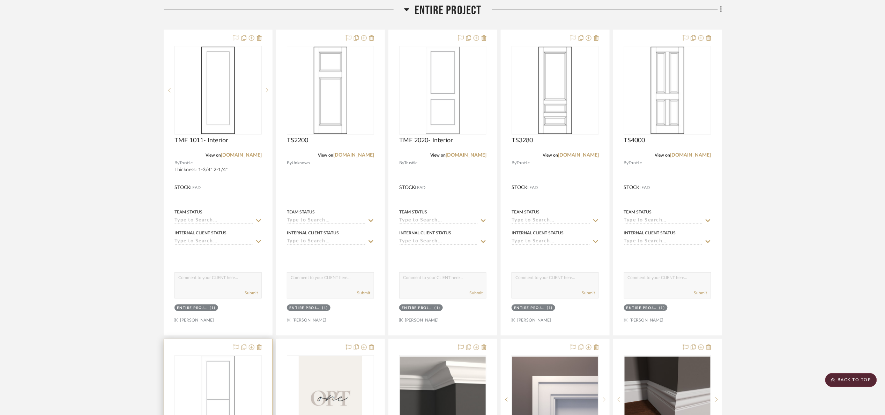
scroll to position [157, 0]
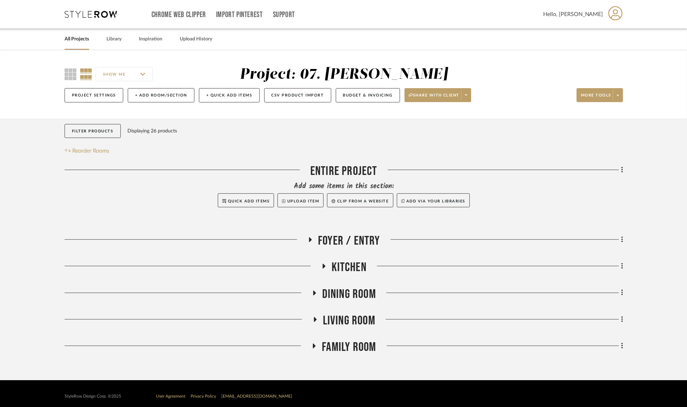
scroll to position [6, 0]
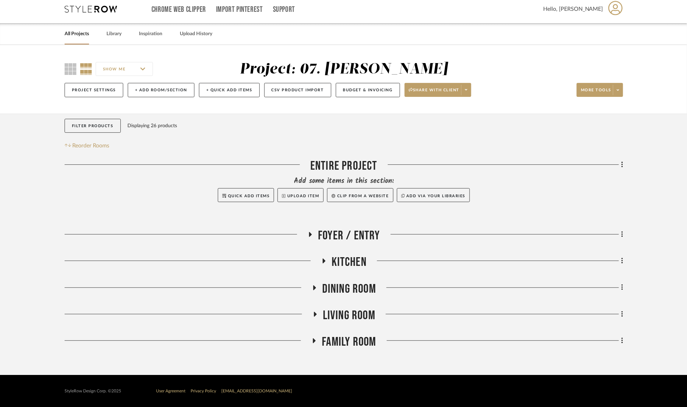
click at [350, 238] on span "Foyer / Entry" at bounding box center [349, 235] width 62 height 15
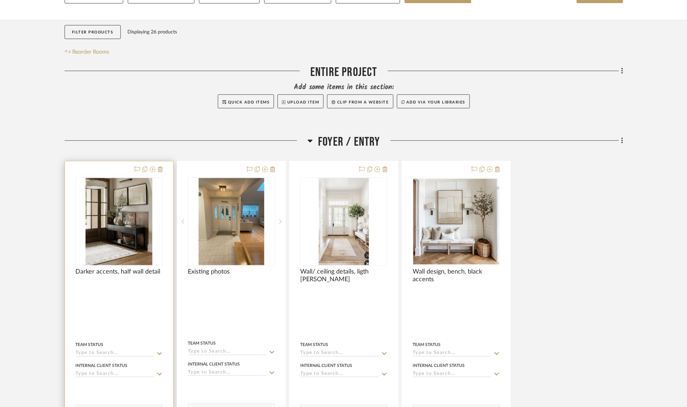
scroll to position [111, 0]
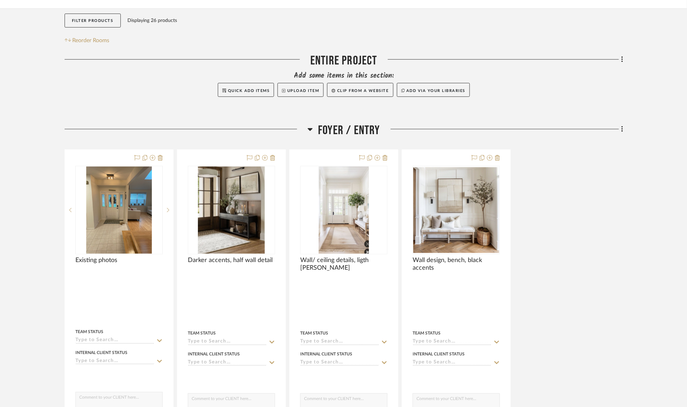
click at [373, 127] on span "Foyer / Entry" at bounding box center [349, 130] width 62 height 15
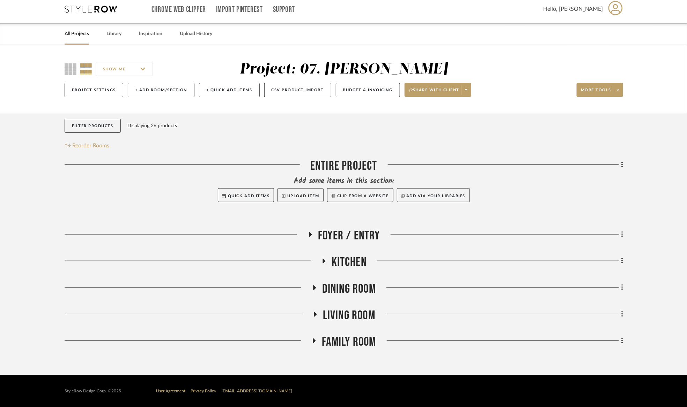
scroll to position [6, 0]
click at [356, 276] on div "Entire Project Add some items in this section: Quick Add Items Upload Item Clip…" at bounding box center [344, 256] width 558 height 194
click at [351, 266] on span "Kitchen" at bounding box center [348, 262] width 35 height 15
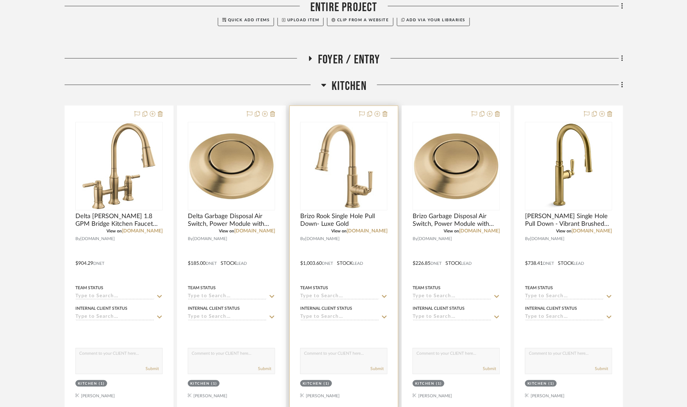
scroll to position [349, 0]
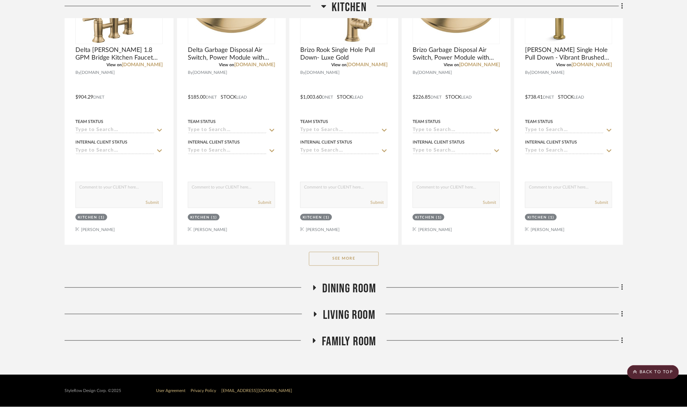
drag, startPoint x: 362, startPoint y: 269, endPoint x: 361, endPoint y: 262, distance: 7.2
click at [361, 267] on div "See More" at bounding box center [344, 259] width 558 height 28
click at [361, 261] on button "See More" at bounding box center [344, 259] width 70 height 14
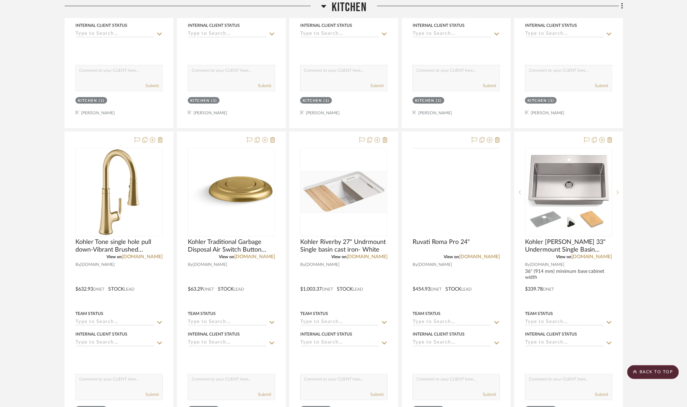
scroll to position [767, 0]
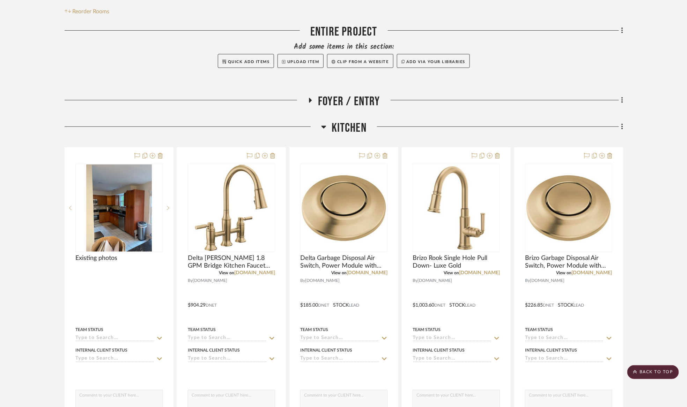
click at [353, 125] on span "Kitchen" at bounding box center [348, 128] width 35 height 15
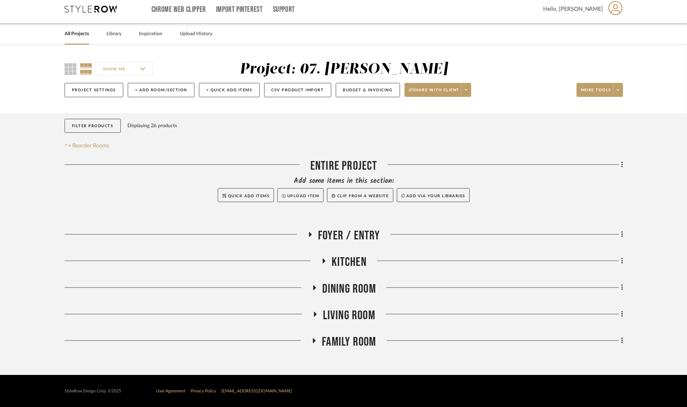
click at [359, 230] on span "Foyer / Entry" at bounding box center [349, 235] width 62 height 15
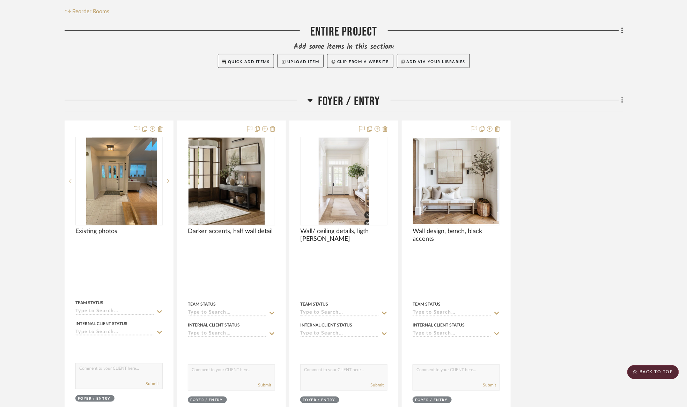
click at [334, 103] on span "Foyer / Entry" at bounding box center [349, 101] width 62 height 15
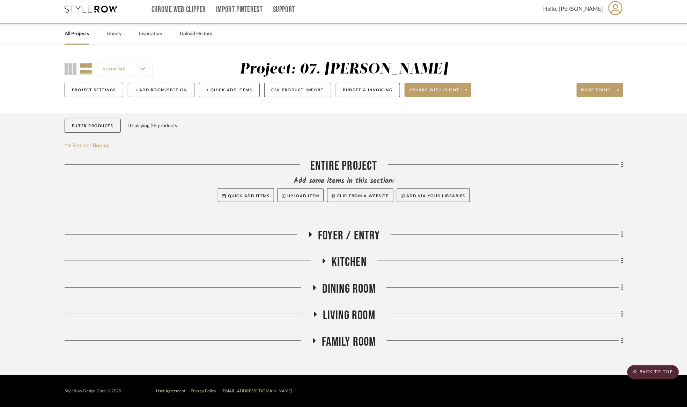
scroll to position [6, 0]
click at [351, 286] on span "Dining Room" at bounding box center [349, 289] width 54 height 15
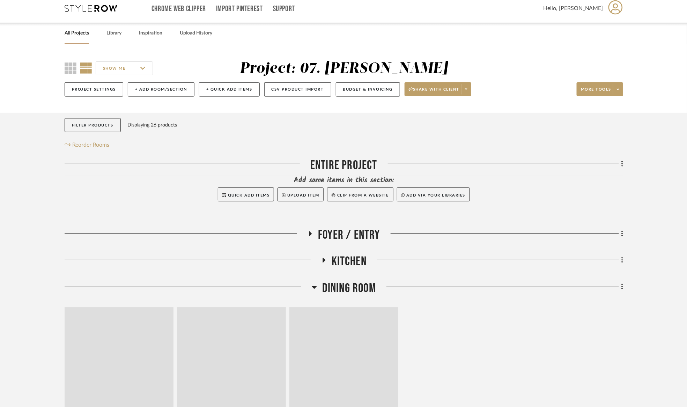
scroll to position [140, 0]
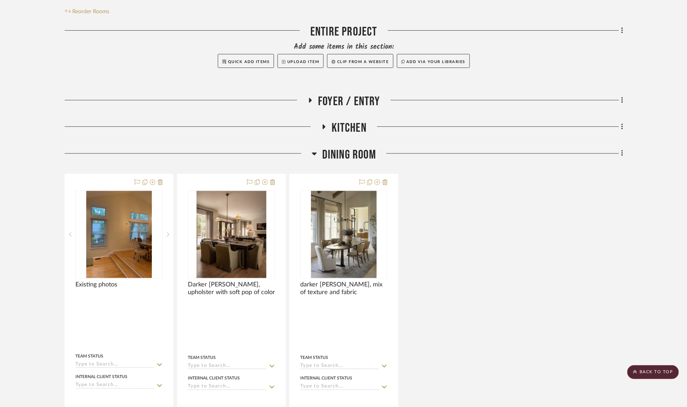
click at [341, 152] on span "Dining Room" at bounding box center [349, 155] width 54 height 15
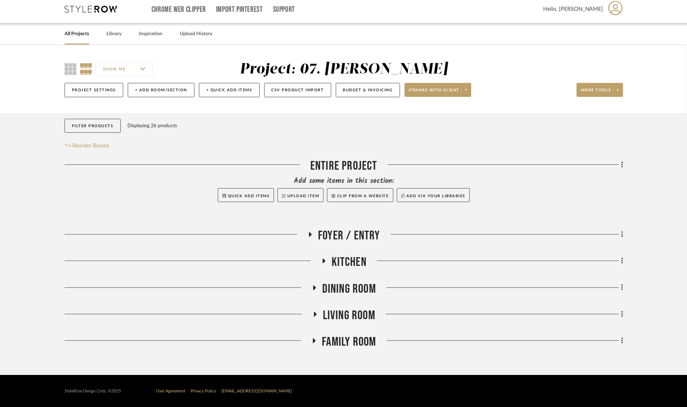
click at [357, 308] on span "Living Room" at bounding box center [349, 315] width 52 height 15
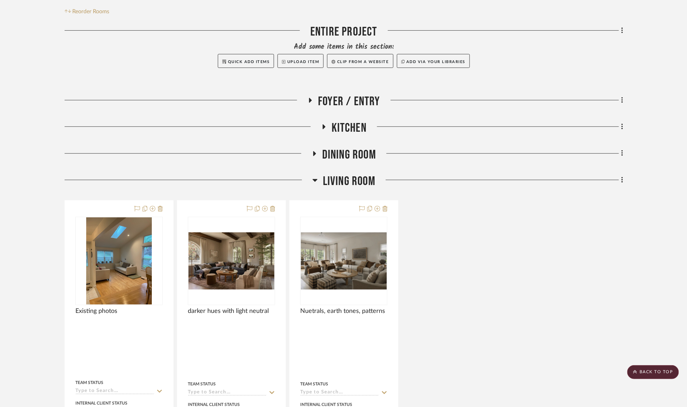
click at [355, 181] on span "Living Room" at bounding box center [349, 181] width 52 height 15
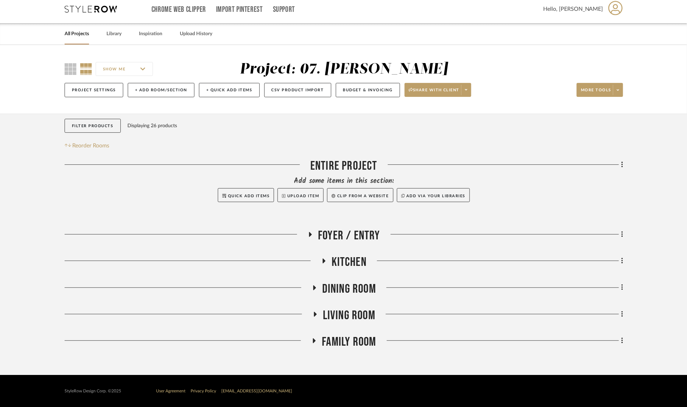
click at [353, 346] on span "Family Room" at bounding box center [349, 342] width 54 height 15
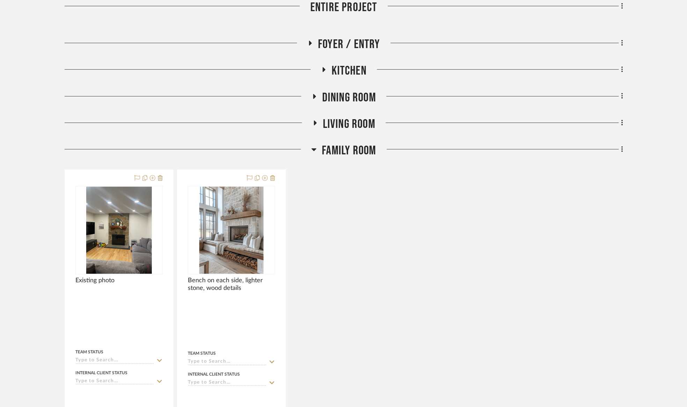
scroll to position [313, 0]
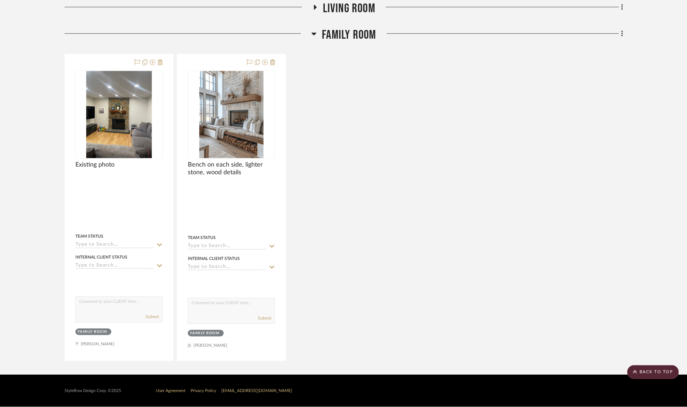
click at [6, 48] on project-details-page "SHOW ME Project: 07. [PERSON_NAME] Project Settings + Add Room/Section + Quick …" at bounding box center [343, 57] width 687 height 638
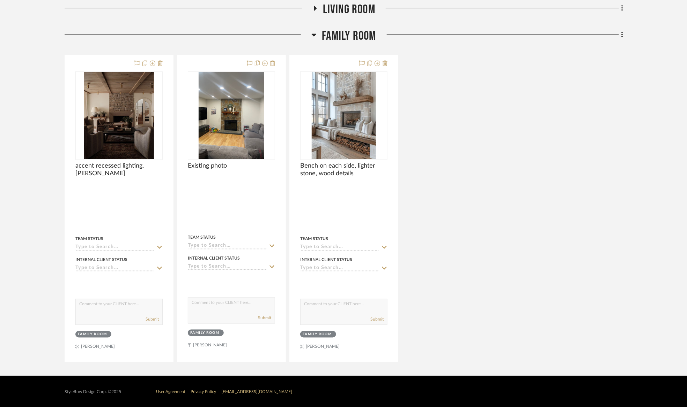
scroll to position [313, 0]
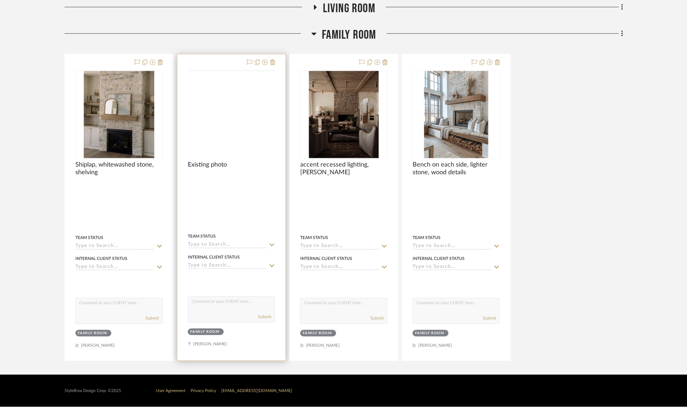
scroll to position [313, 0]
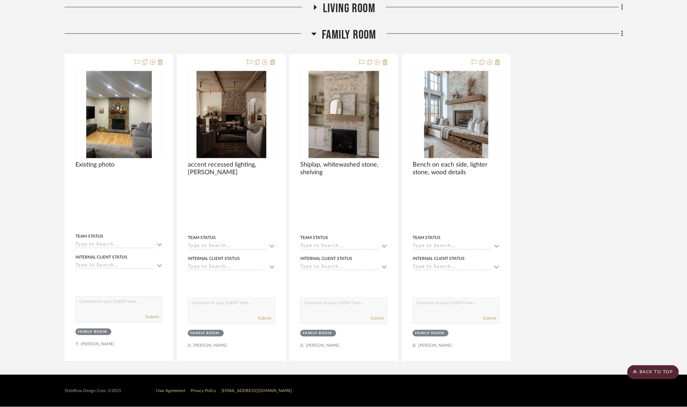
click at [332, 41] on span "Family Room" at bounding box center [349, 35] width 54 height 15
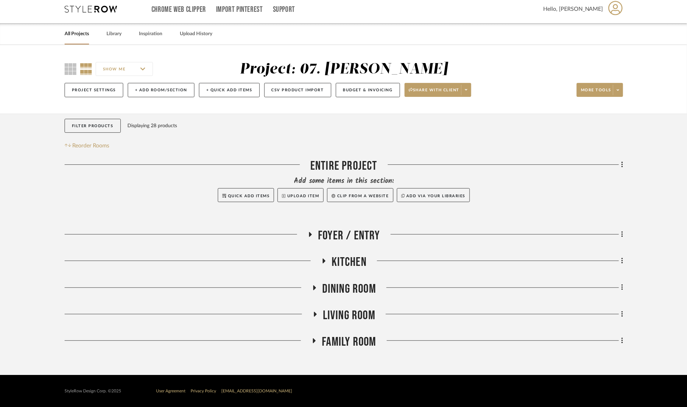
drag, startPoint x: 349, startPoint y: 314, endPoint x: 350, endPoint y: 308, distance: 5.4
click at [347, 312] on span "Living Room" at bounding box center [349, 315] width 52 height 15
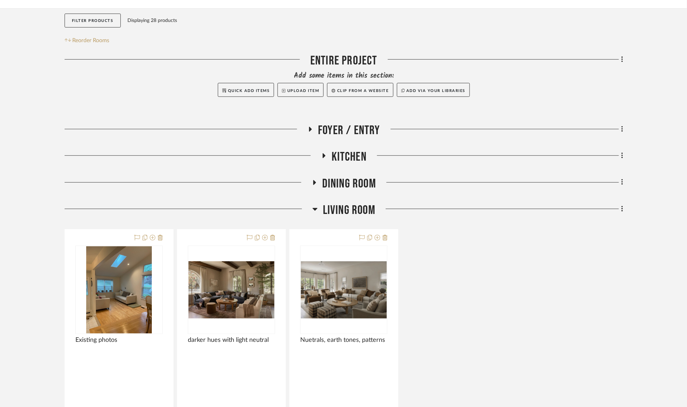
drag, startPoint x: 358, startPoint y: 208, endPoint x: 357, endPoint y: 205, distance: 3.6
click at [358, 208] on span "Living Room" at bounding box center [349, 210] width 52 height 15
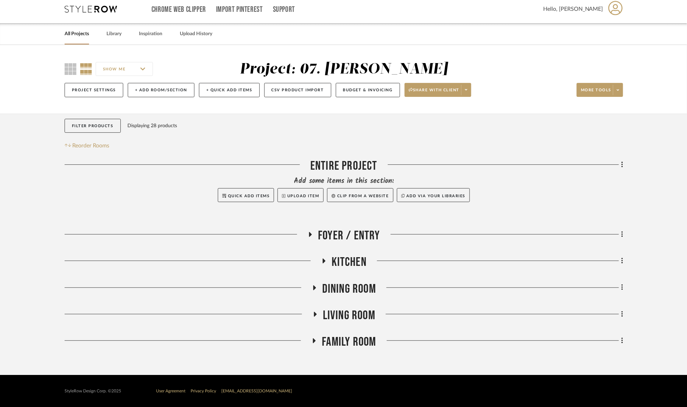
click at [354, 286] on span "Dining Room" at bounding box center [349, 289] width 54 height 15
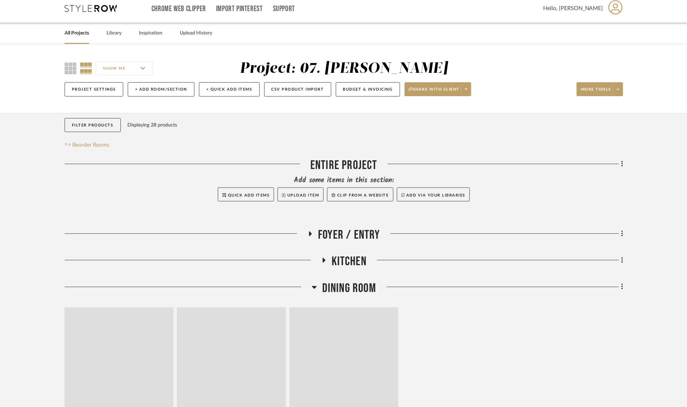
scroll to position [111, 0]
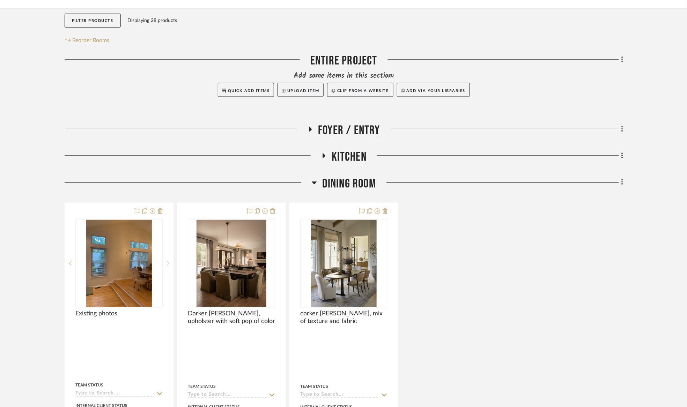
drag, startPoint x: 337, startPoint y: 182, endPoint x: 336, endPoint y: 202, distance: 20.0
click at [337, 183] on span "Dining Room" at bounding box center [349, 184] width 54 height 15
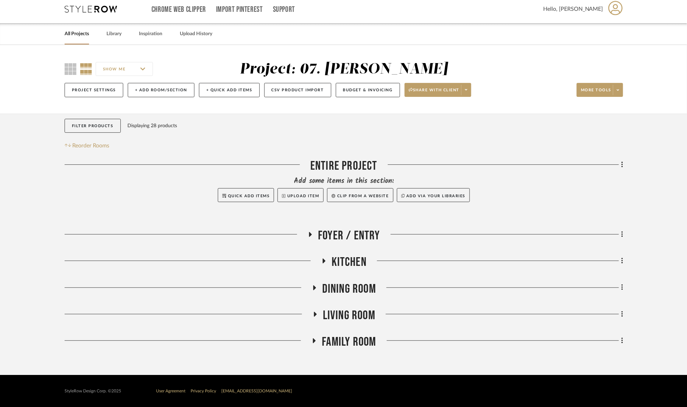
drag, startPoint x: 359, startPoint y: 311, endPoint x: 364, endPoint y: 309, distance: 4.8
click at [361, 309] on div "Entire Project Add some items in this section: Quick Add Items Upload Item Clip…" at bounding box center [344, 256] width 558 height 194
click at [367, 309] on span "Living Room" at bounding box center [349, 315] width 52 height 15
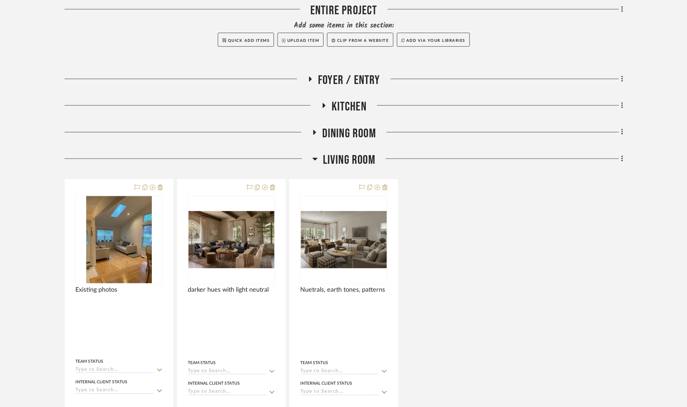
scroll to position [163, 0]
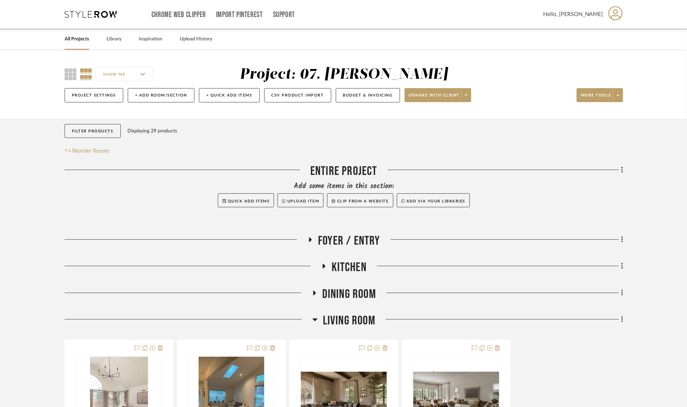
click at [364, 318] on span "Living Room" at bounding box center [349, 321] width 52 height 15
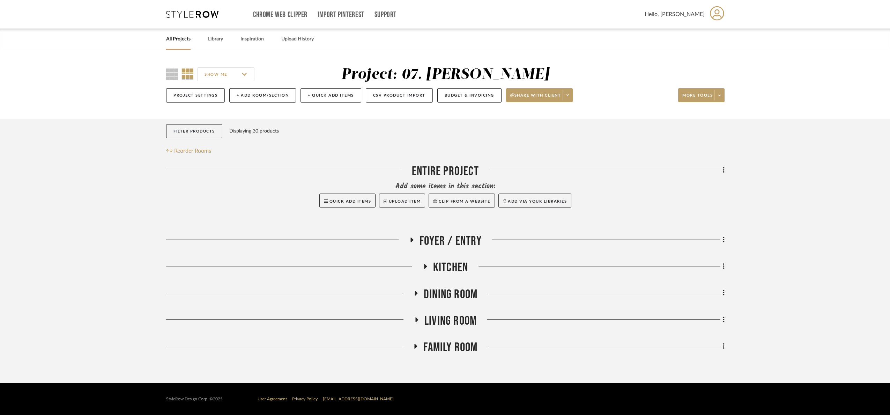
click at [451, 271] on span "Kitchen" at bounding box center [450, 267] width 35 height 15
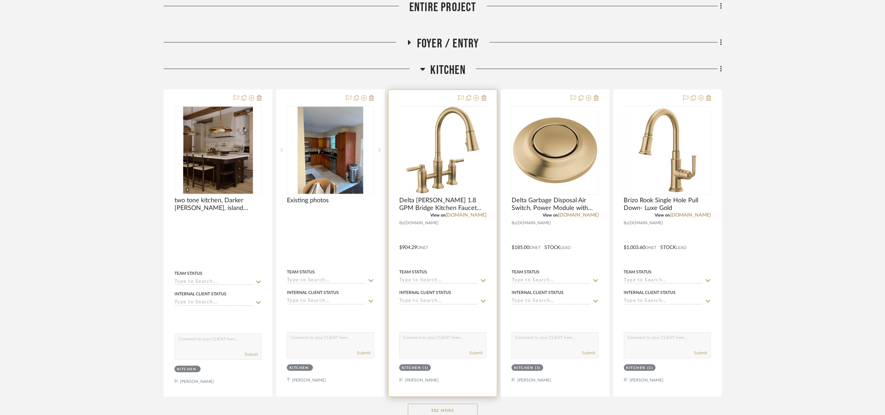
scroll to position [262, 0]
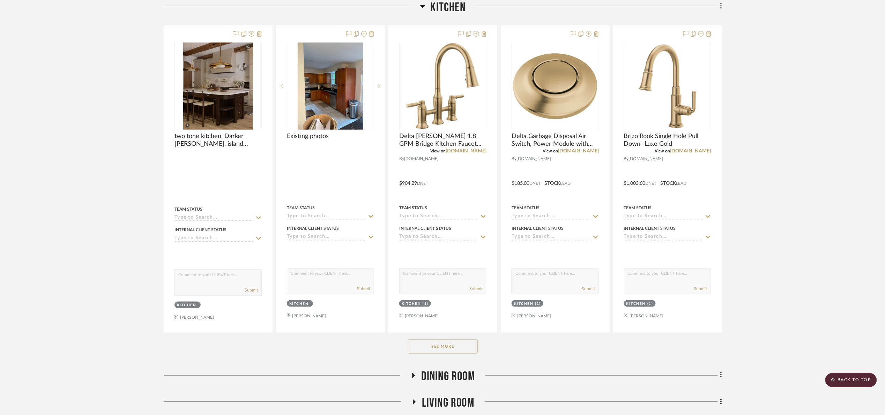
click at [455, 347] on button "See More" at bounding box center [443, 347] width 70 height 14
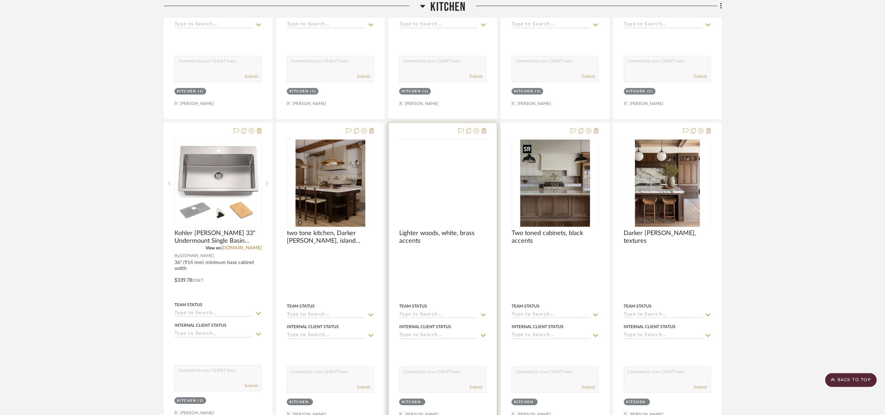
scroll to position [785, 0]
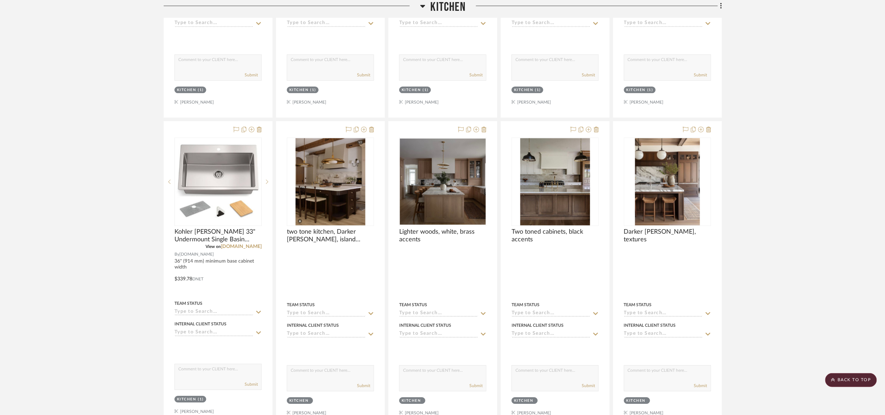
click at [433, 9] on span "Kitchen" at bounding box center [447, 7] width 35 height 15
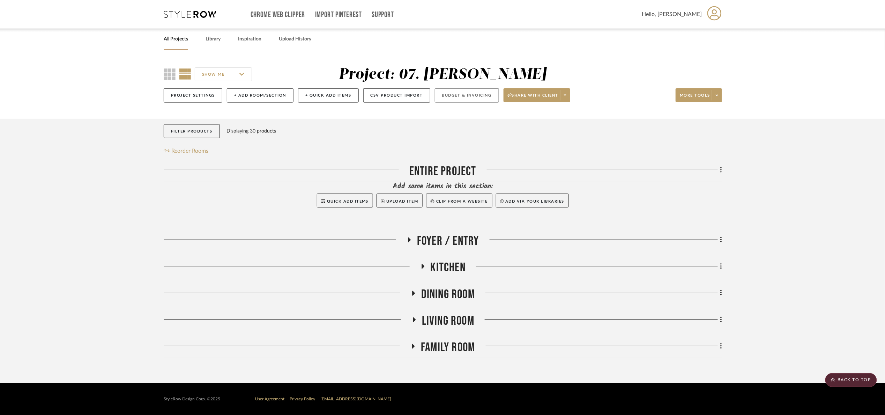
scroll to position [0, 0]
click at [451, 293] on span "Dining Room" at bounding box center [451, 294] width 54 height 15
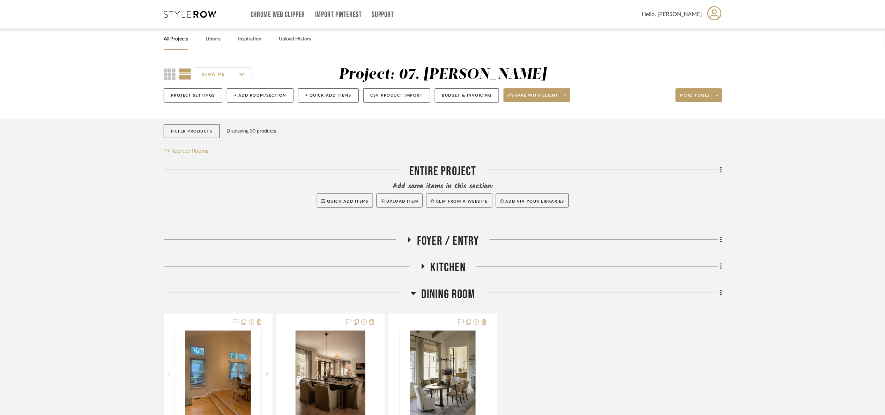
click at [455, 301] on span "Dining Room" at bounding box center [448, 294] width 54 height 15
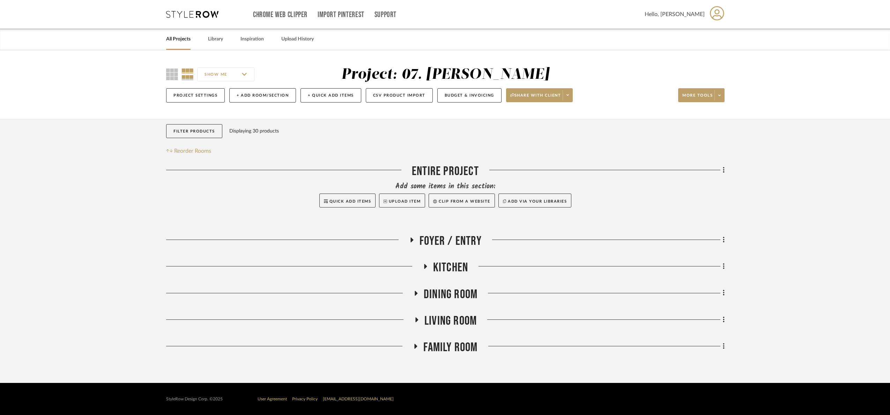
click at [463, 324] on span "Living Room" at bounding box center [450, 321] width 52 height 15
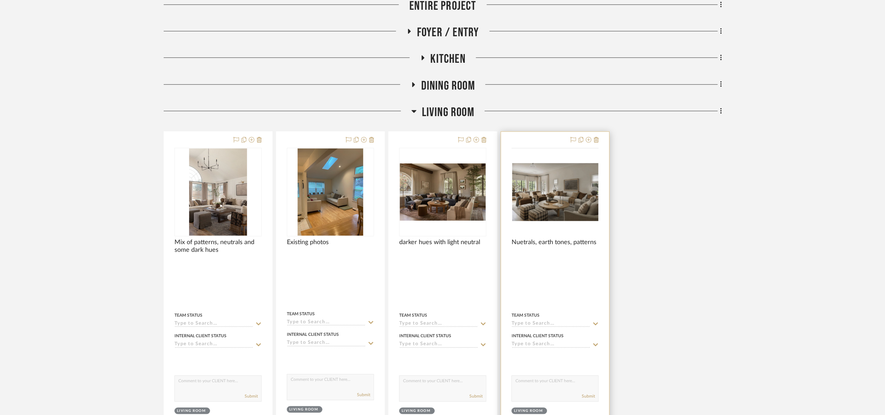
scroll to position [209, 0]
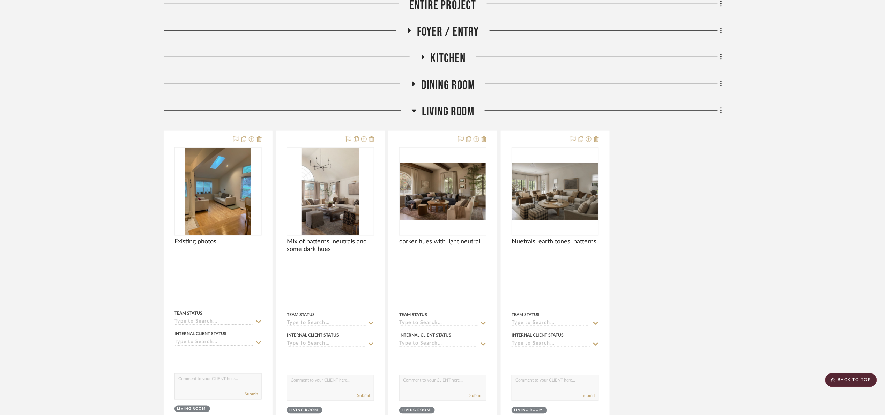
click at [455, 109] on span "Living Room" at bounding box center [448, 111] width 52 height 15
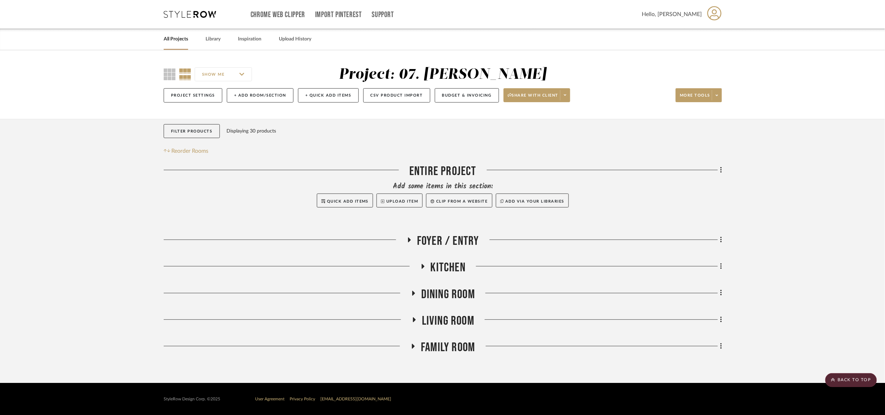
scroll to position [0, 0]
click at [447, 300] on span "Dining Room" at bounding box center [451, 294] width 54 height 15
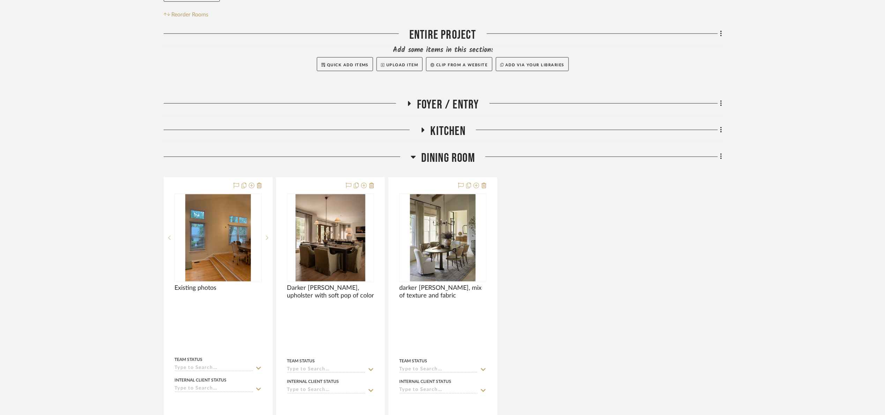
scroll to position [209, 0]
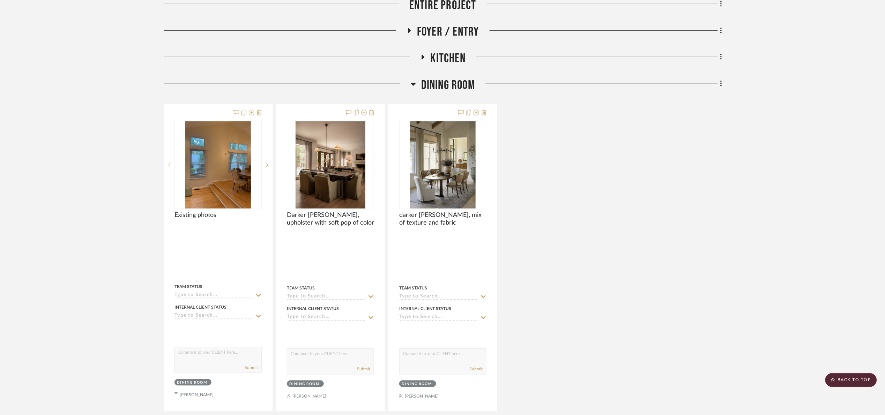
click at [456, 85] on span "Dining Room" at bounding box center [448, 85] width 54 height 15
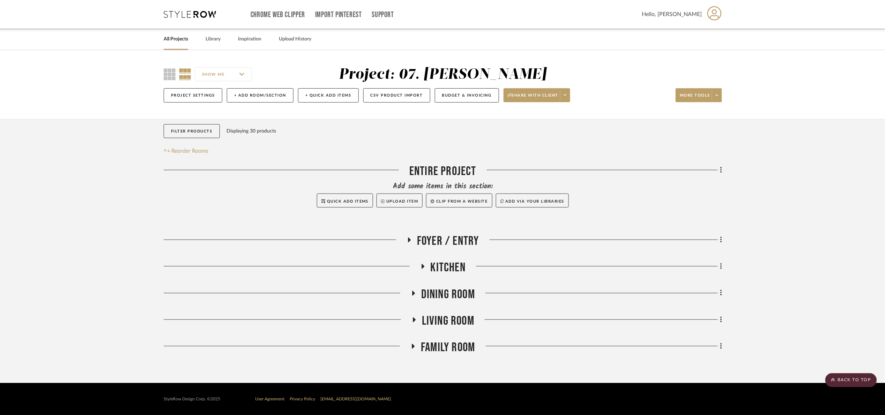
scroll to position [0, 0]
click at [460, 249] on span "Foyer / Entry" at bounding box center [450, 241] width 62 height 15
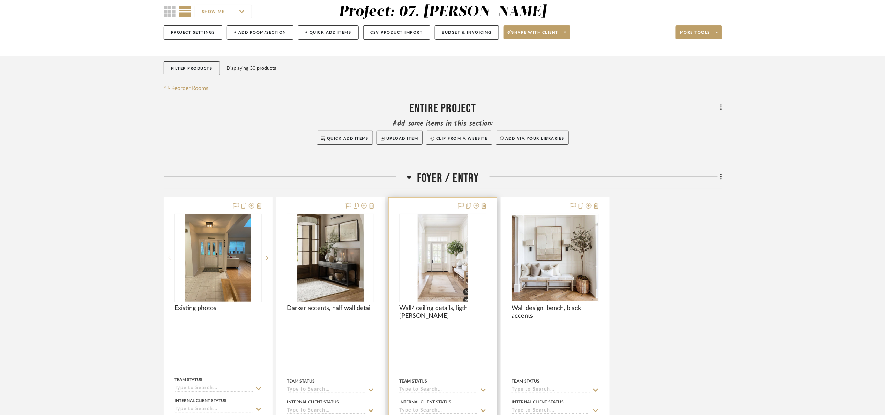
scroll to position [105, 0]
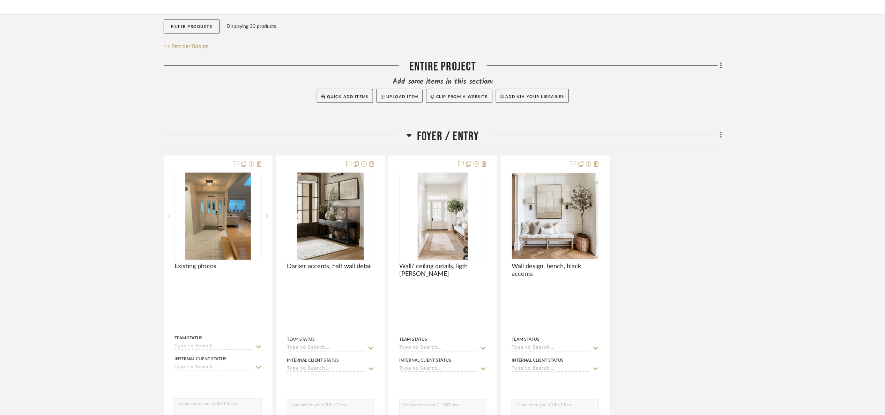
click at [453, 136] on span "Foyer / Entry" at bounding box center [448, 136] width 62 height 15
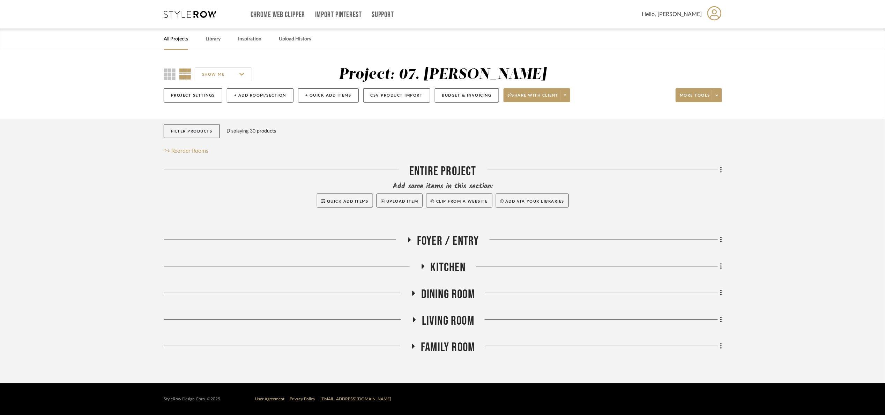
scroll to position [0, 0]
click at [461, 269] on span "Kitchen" at bounding box center [450, 267] width 35 height 15
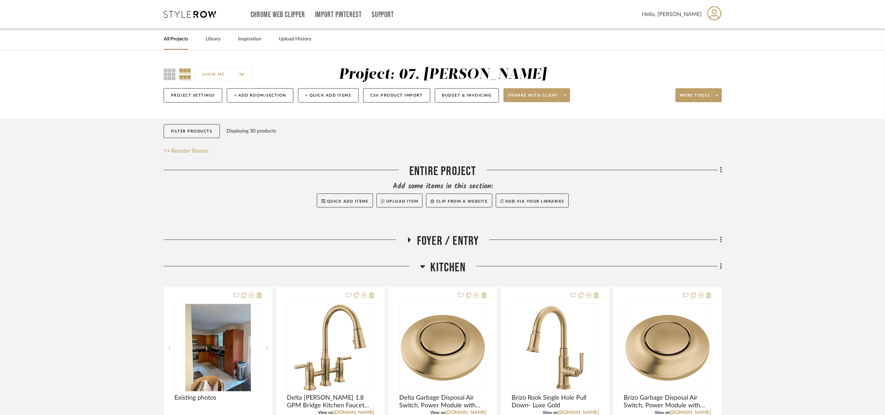
click at [458, 264] on span "Kitchen" at bounding box center [447, 267] width 35 height 15
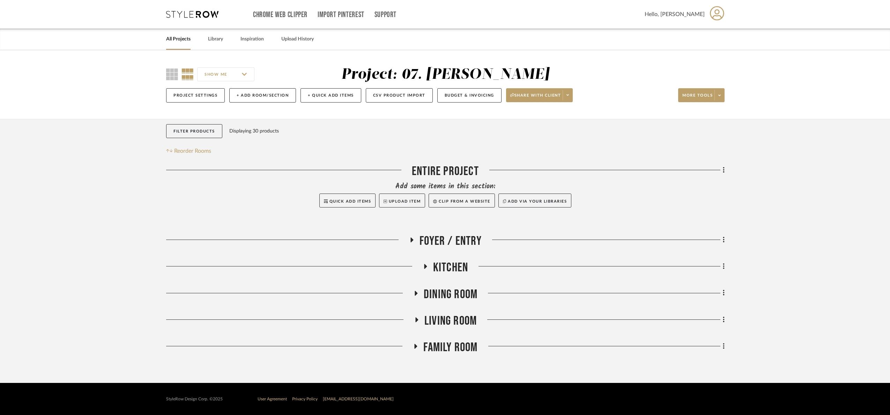
drag, startPoint x: 457, startPoint y: 303, endPoint x: 456, endPoint y: 299, distance: 3.9
click at [456, 303] on div "Dining Room" at bounding box center [445, 296] width 558 height 18
click at [456, 299] on span "Dining Room" at bounding box center [451, 294] width 54 height 15
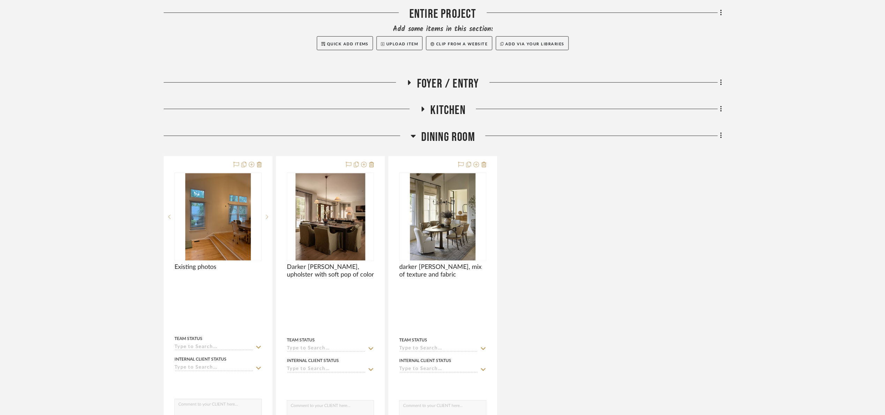
scroll to position [209, 0]
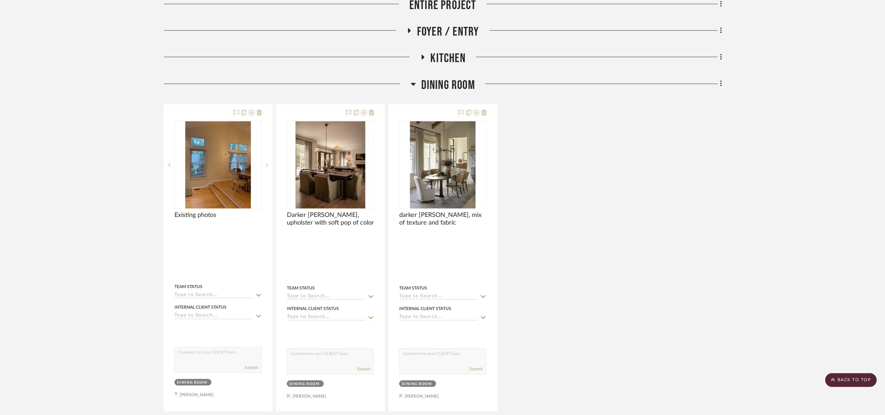
click at [435, 97] on div "Dining Room Existing photos By Unknown Team Status Internal Client Status clien…" at bounding box center [443, 245] width 558 height 334
click at [441, 88] on span "Dining Room" at bounding box center [448, 85] width 54 height 15
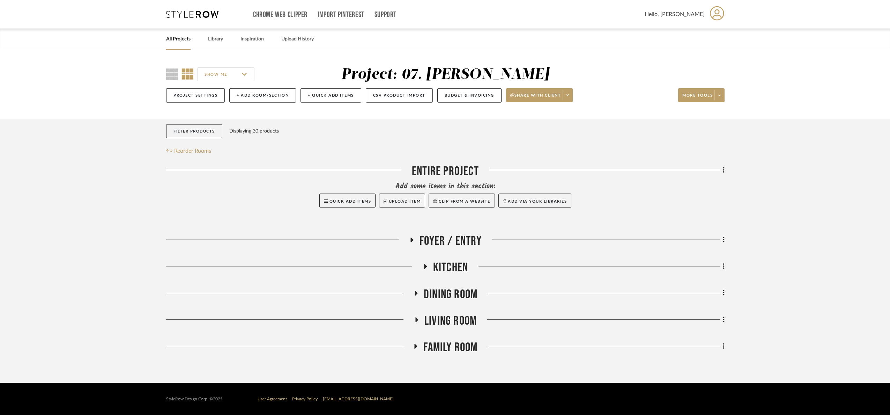
click at [463, 341] on span "Family Room" at bounding box center [450, 347] width 54 height 15
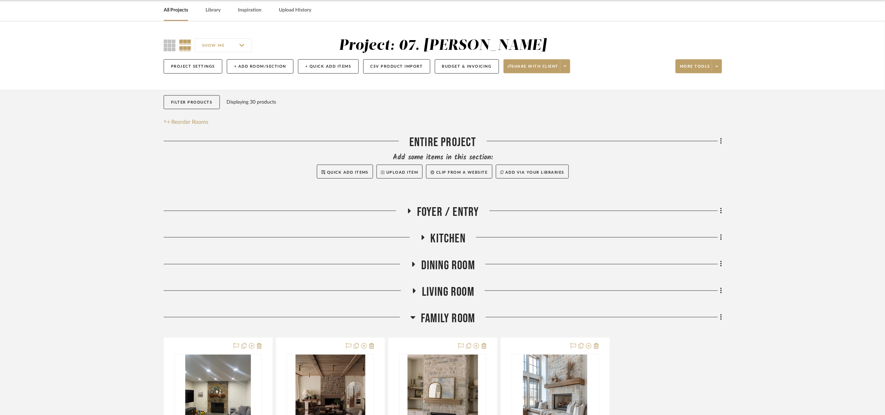
scroll to position [209, 0]
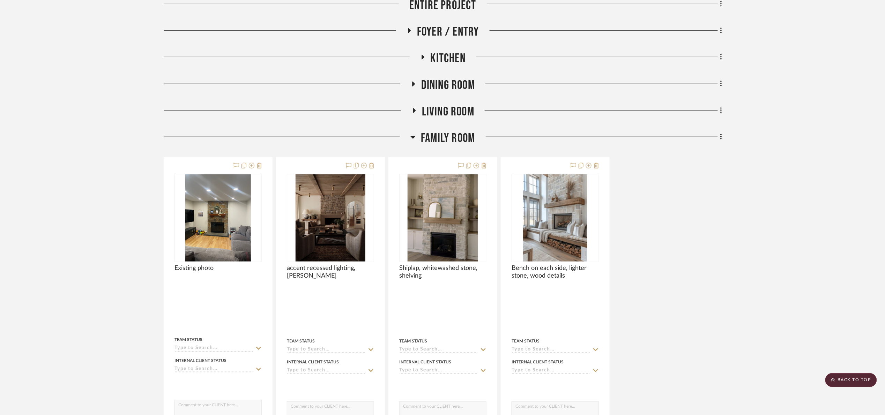
click at [431, 139] on span "Family Room" at bounding box center [448, 138] width 54 height 15
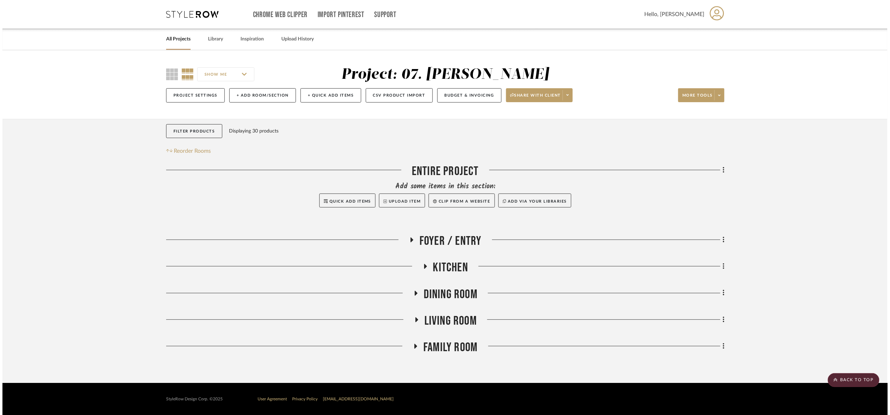
scroll to position [0, 0]
click at [456, 293] on span "Dining Room" at bounding box center [451, 294] width 54 height 15
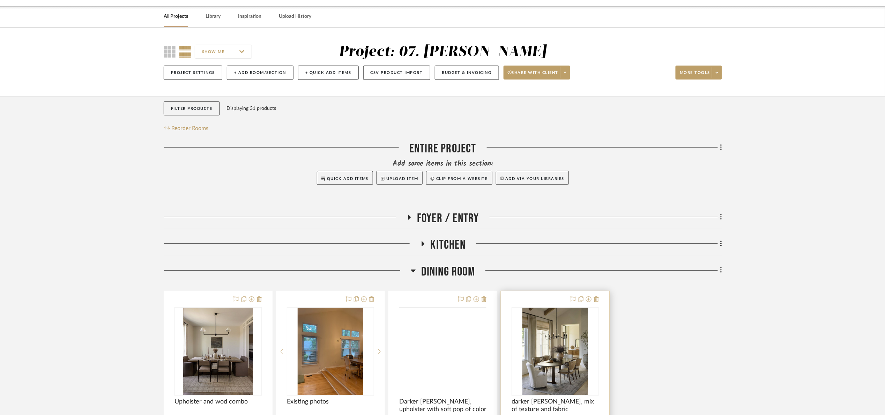
scroll to position [105, 0]
